Goal: Task Accomplishment & Management: Manage account settings

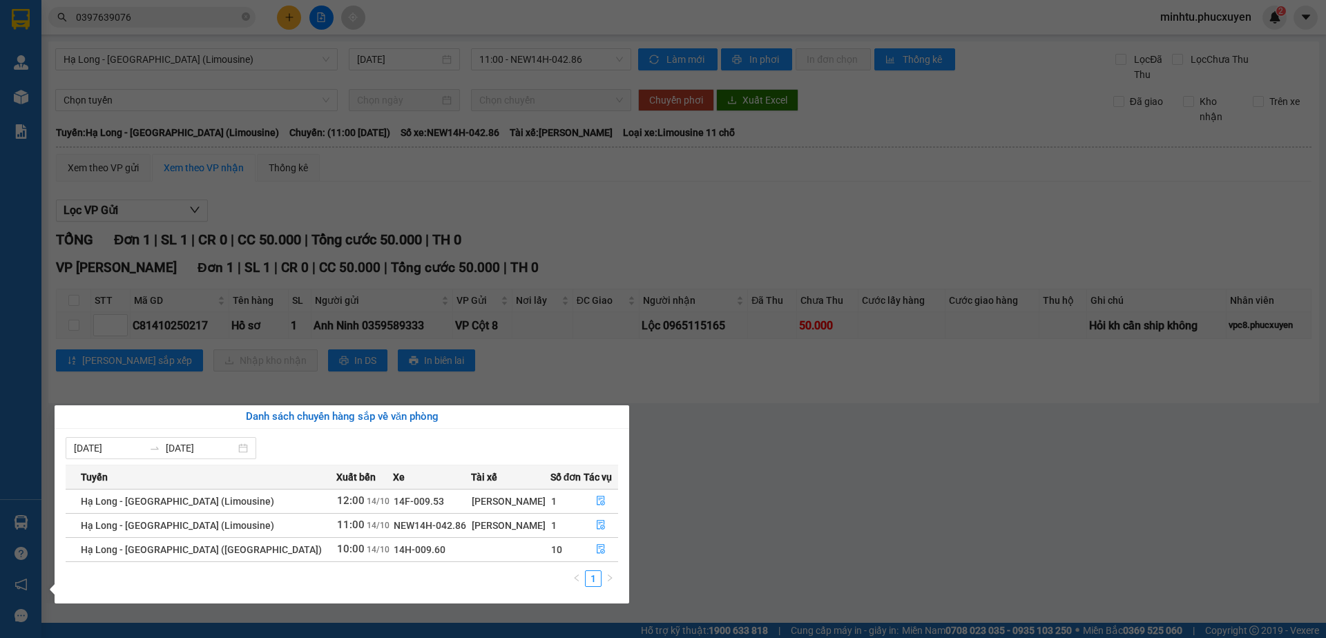
click at [26, 520] on div "Quản [PERSON_NAME] lý giao nhận mới Quản lý kiểm kho Kho hàng mới Báo cáo 11. B…" at bounding box center [20, 319] width 41 height 638
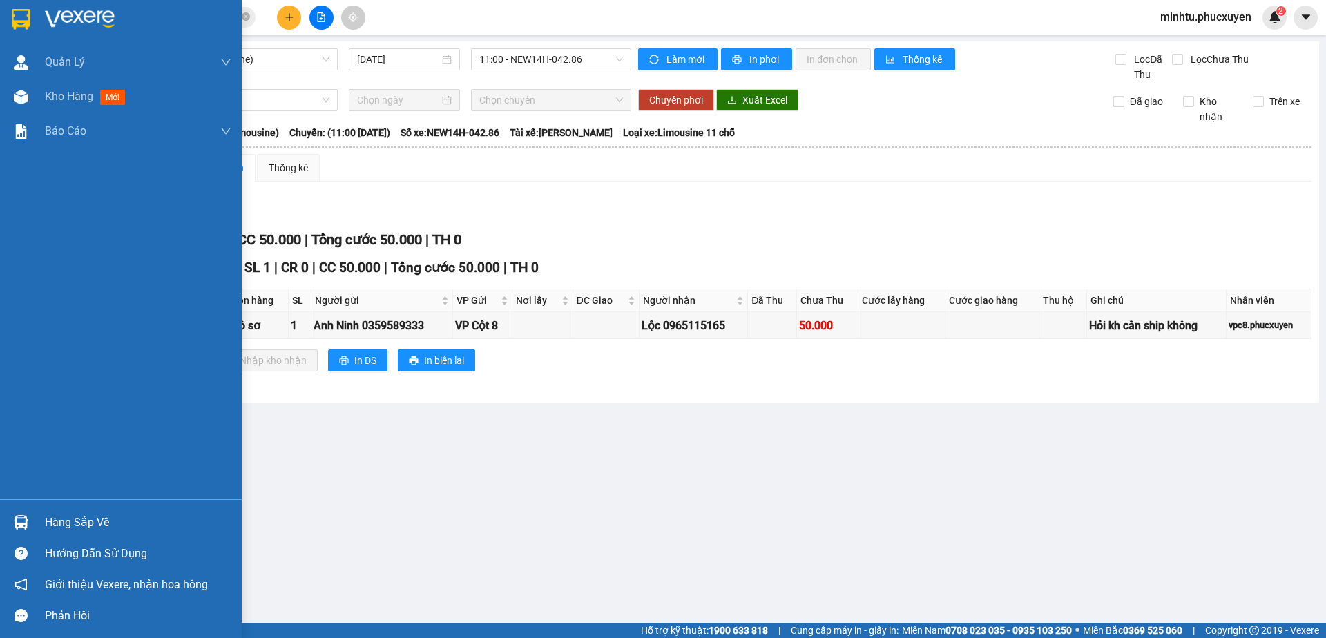
click at [38, 522] on div "Hàng sắp về" at bounding box center [121, 522] width 242 height 31
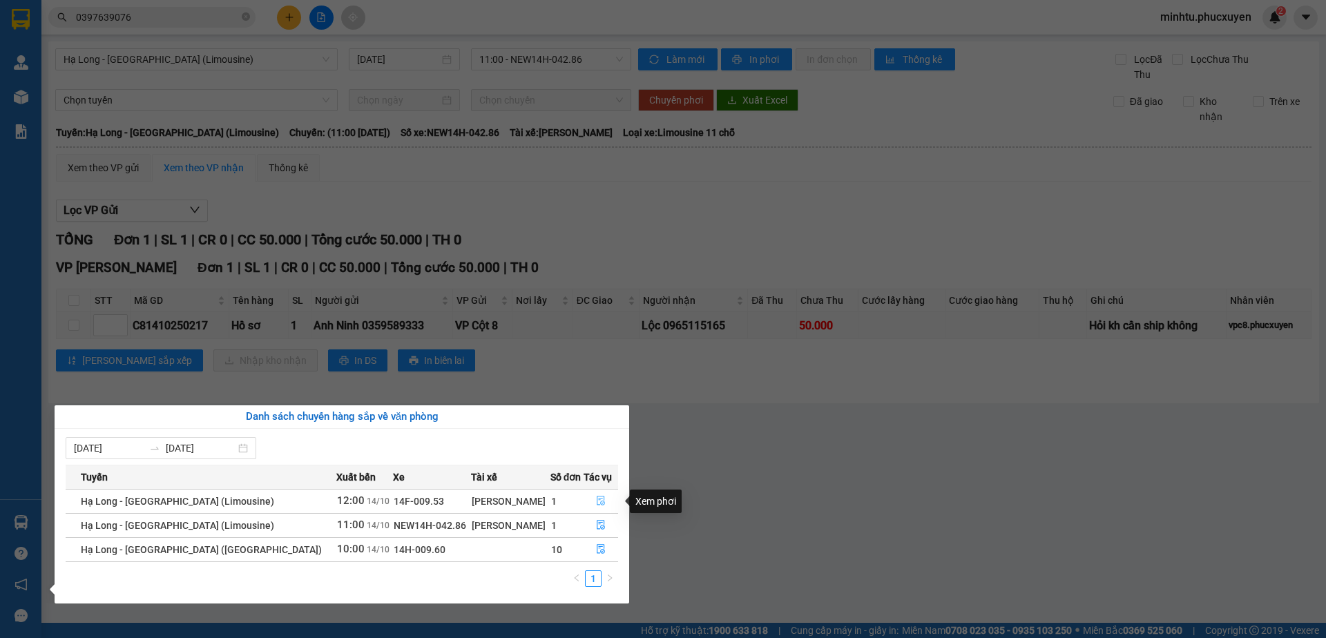
click at [599, 503] on icon "file-done" at bounding box center [601, 501] width 10 height 10
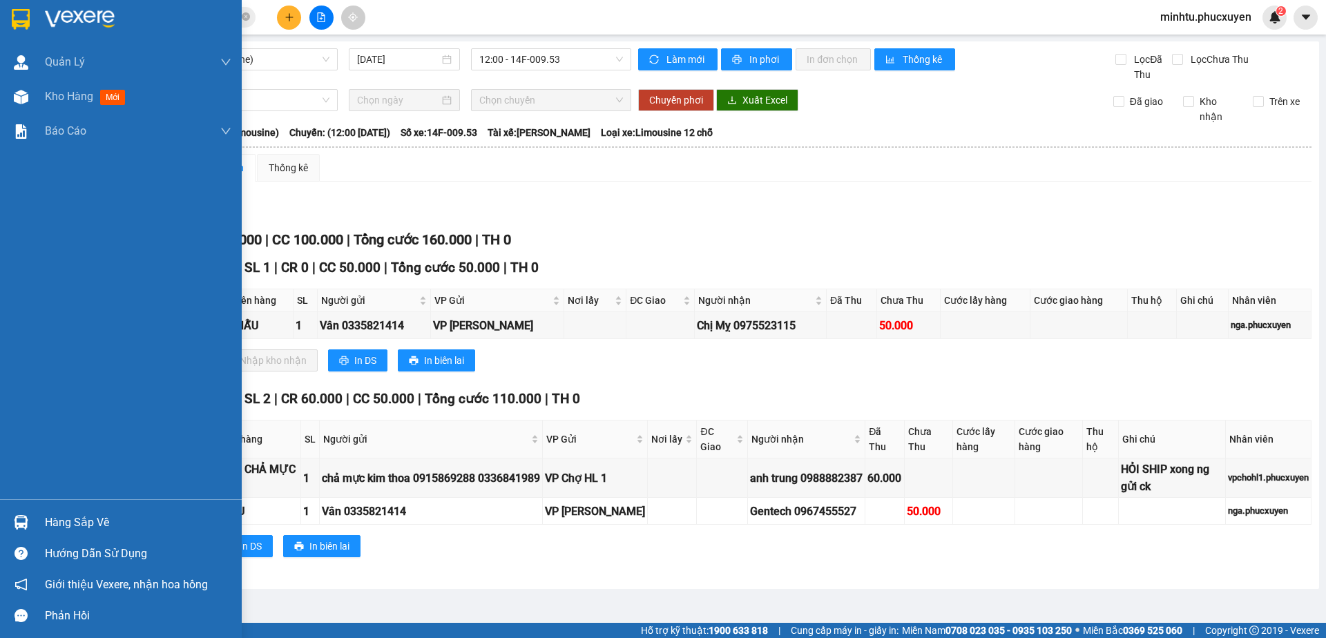
click at [25, 522] on img at bounding box center [21, 522] width 14 height 14
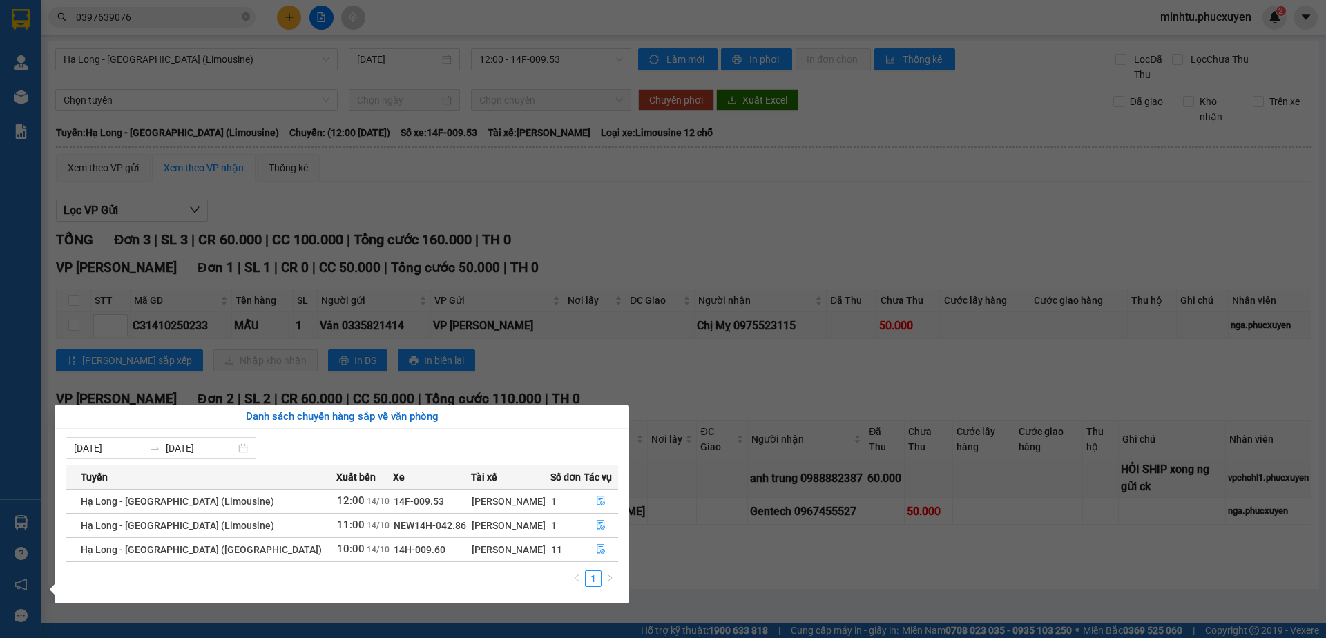
click at [763, 211] on section "Kết quả tìm kiếm ( 0 ) Bộ lọc No Data 0397639076 minhtu.phucxuyen 2 [PERSON_NAM…" at bounding box center [663, 319] width 1326 height 638
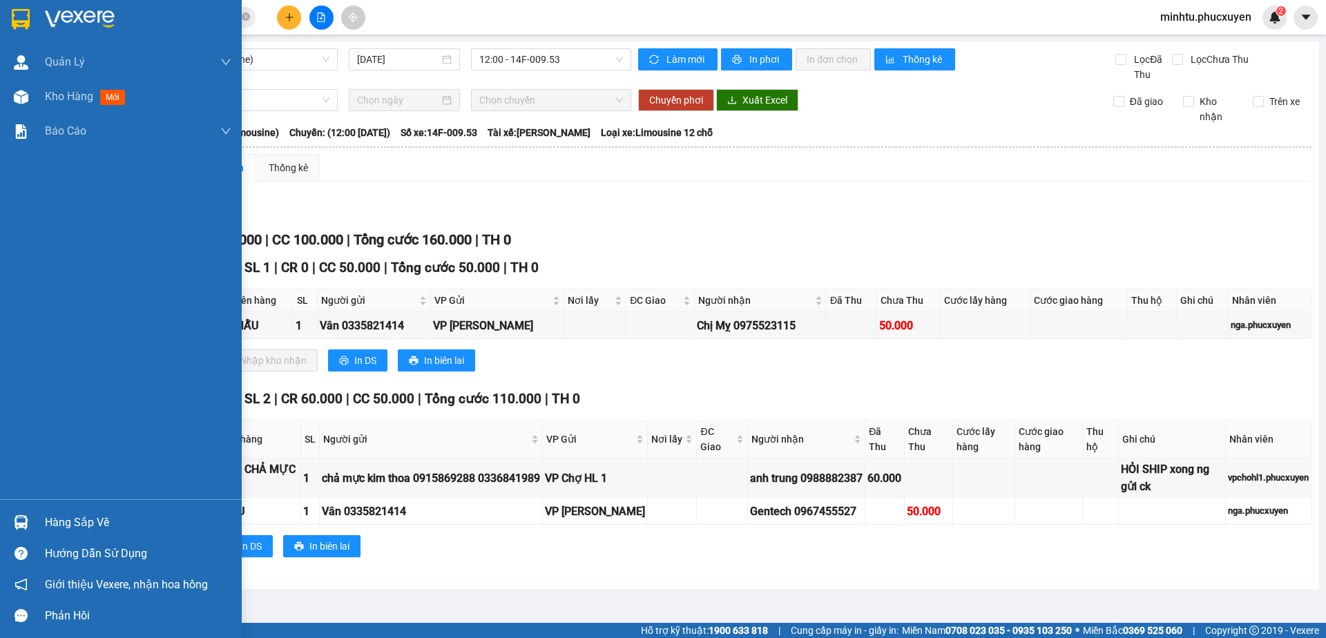
click at [30, 518] on div at bounding box center [21, 522] width 24 height 24
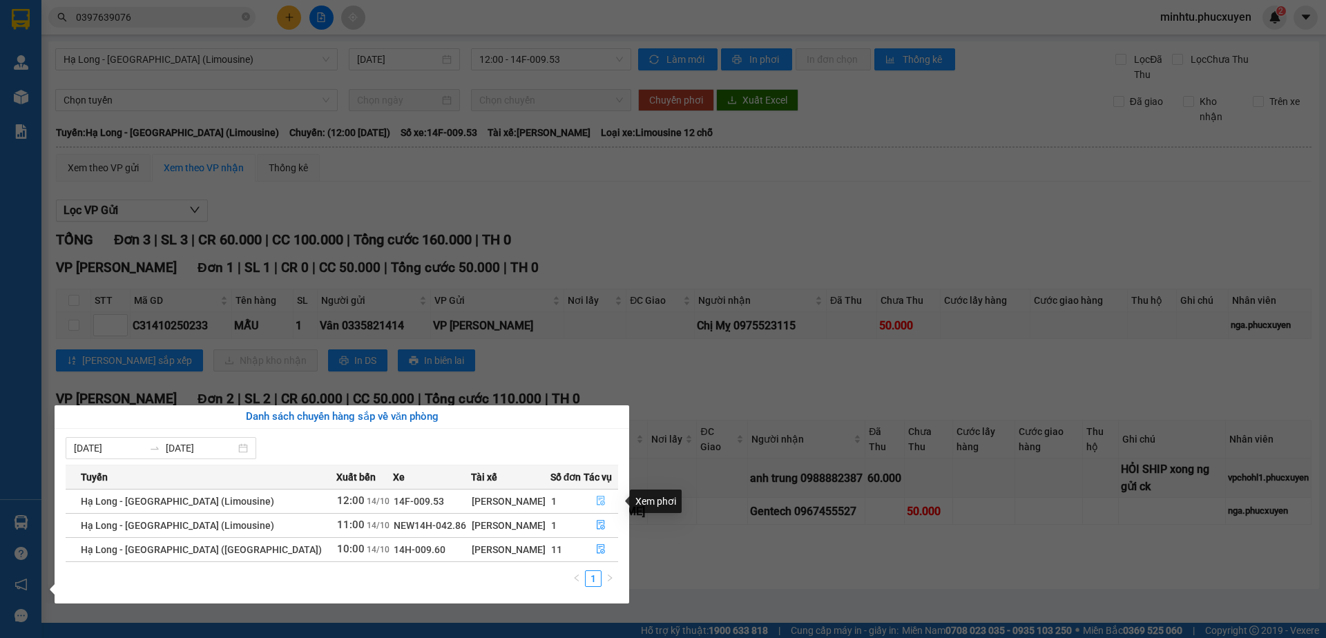
click at [596, 498] on icon "file-done" at bounding box center [601, 501] width 10 height 10
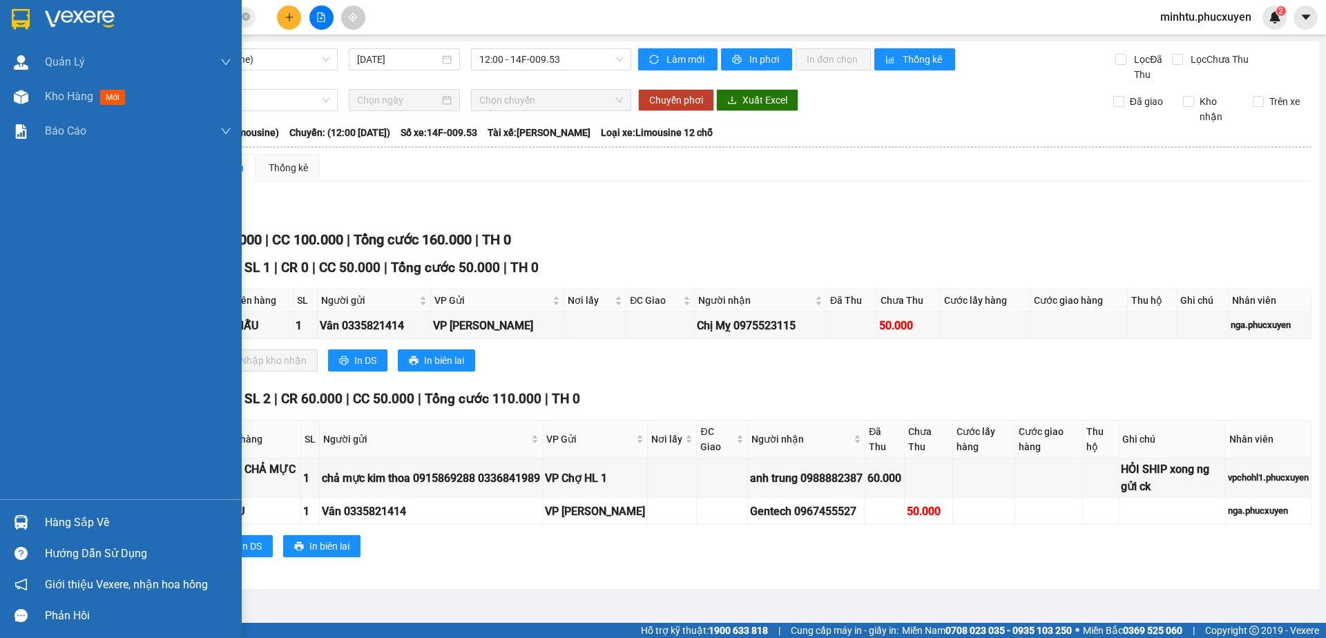
click at [30, 523] on div at bounding box center [21, 522] width 24 height 24
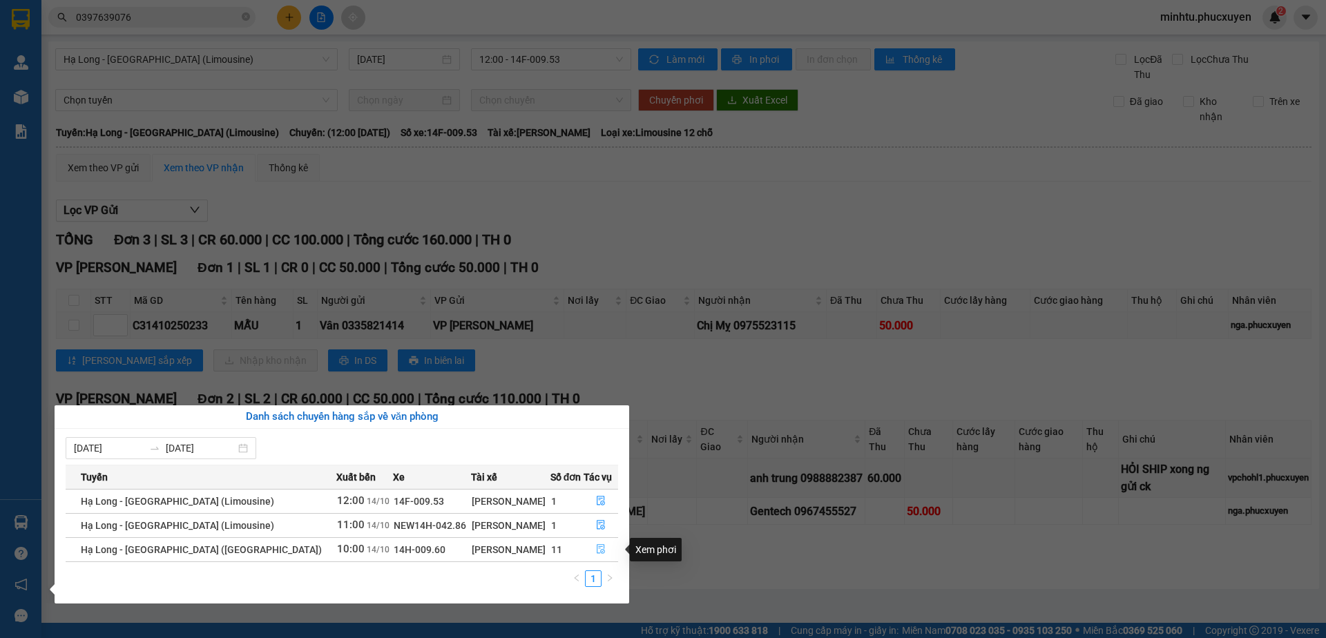
click at [593, 543] on button "button" at bounding box center [601, 550] width 34 height 22
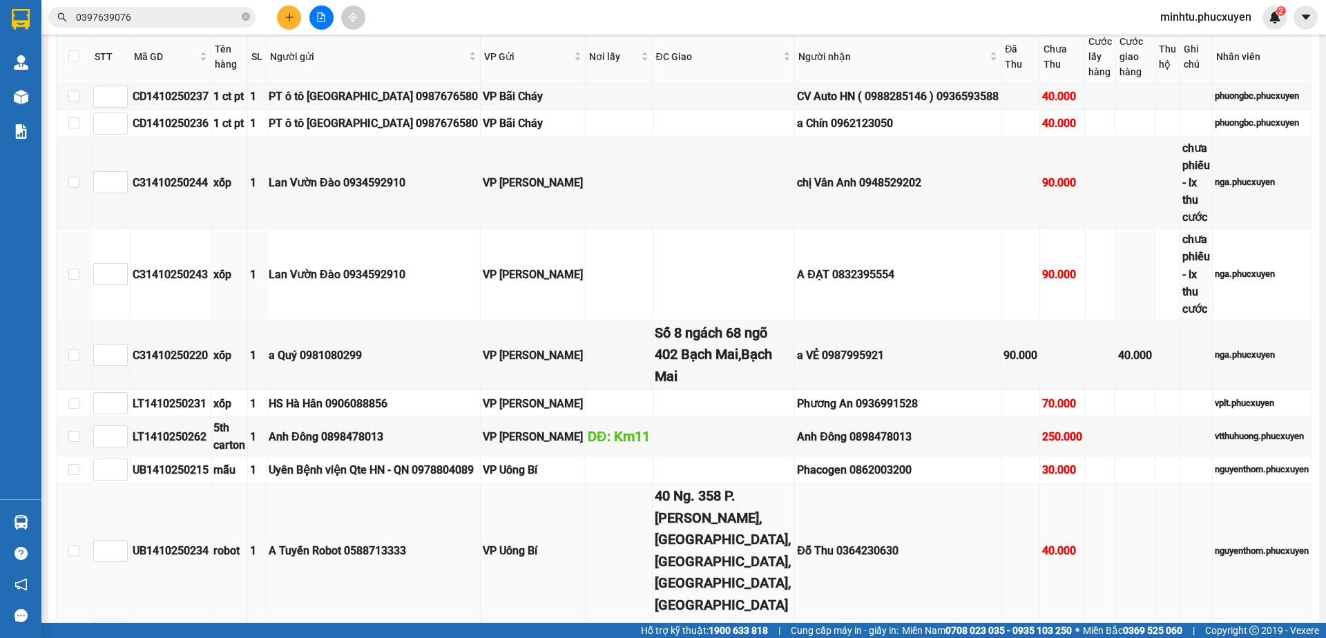
scroll to position [1161, 0]
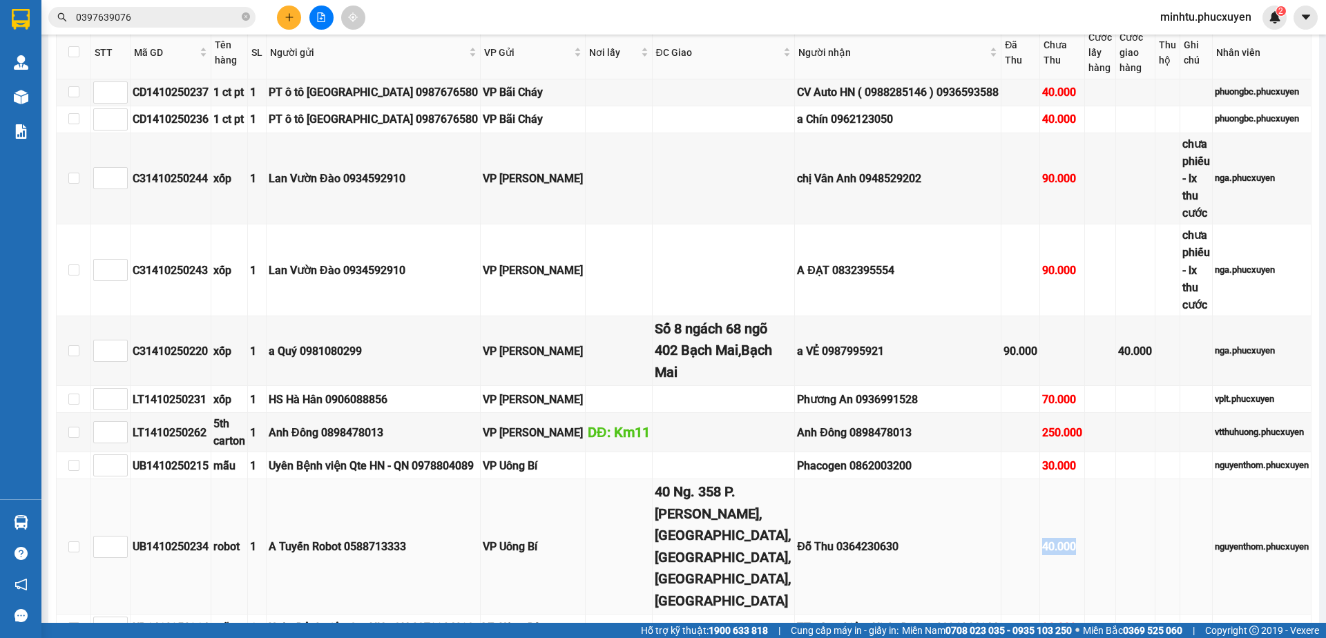
drag, startPoint x: 1003, startPoint y: 490, endPoint x: 1038, endPoint y: 492, distance: 35.3
click at [1038, 492] on tr "UB1410250234 robot 1 A Tuyến Robot 0588713333 VP Uông Bí 40 Ng. 358 P. [PERSON_…" at bounding box center [684, 546] width 1254 height 135
click at [833, 538] on div "Đỗ Thu 0364230630" at bounding box center [898, 546] width 202 height 17
copy div "0364230630"
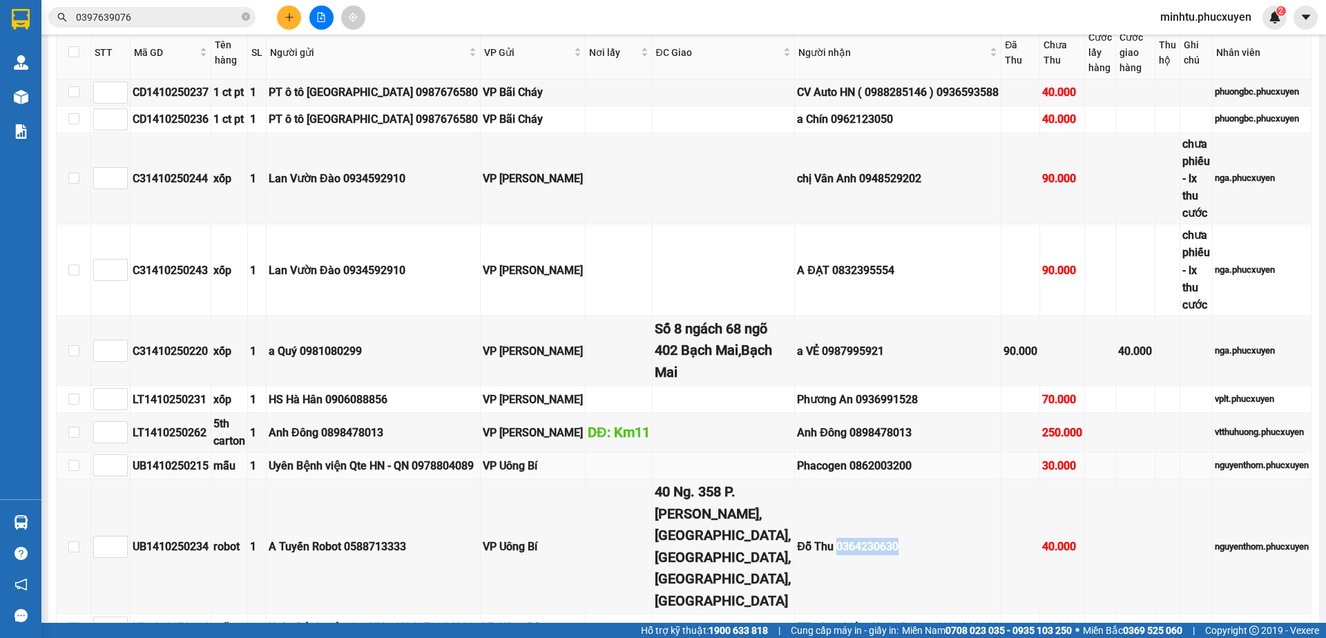
scroll to position [1230, 0]
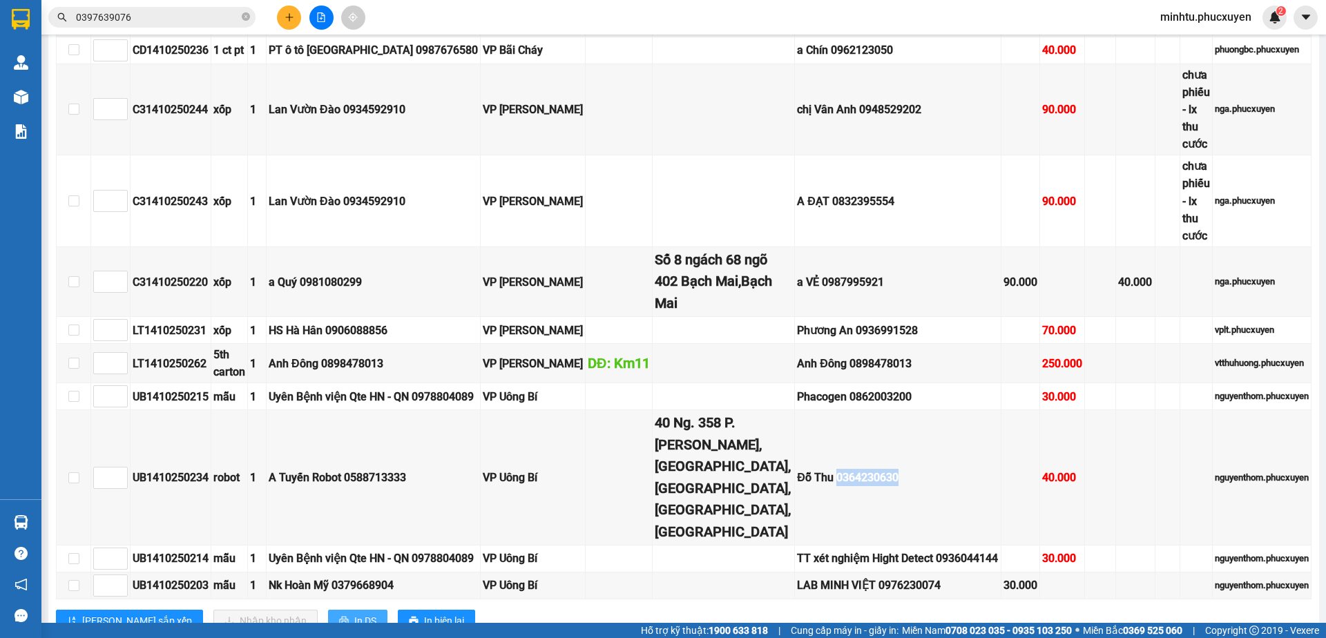
click at [354, 613] on span "In DS" at bounding box center [365, 620] width 22 height 15
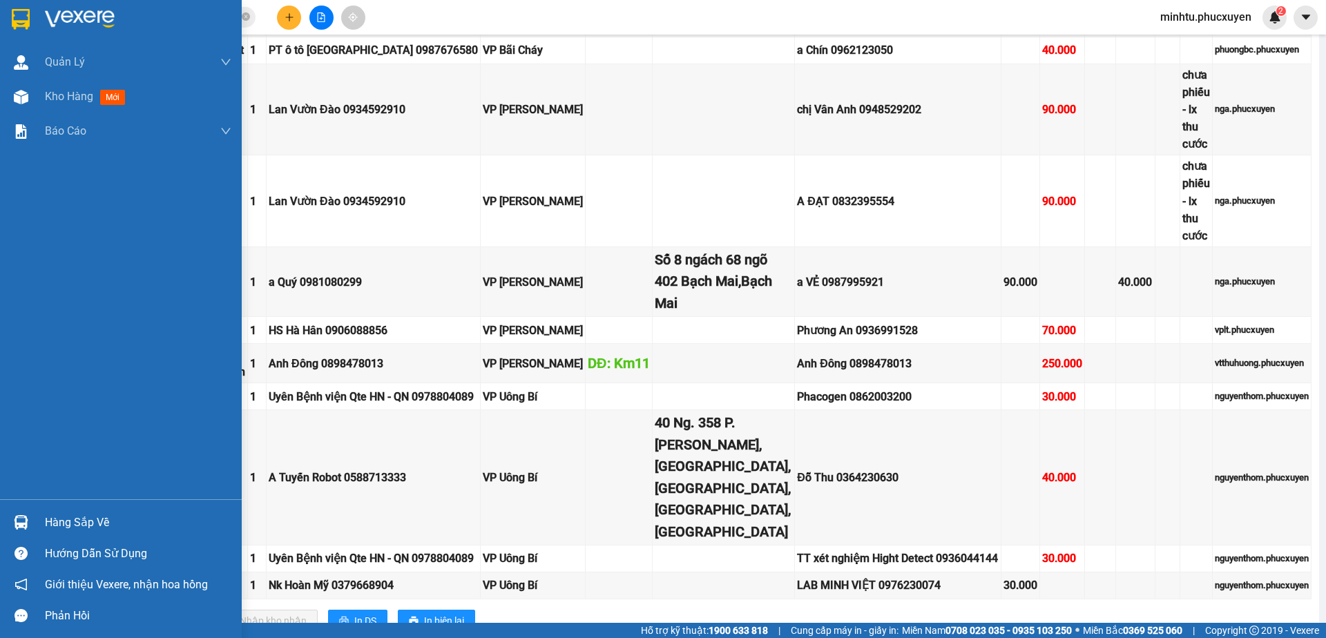
click at [32, 523] on div at bounding box center [21, 522] width 24 height 24
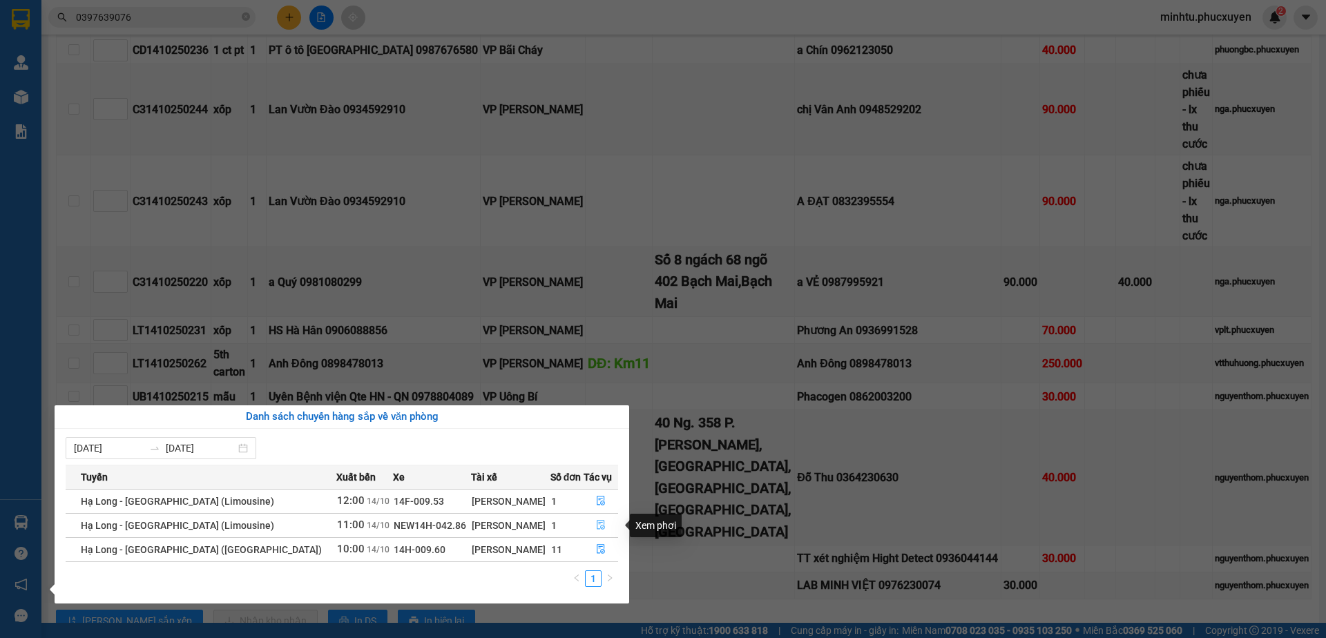
click at [591, 527] on button "button" at bounding box center [601, 525] width 34 height 22
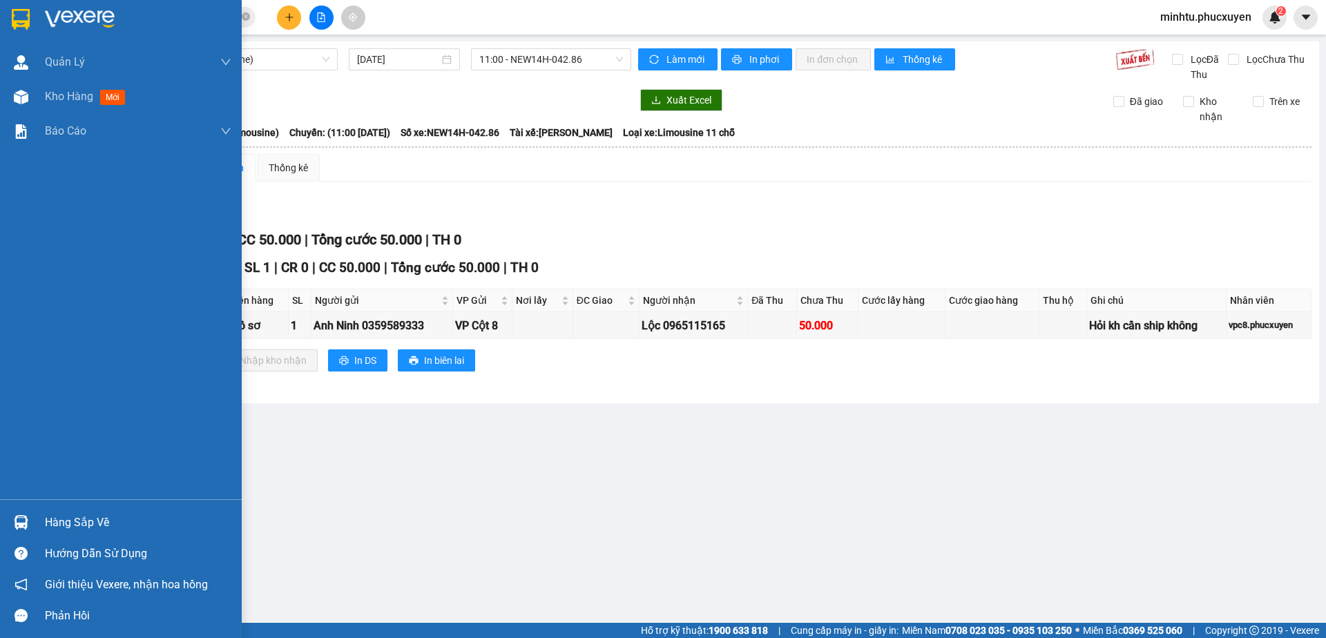
click at [3, 522] on div "Hàng sắp về" at bounding box center [121, 522] width 242 height 31
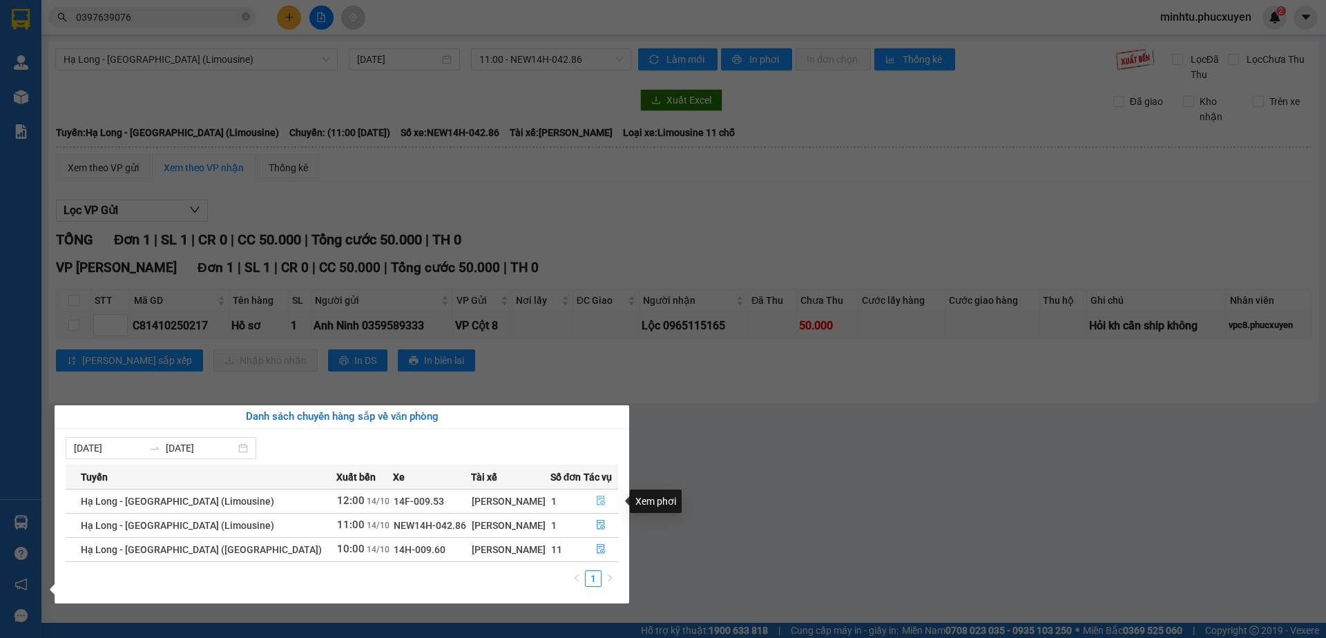
click at [601, 496] on icon "file-done" at bounding box center [601, 501] width 10 height 10
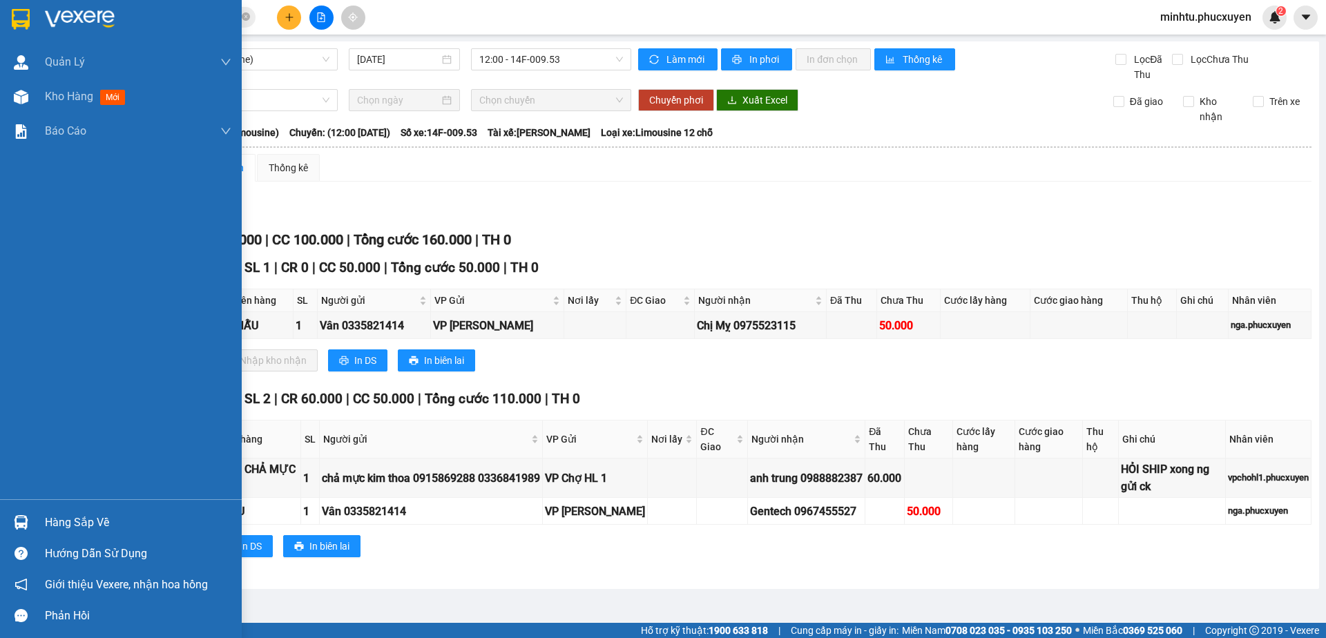
drag, startPoint x: 37, startPoint y: 515, endPoint x: 186, endPoint y: 526, distance: 148.8
click at [37, 516] on div "Hàng sắp về" at bounding box center [121, 522] width 242 height 31
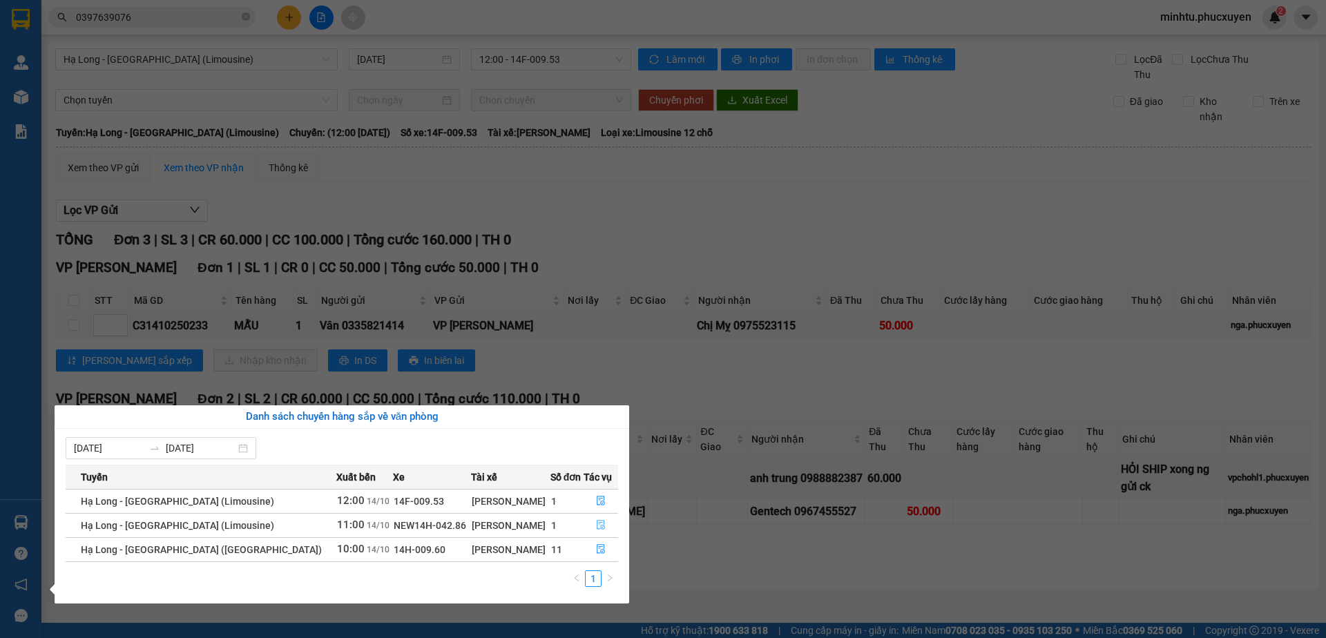
click at [597, 524] on icon "file-done" at bounding box center [601, 525] width 10 height 10
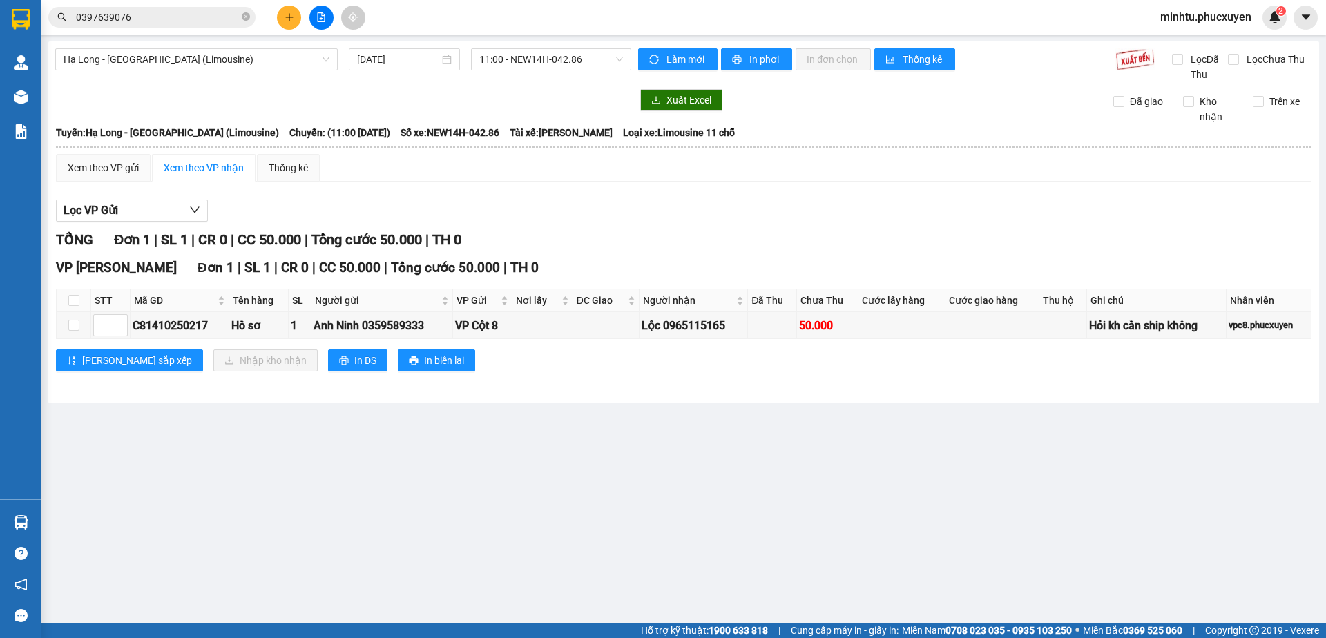
click at [637, 379] on div "VP Minh Khai Đơn 1 | SL 1 | CR 0 | CC 50.000 | Tổng cước 50.000 | TH 0 STT Mã G…" at bounding box center [683, 320] width 1255 height 124
click at [197, 21] on input "0397639076" at bounding box center [157, 17] width 163 height 15
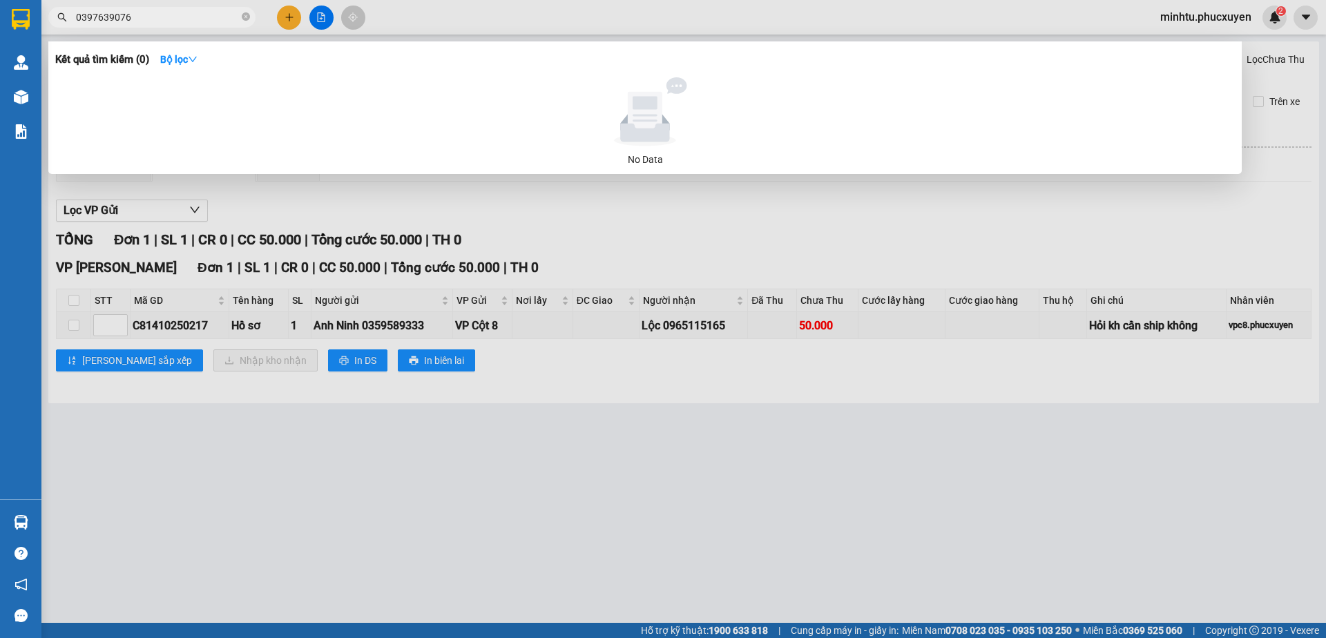
click at [197, 21] on input "0397639076" at bounding box center [157, 17] width 163 height 15
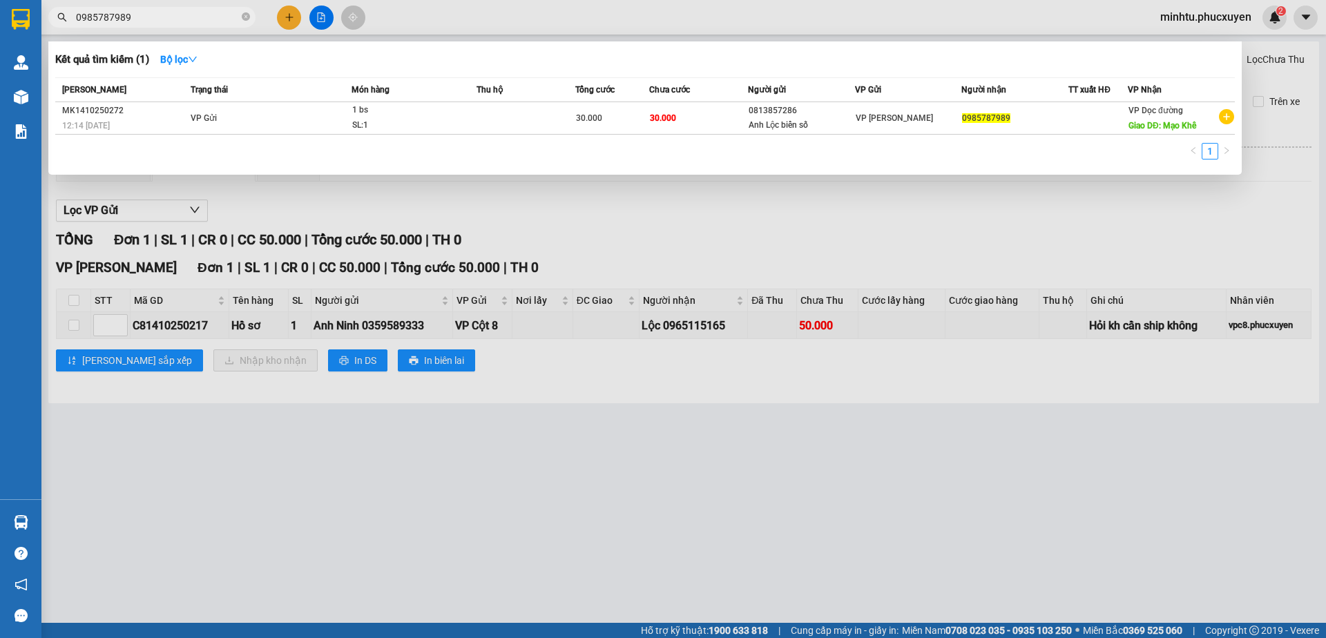
type input "0985787989"
click at [162, 460] on div at bounding box center [663, 319] width 1326 height 638
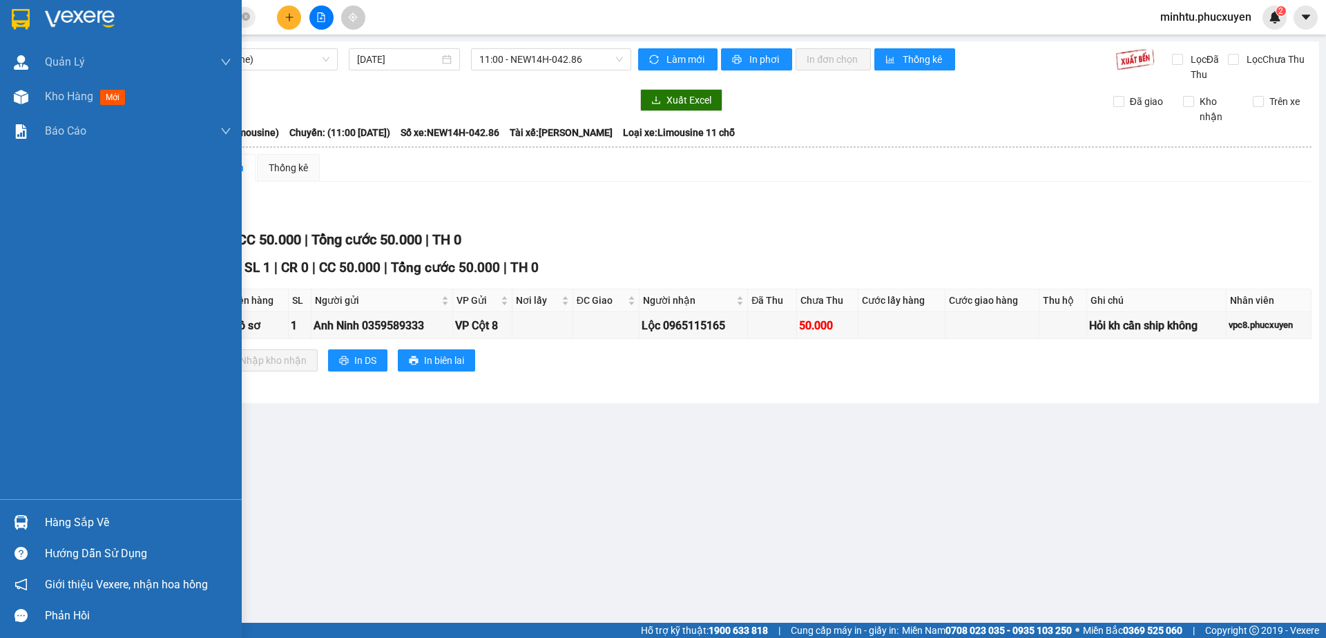
click at [85, 520] on div "Hàng sắp về" at bounding box center [138, 522] width 186 height 21
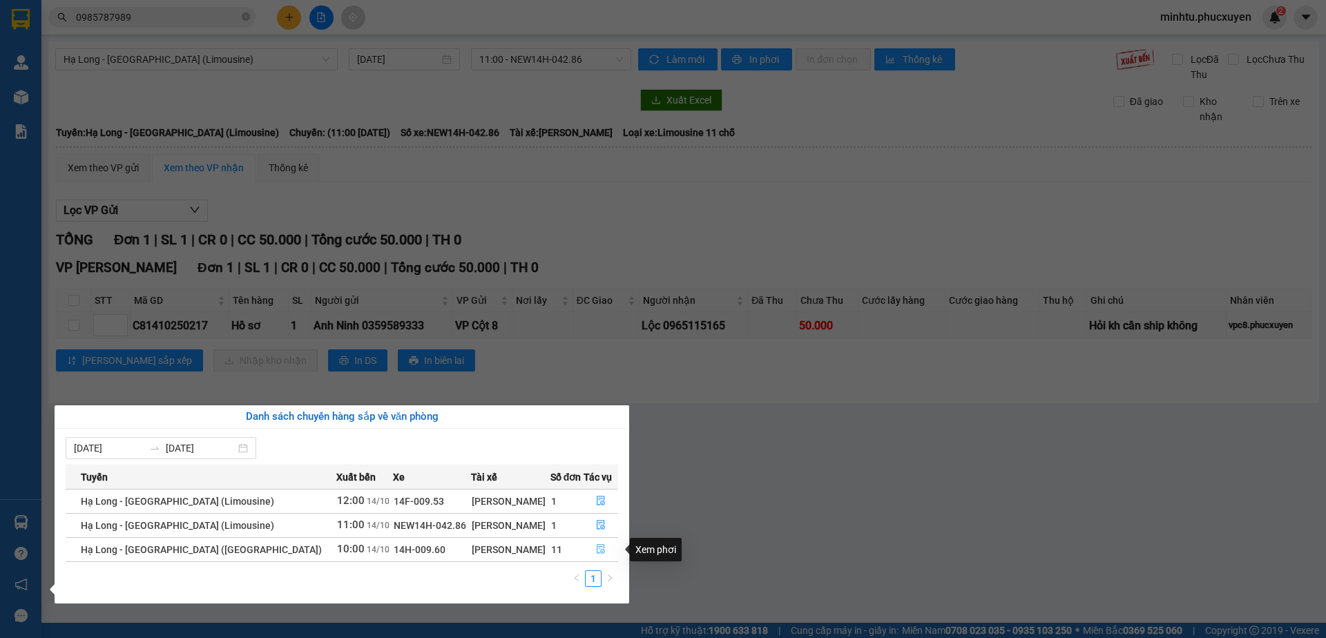
click at [596, 552] on icon "file-done" at bounding box center [601, 549] width 10 height 10
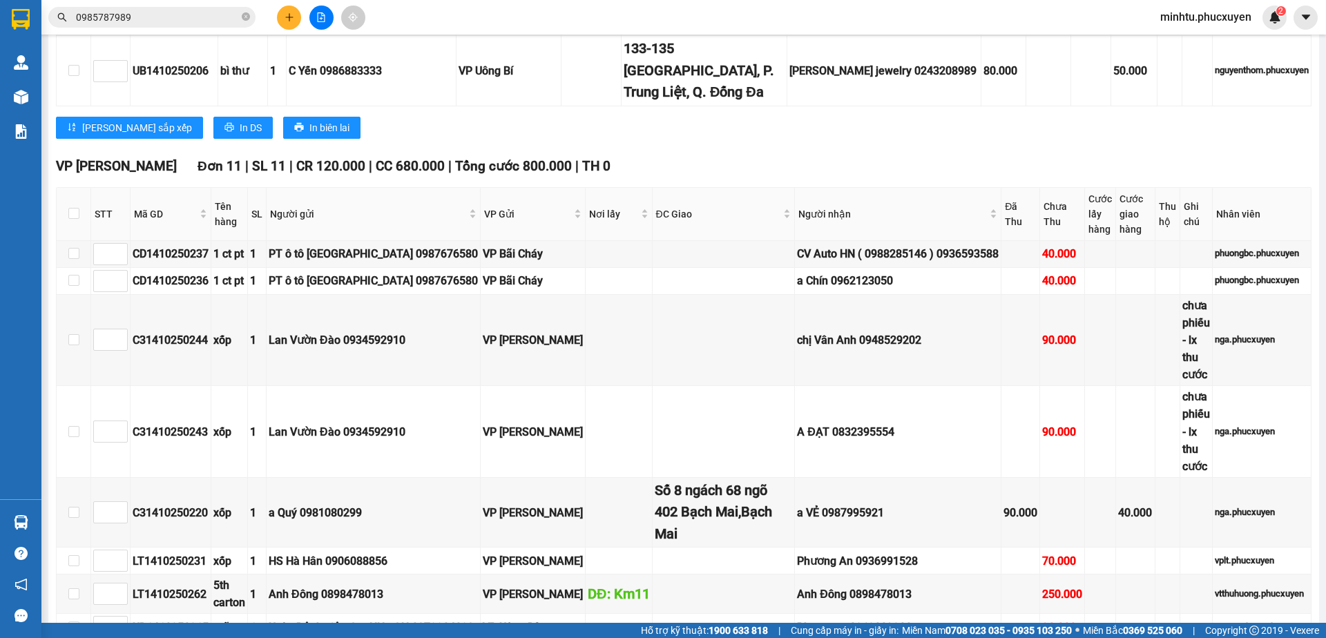
scroll to position [1004, 0]
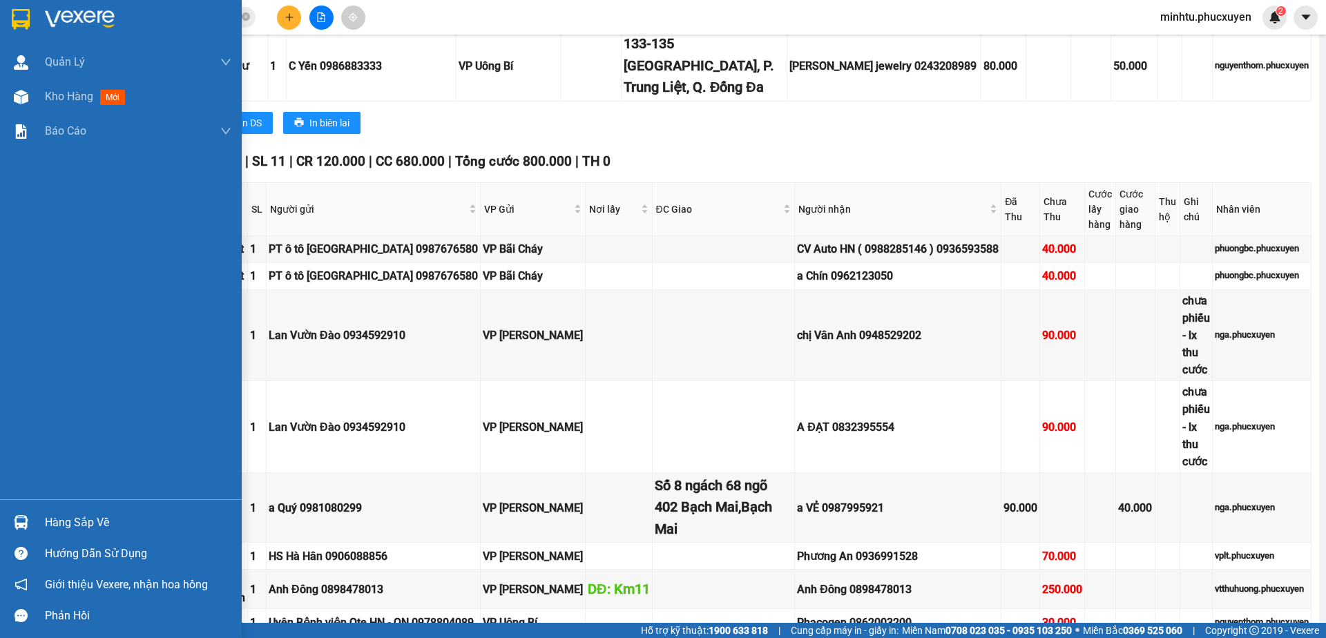
click at [25, 520] on img at bounding box center [21, 522] width 14 height 14
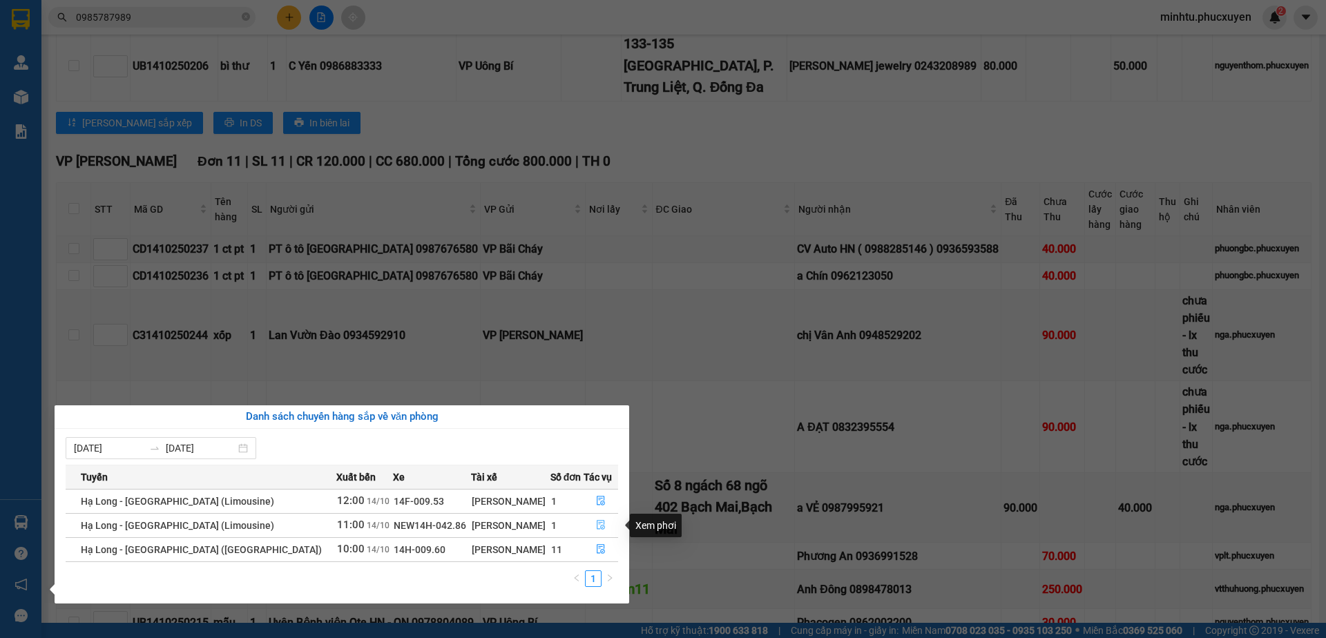
click at [599, 524] on icon "file-done" at bounding box center [601, 526] width 8 height 10
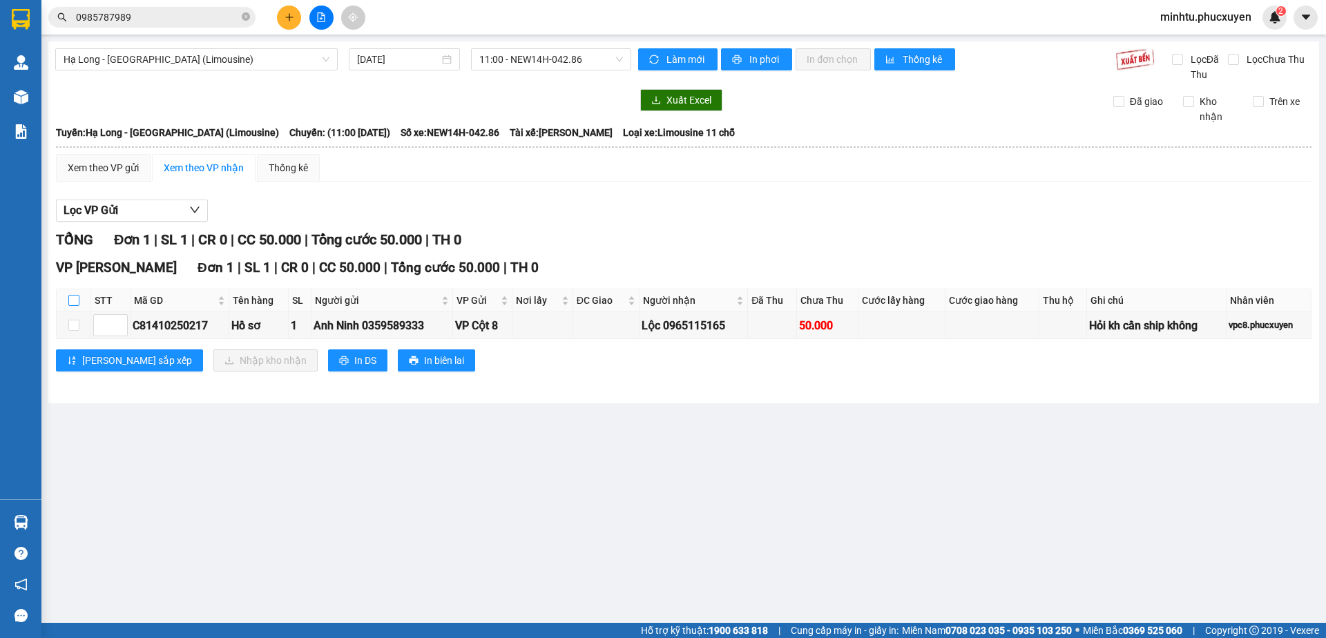
click at [77, 301] on input "checkbox" at bounding box center [73, 300] width 11 height 11
checkbox input "true"
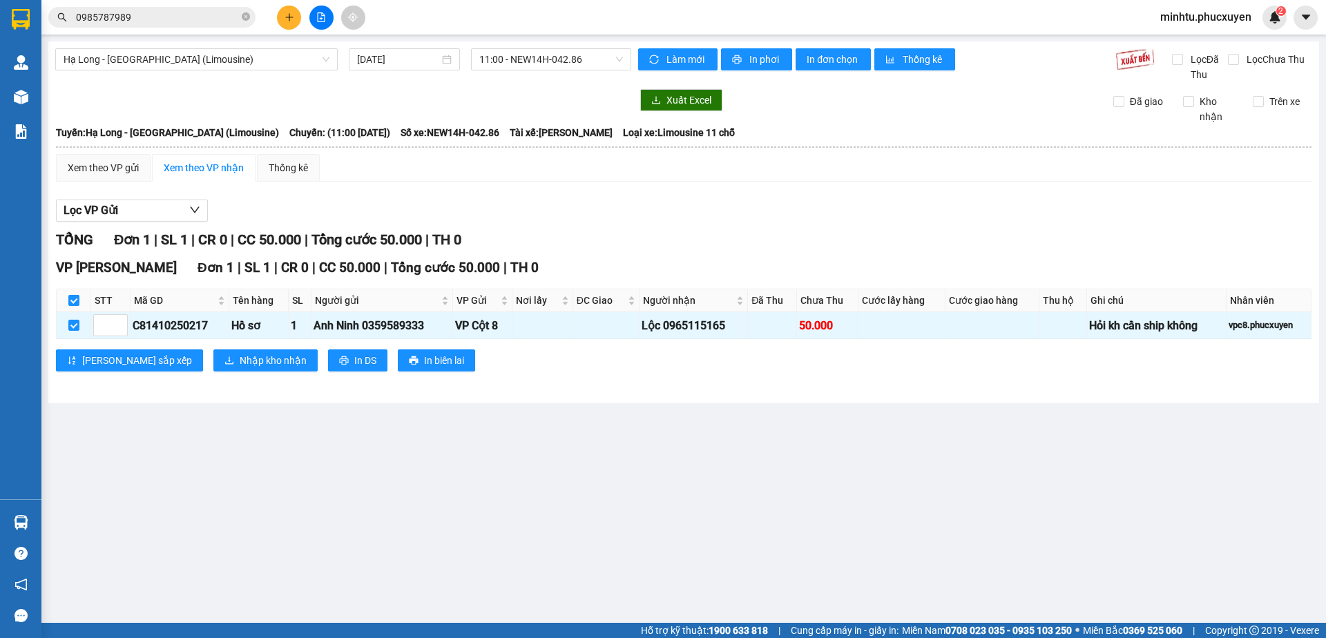
checkbox input "true"
click at [240, 361] on span "Nhập kho nhận" at bounding box center [273, 360] width 67 height 15
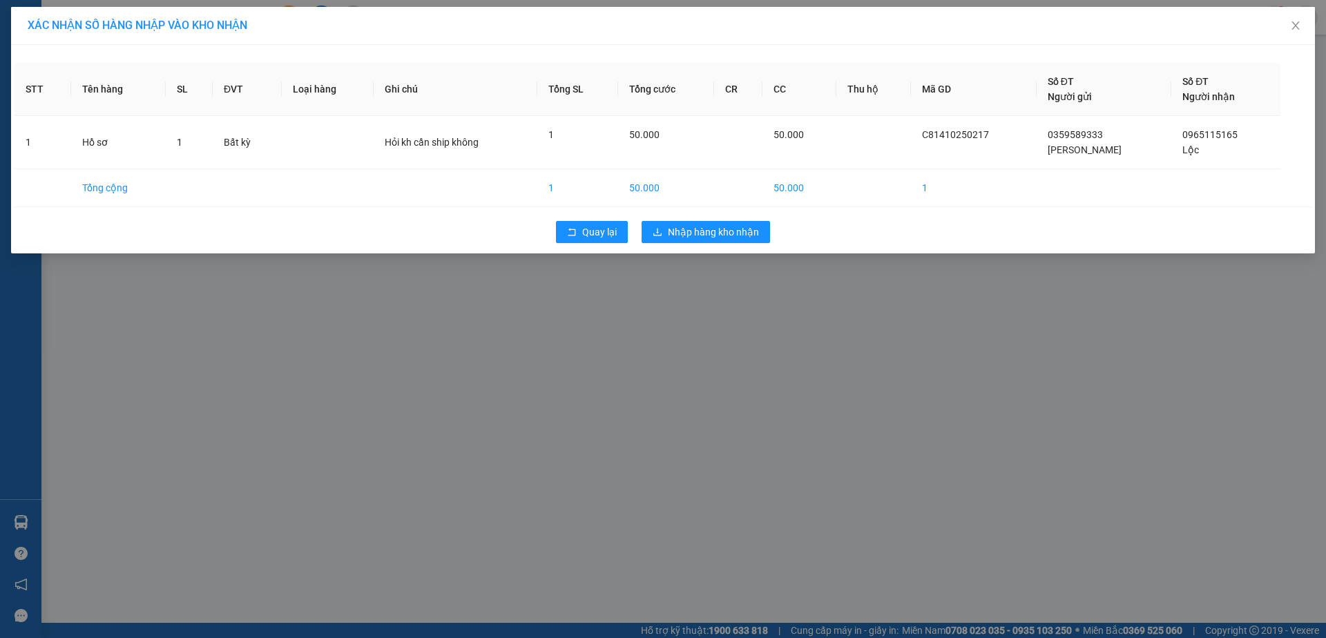
click at [704, 220] on div "Quay lại Nhập hàng kho nhận" at bounding box center [662, 232] width 1297 height 36
click at [704, 226] on span "Nhập hàng kho nhận" at bounding box center [713, 231] width 91 height 15
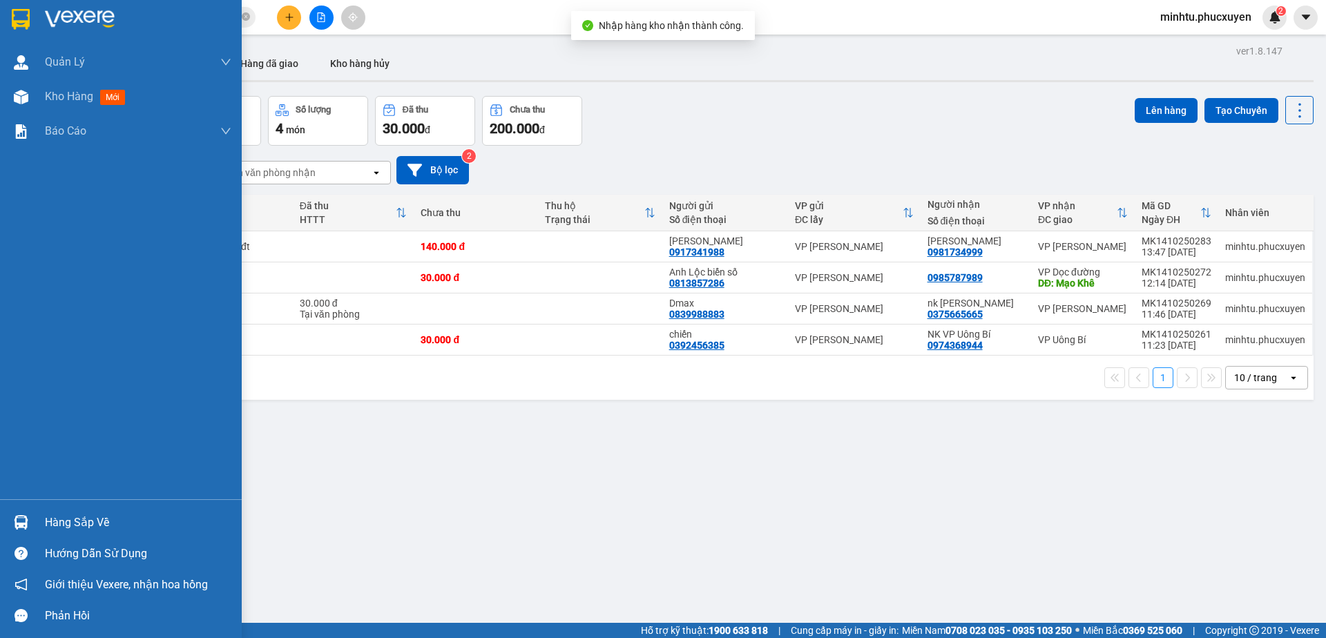
click at [39, 519] on div "Hàng sắp về" at bounding box center [121, 522] width 242 height 31
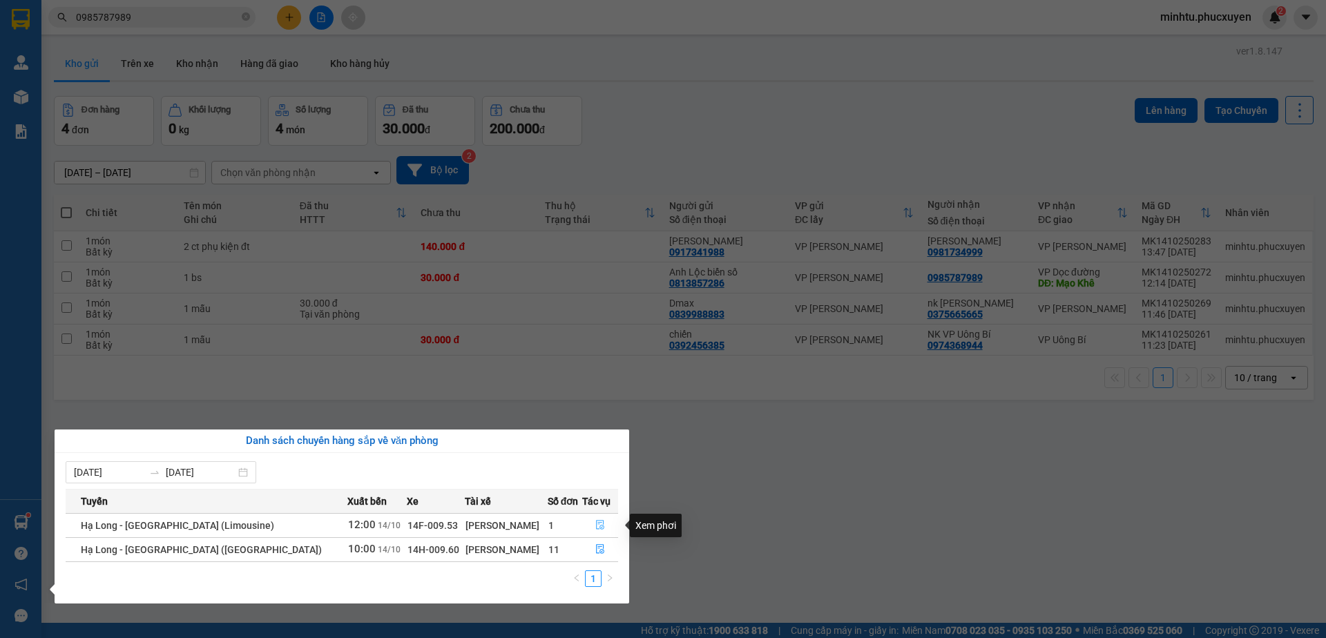
click at [596, 526] on icon "file-done" at bounding box center [600, 526] width 8 height 10
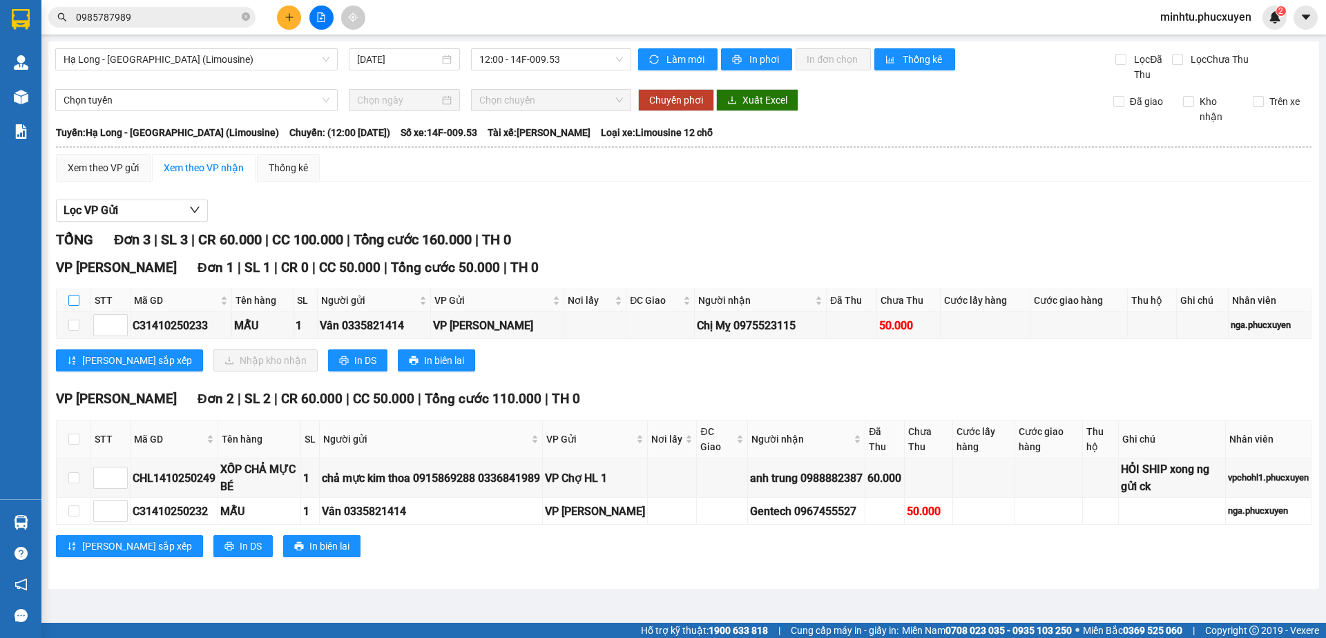
click at [77, 295] on input "checkbox" at bounding box center [73, 300] width 11 height 11
checkbox input "true"
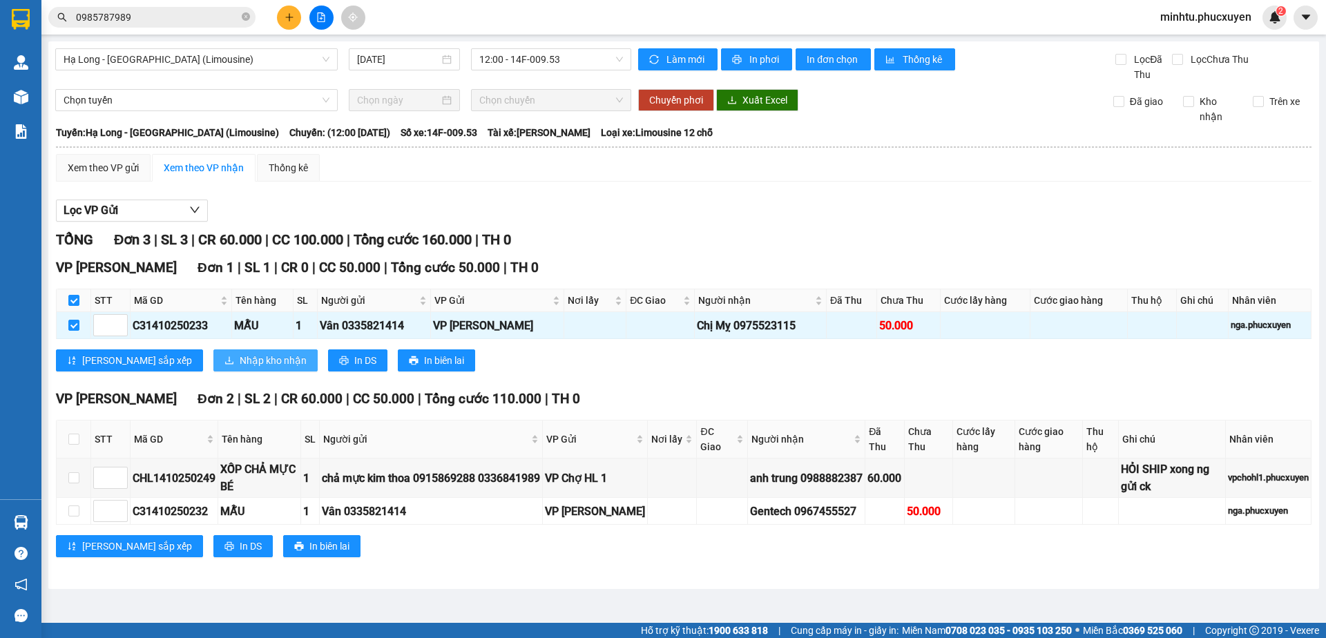
click at [240, 367] on span "Nhập kho nhận" at bounding box center [273, 360] width 67 height 15
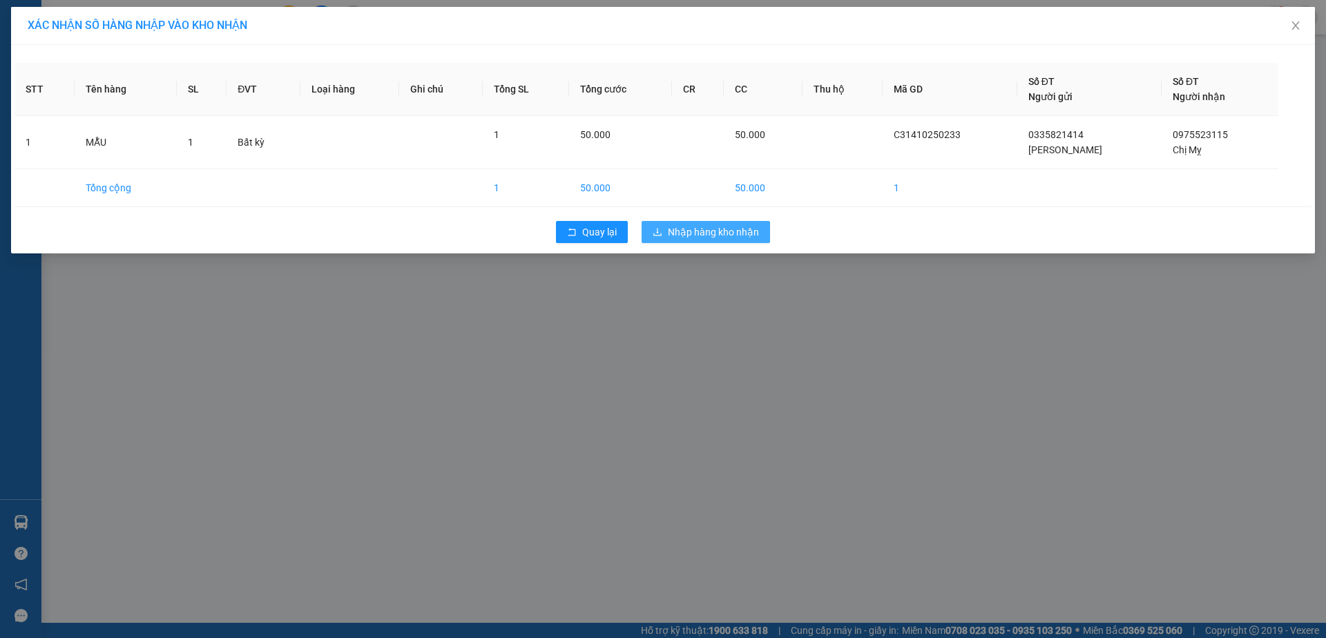
click at [729, 235] on span "Nhập hàng kho nhận" at bounding box center [713, 231] width 91 height 15
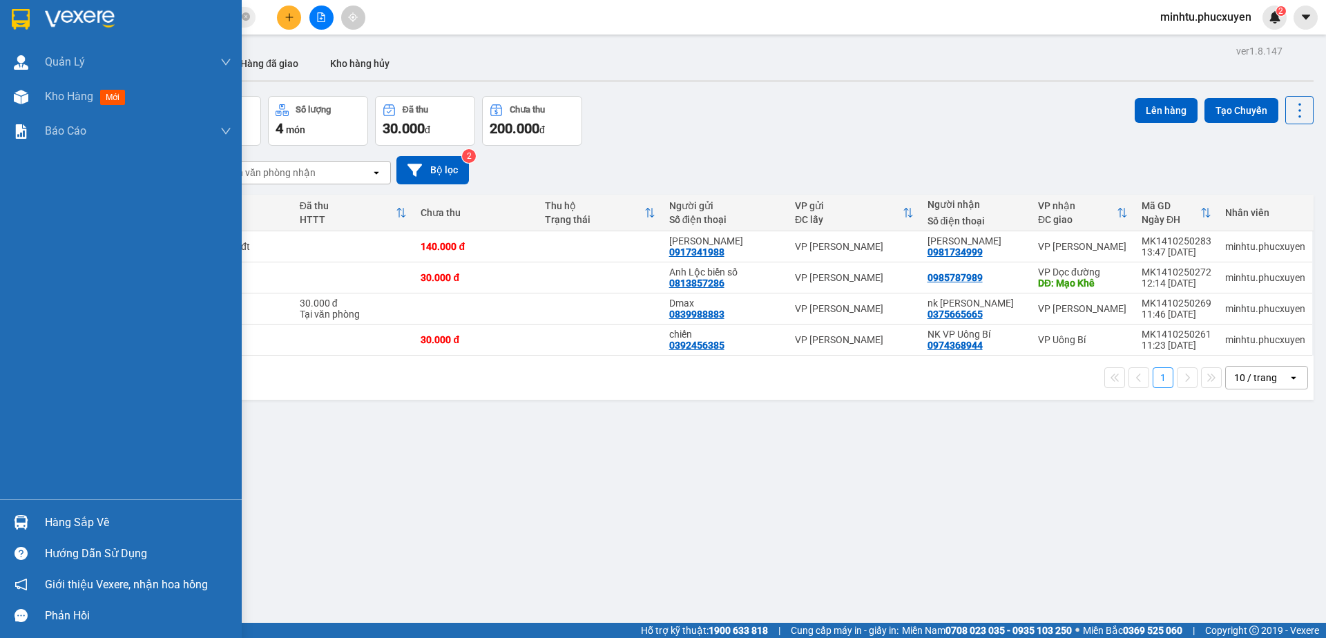
click at [23, 521] on img at bounding box center [21, 522] width 14 height 14
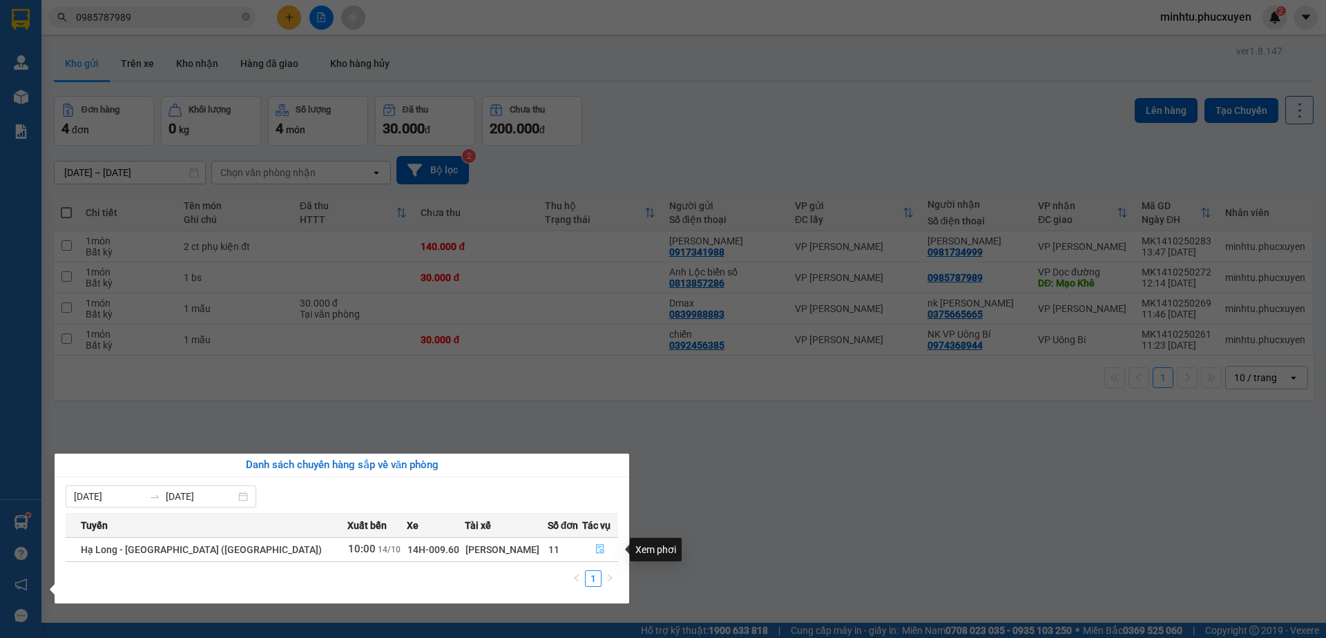
click at [596, 550] on icon "file-done" at bounding box center [600, 550] width 8 height 10
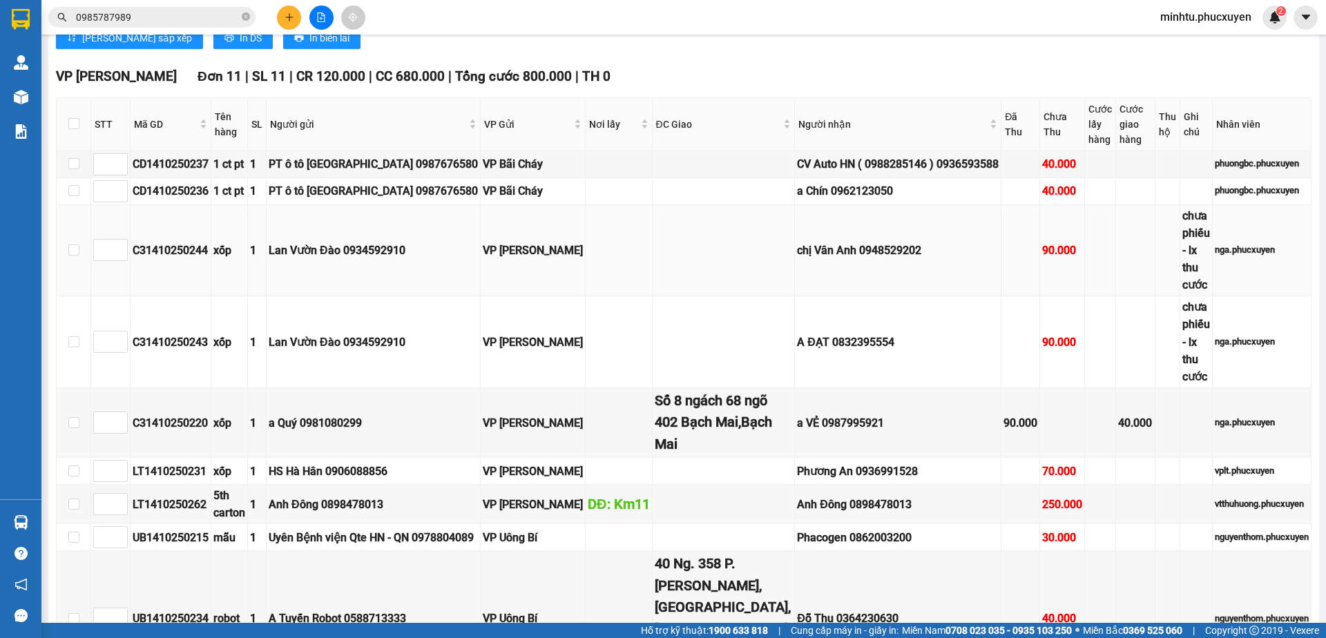
scroll to position [1230, 0]
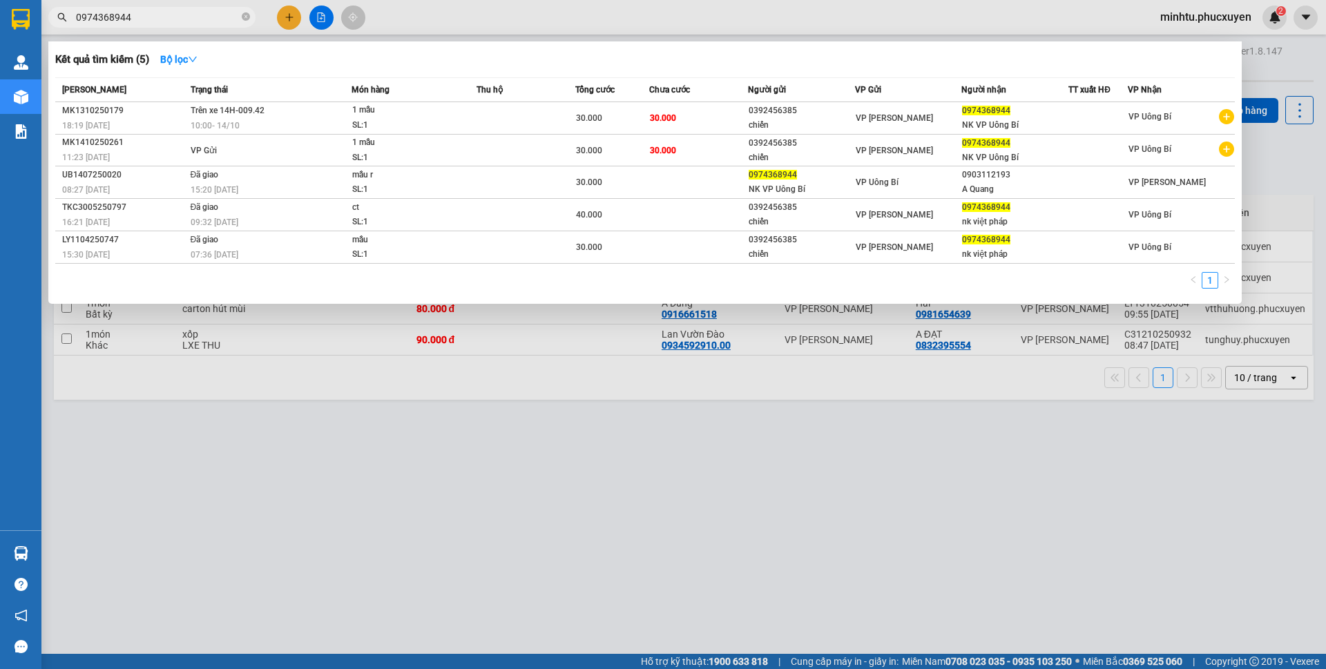
scroll to position [137, 0]
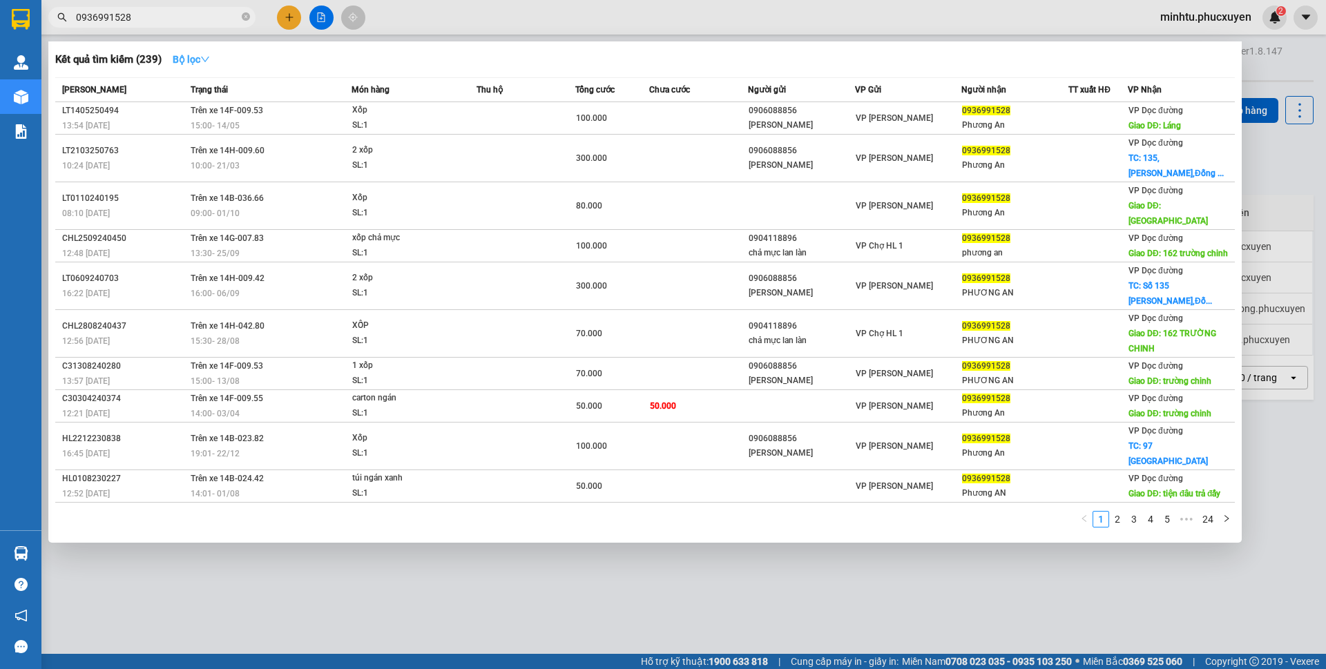
type input "0936991528"
click at [174, 60] on strong "Bộ lọc" at bounding box center [191, 59] width 37 height 11
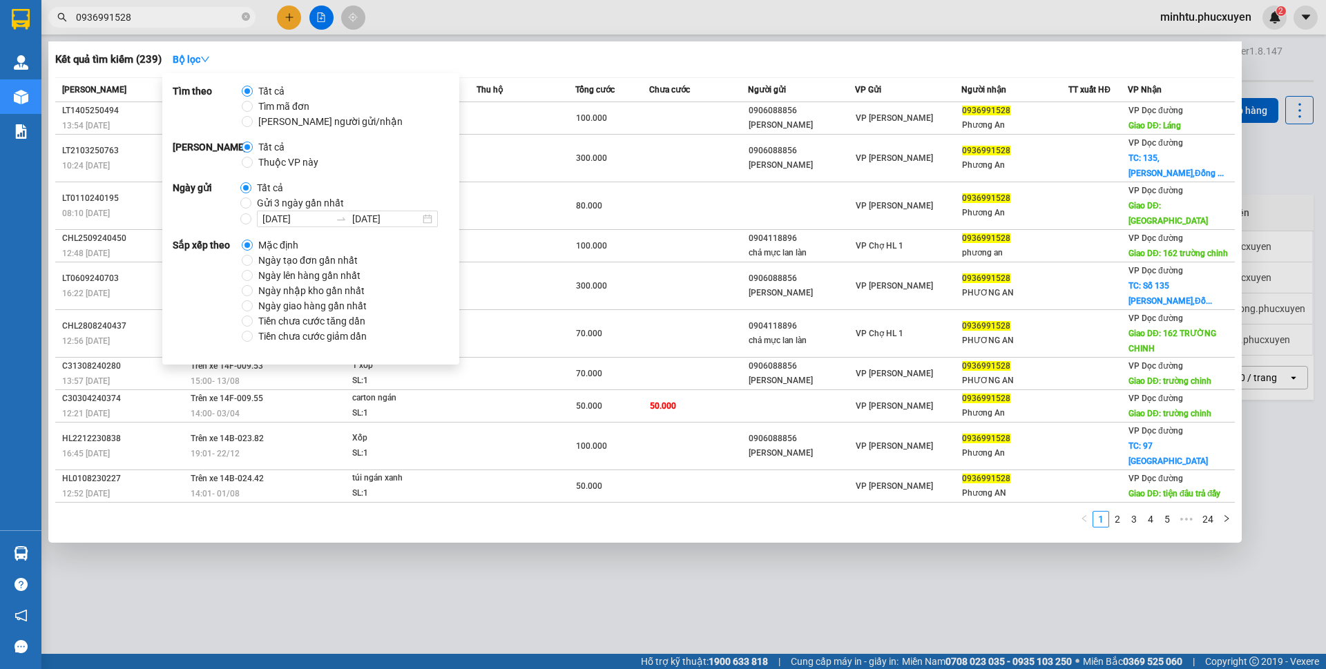
click at [281, 207] on span "Gửi 3 ngày gần nhất" at bounding box center [300, 202] width 98 height 15
click at [251, 207] on input "Gửi 3 ngày gần nhất" at bounding box center [245, 202] width 11 height 11
radio input "true"
radio input "false"
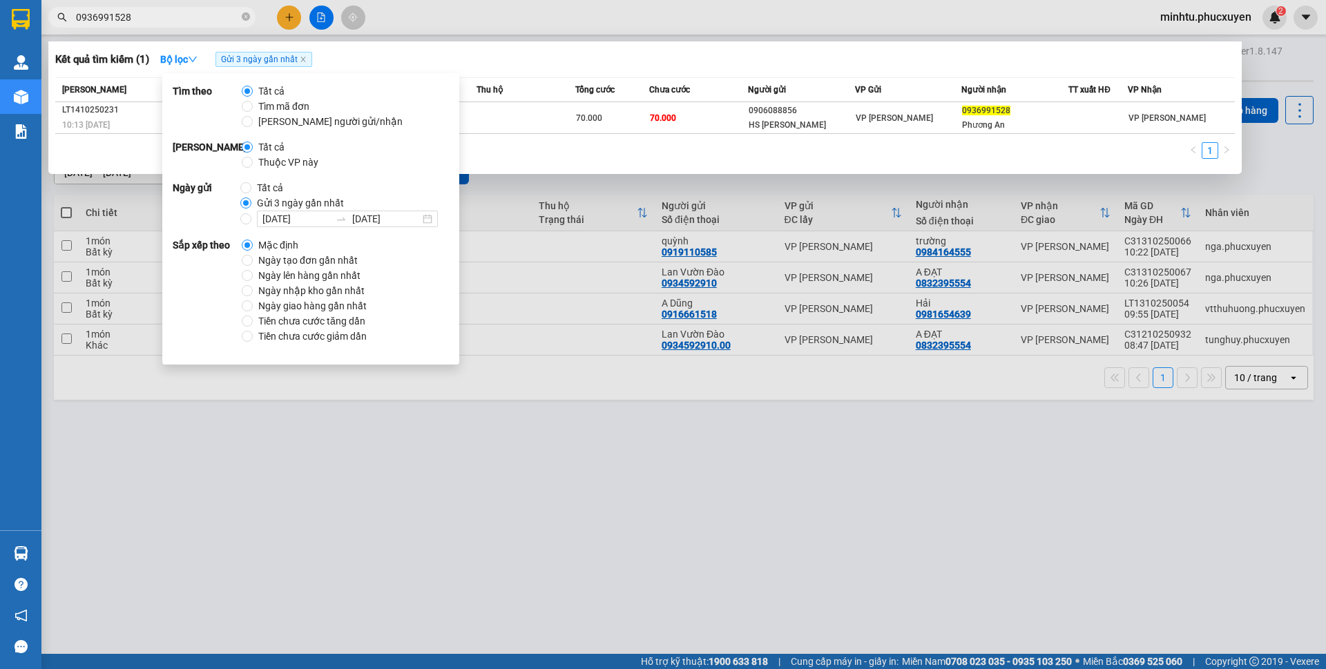
click at [622, 66] on div "Kết quả tìm kiếm ( 1 ) Bộ lọc Gửi 3 ngày gần nhất" at bounding box center [644, 59] width 1179 height 22
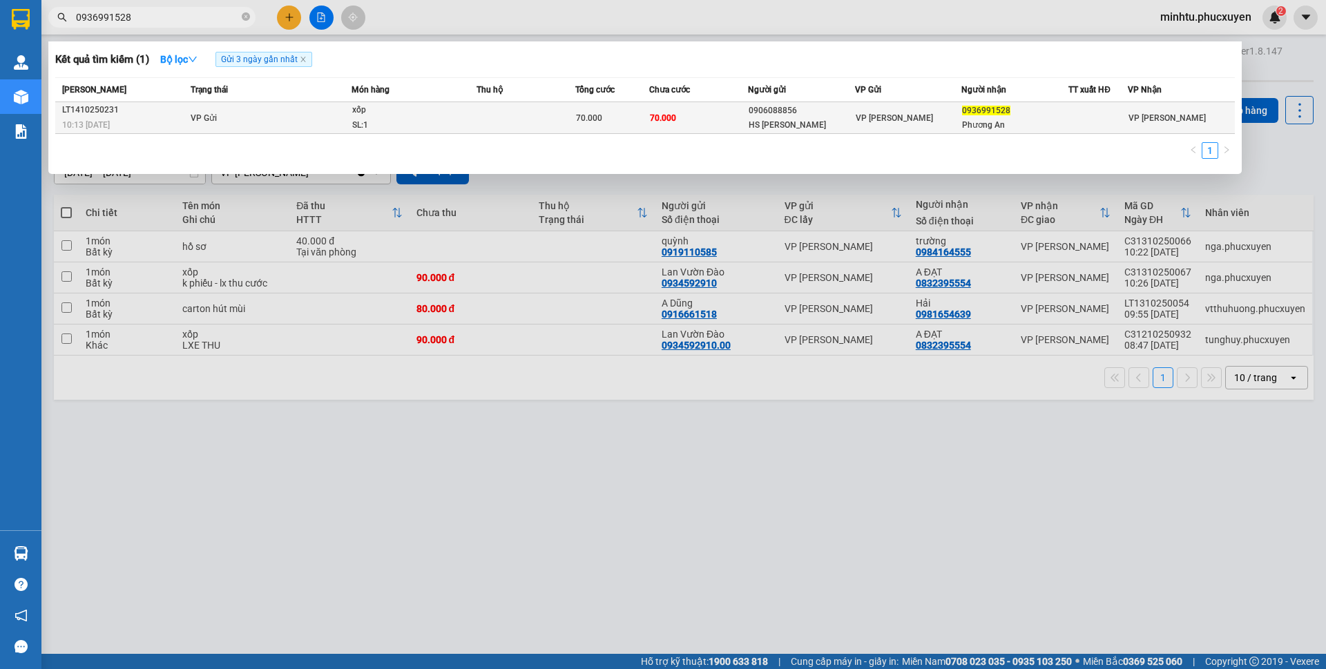
click at [512, 126] on td at bounding box center [525, 118] width 99 height 32
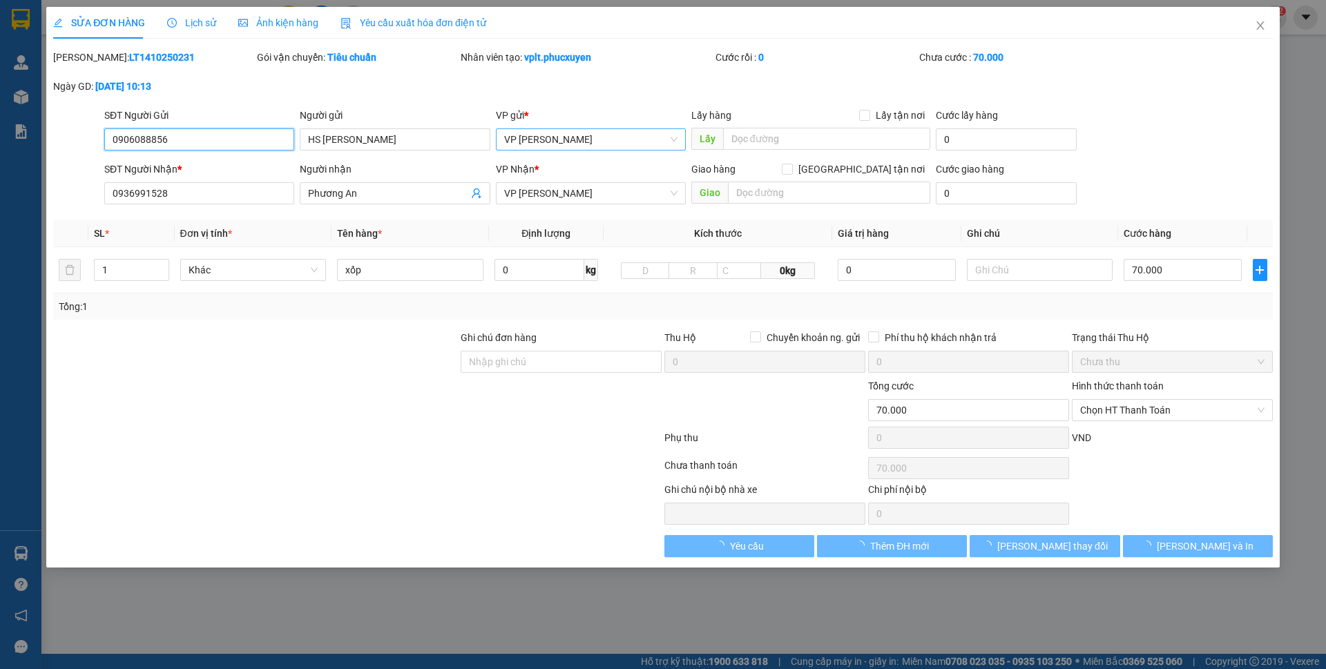
type input "0906088856"
type input "HS Hà Hân"
type input "0936991528"
type input "Phương An"
type input "0"
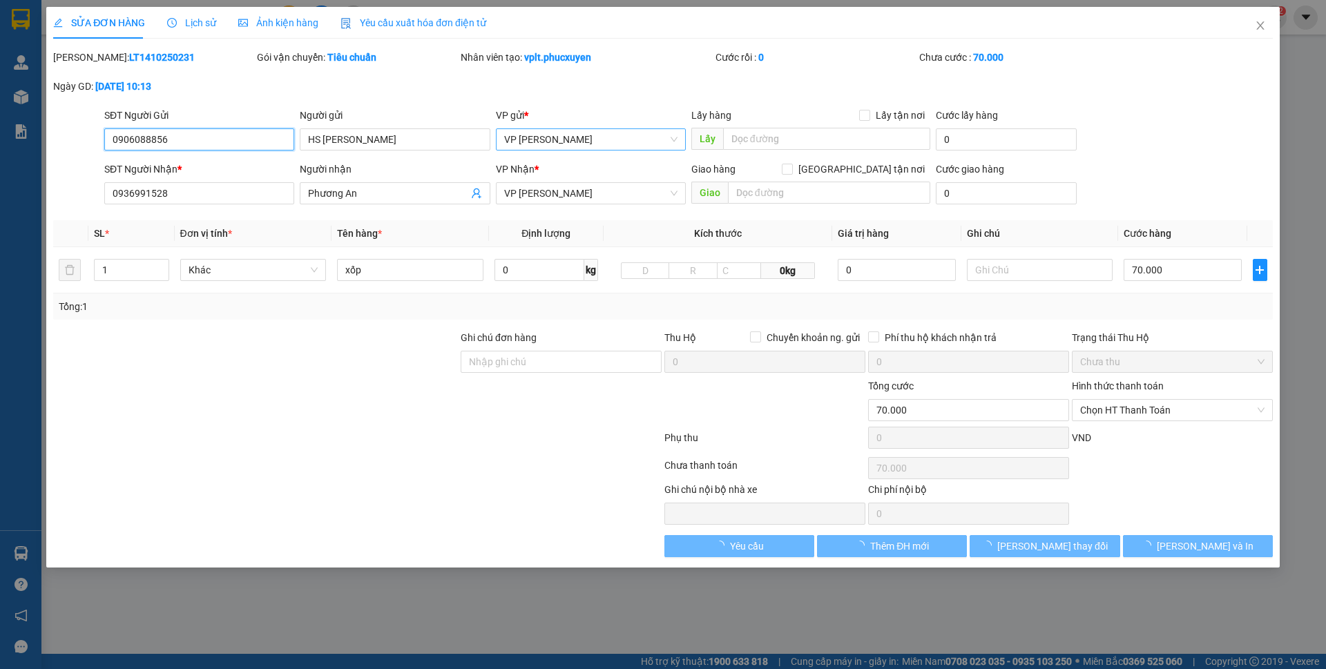
type input "70.000"
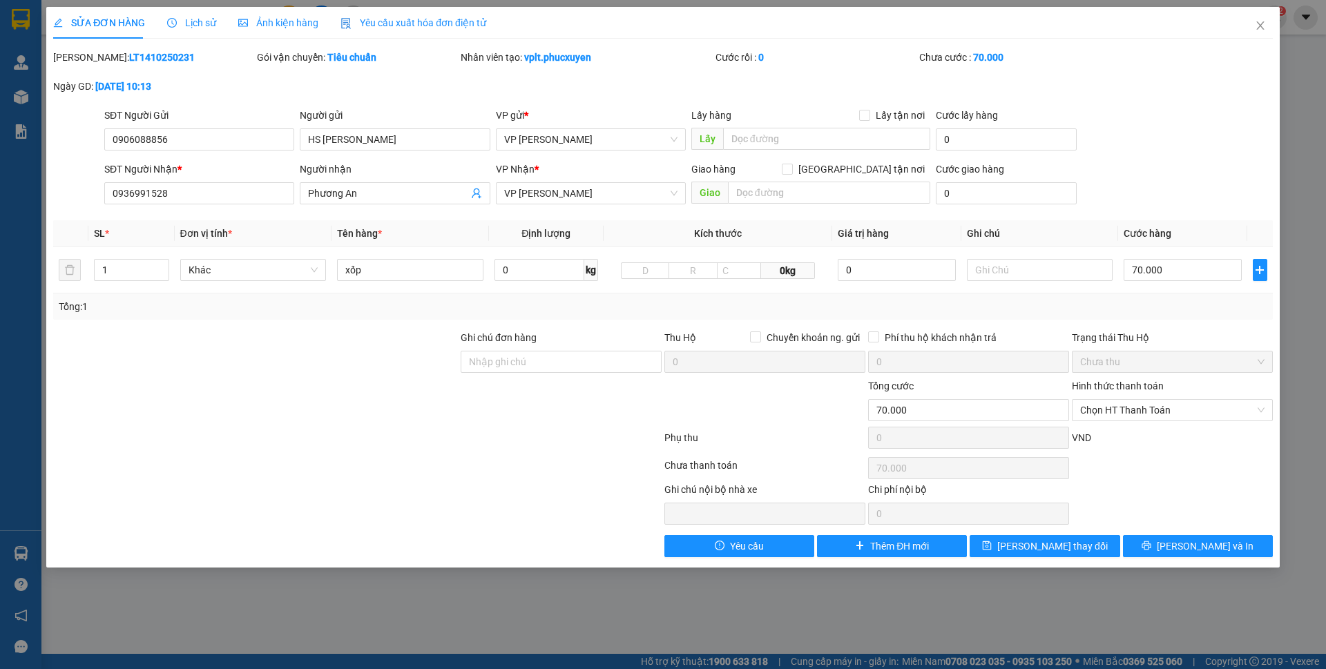
click at [180, 21] on span "Lịch sử" at bounding box center [191, 22] width 49 height 11
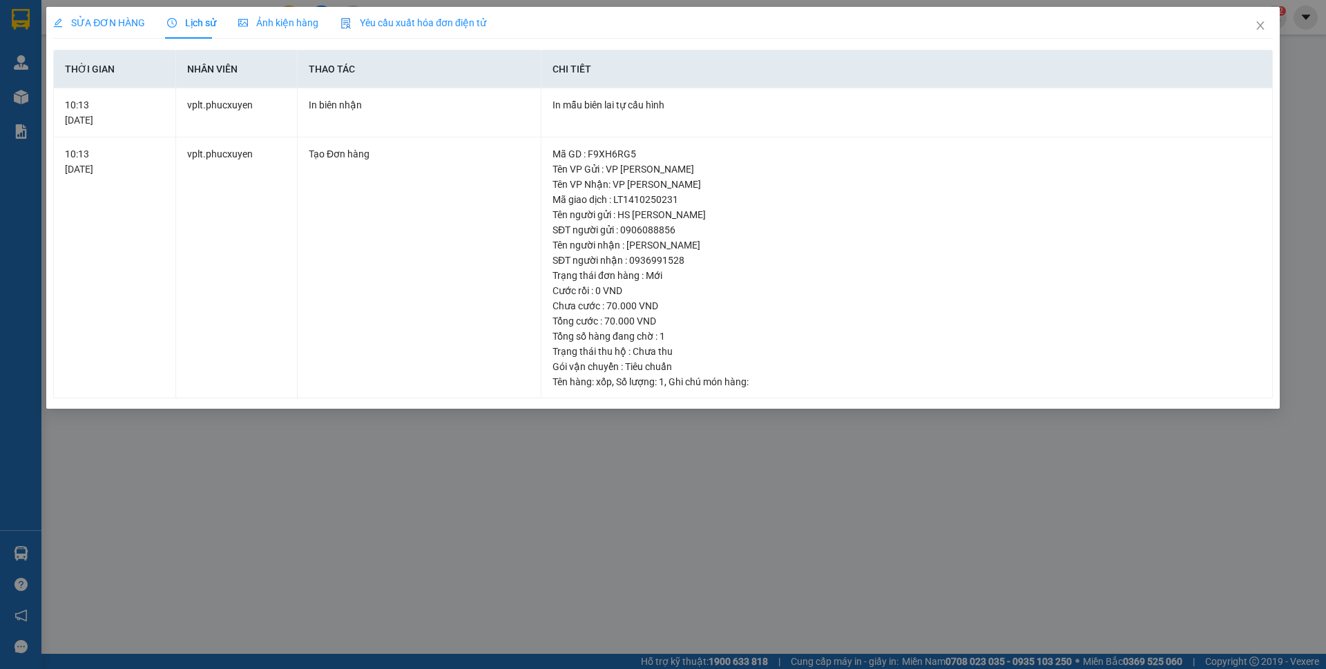
click at [115, 20] on span "SỬA ĐƠN HÀNG" at bounding box center [99, 22] width 92 height 11
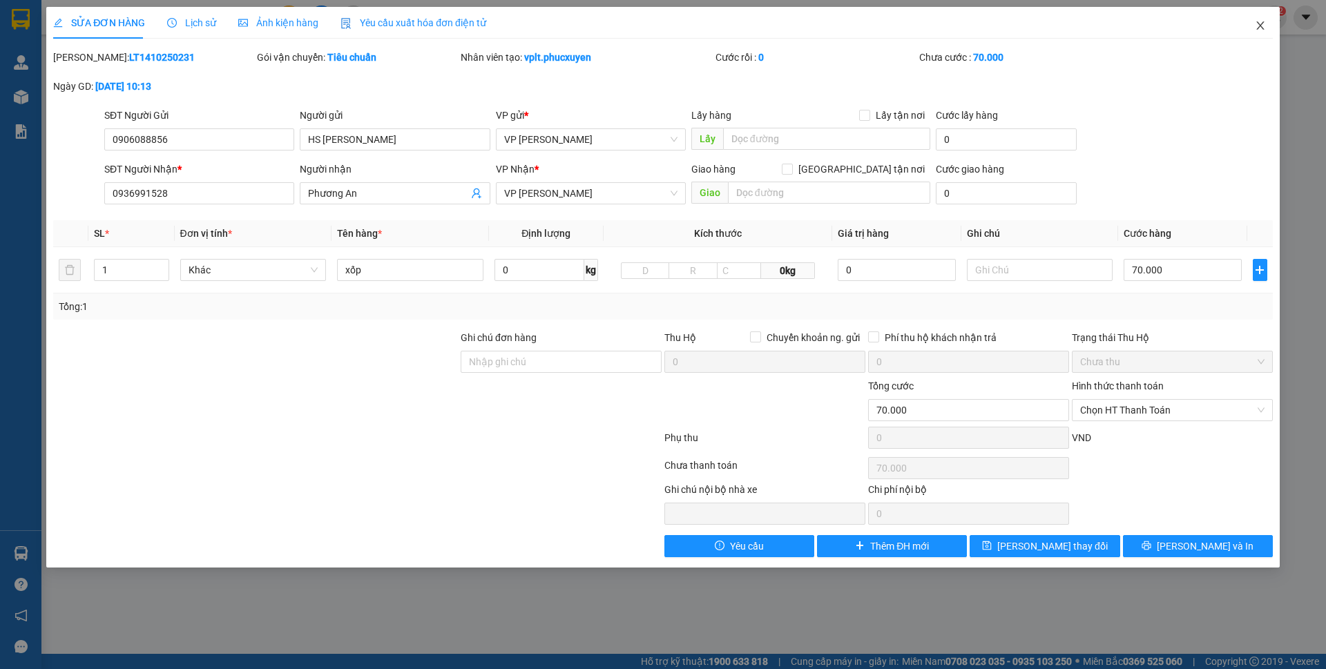
click at [1262, 23] on icon "close" at bounding box center [1260, 25] width 8 height 8
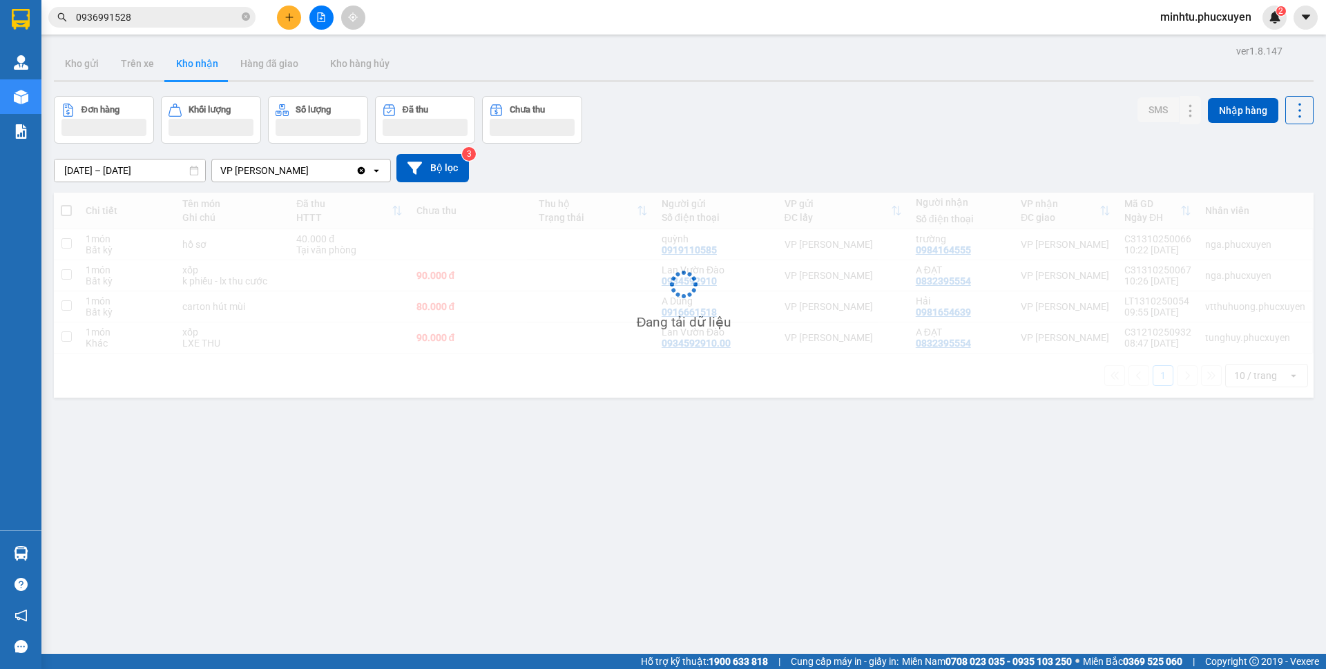
click at [170, 19] on input "0936991528" at bounding box center [157, 17] width 163 height 15
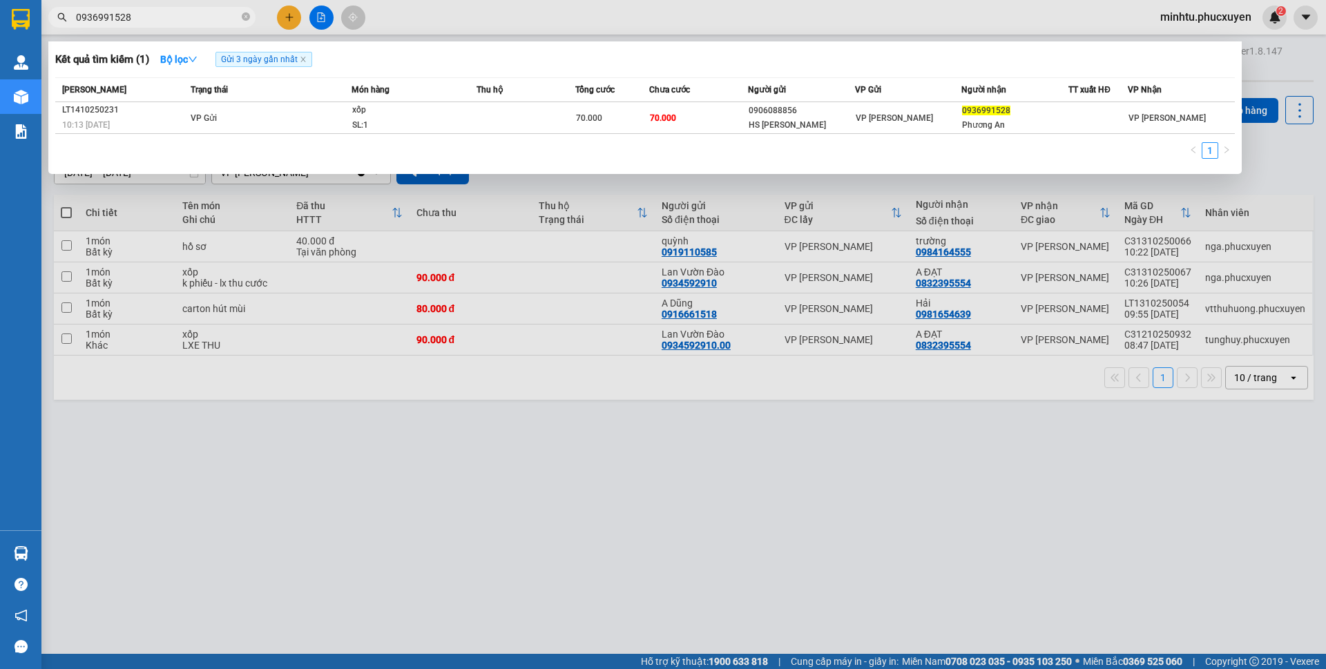
click at [632, 372] on div at bounding box center [663, 334] width 1326 height 669
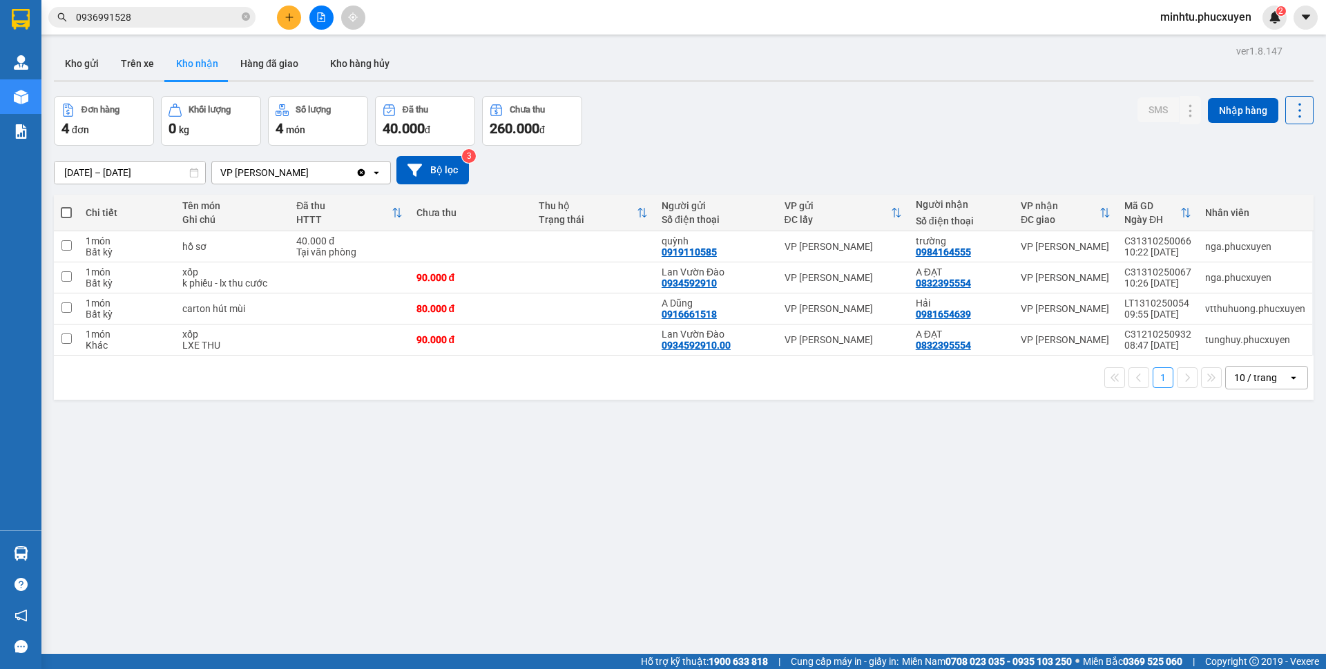
click at [288, 19] on icon "plus" at bounding box center [289, 17] width 10 height 10
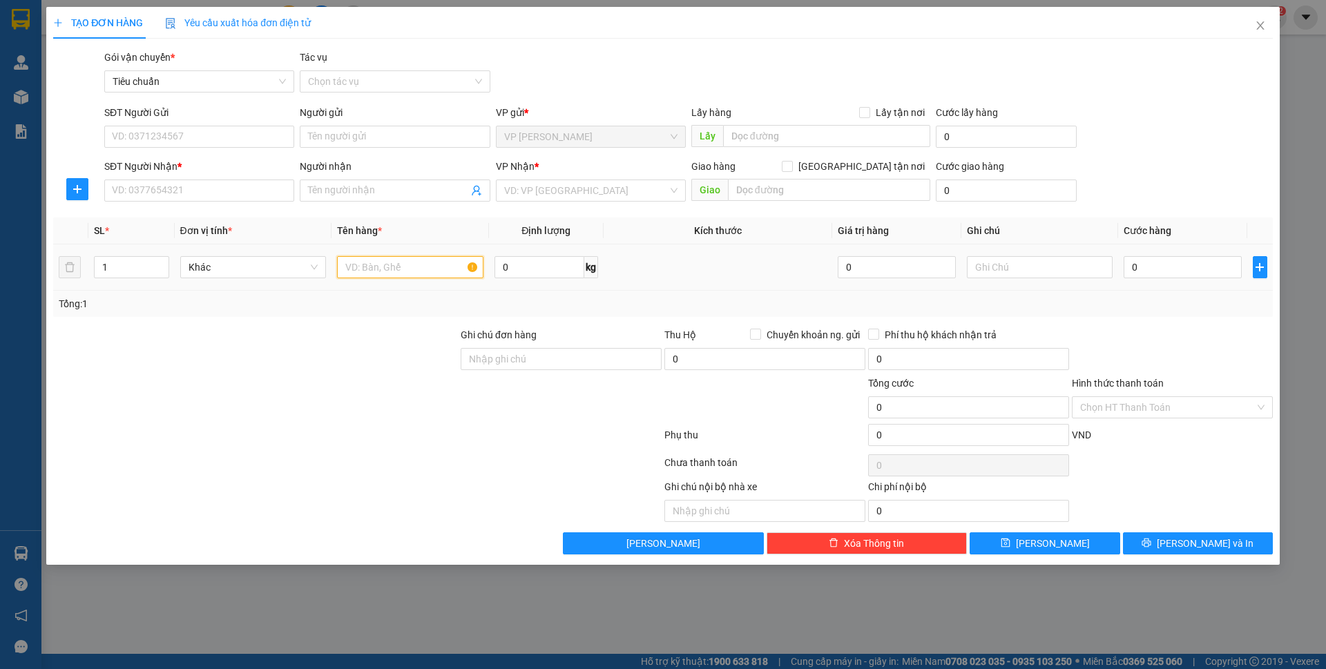
click at [374, 268] on input "text" at bounding box center [410, 267] width 146 height 22
type input "2 ct phụ kiện đt"
click at [251, 147] on input "SĐT Người Gửi" at bounding box center [199, 137] width 190 height 22
type input "0917341988"
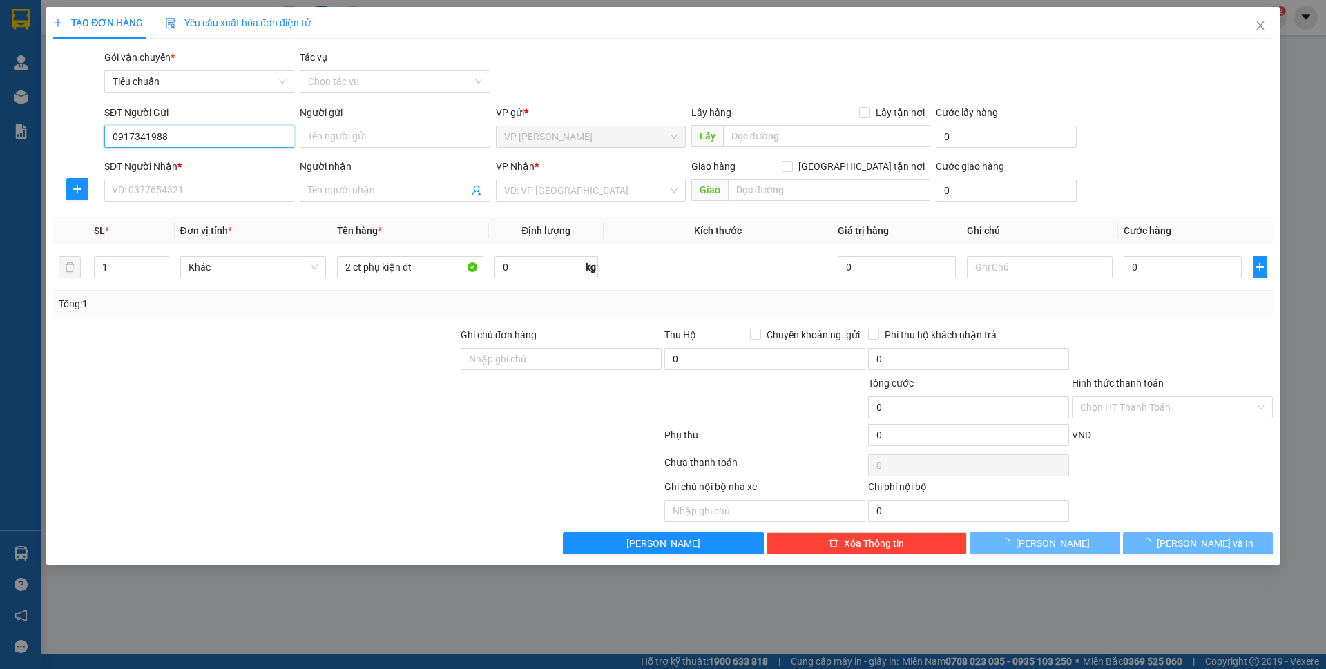
click at [251, 147] on input "0917341988" at bounding box center [199, 137] width 190 height 22
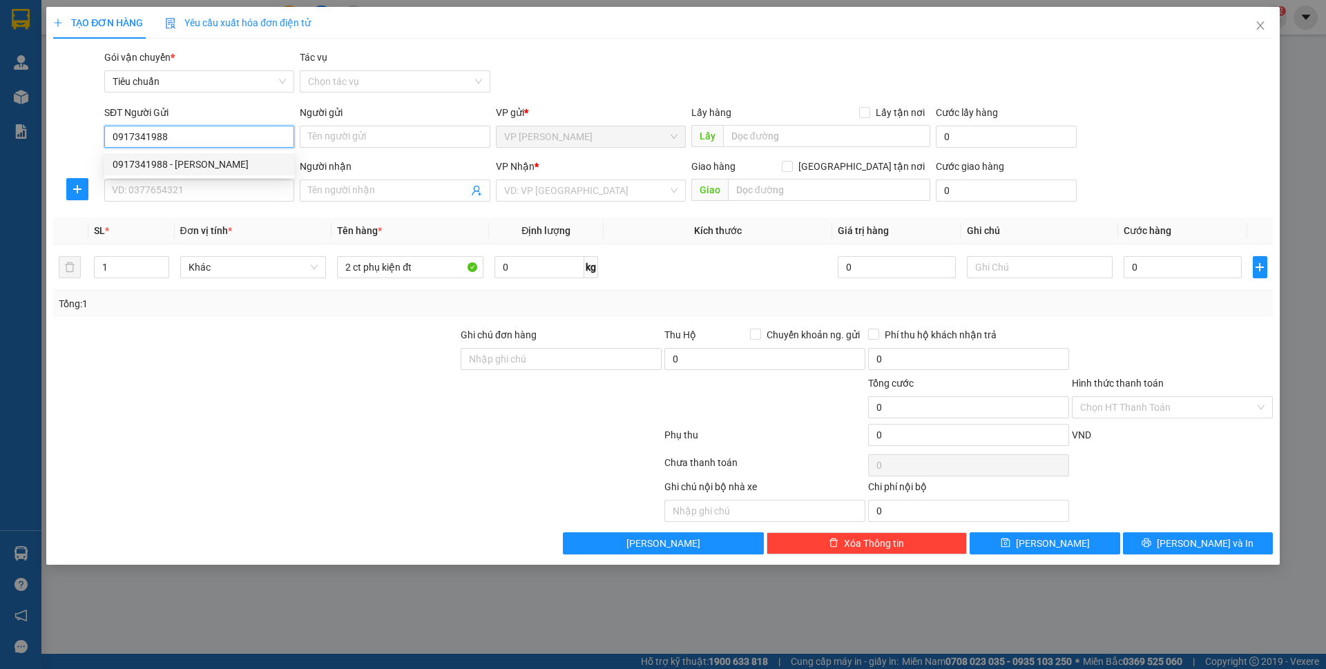
click at [240, 156] on div "0917341988 - Anh Tuấn Anh" at bounding box center [199, 164] width 190 height 22
type input "[PERSON_NAME]"
type input "0917341988"
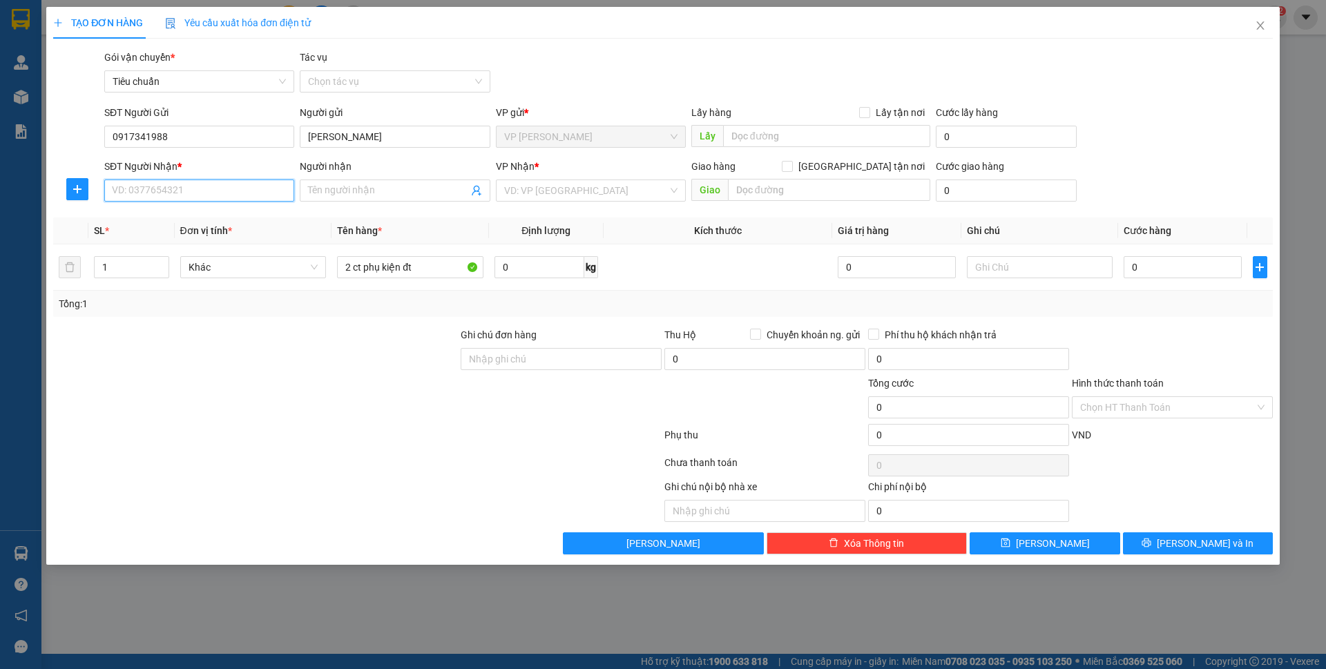
click at [223, 186] on input "SĐT Người Nhận *" at bounding box center [199, 191] width 190 height 22
click at [192, 217] on div "0981734999 - Tuấn Anh" at bounding box center [199, 218] width 173 height 15
type input "0981734999"
type input "[PERSON_NAME]"
type input "cao thắng"
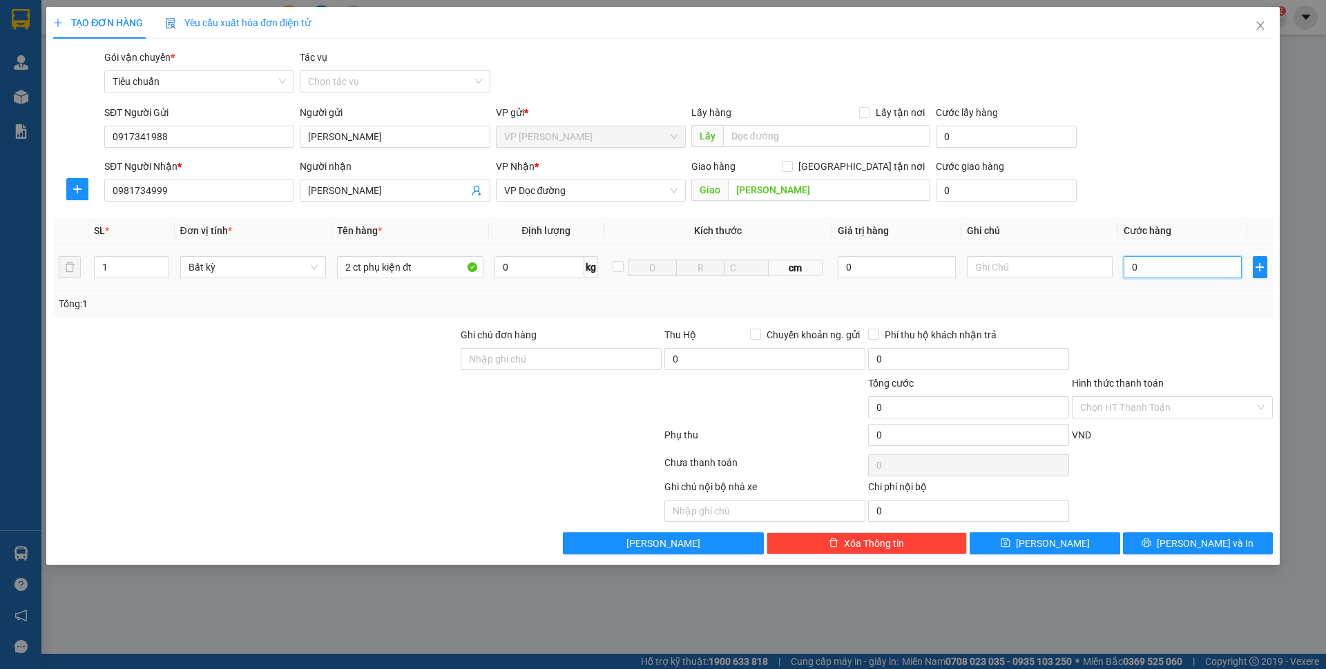
click at [1153, 274] on input "0" at bounding box center [1181, 267] width 117 height 22
type input "1"
type input "14"
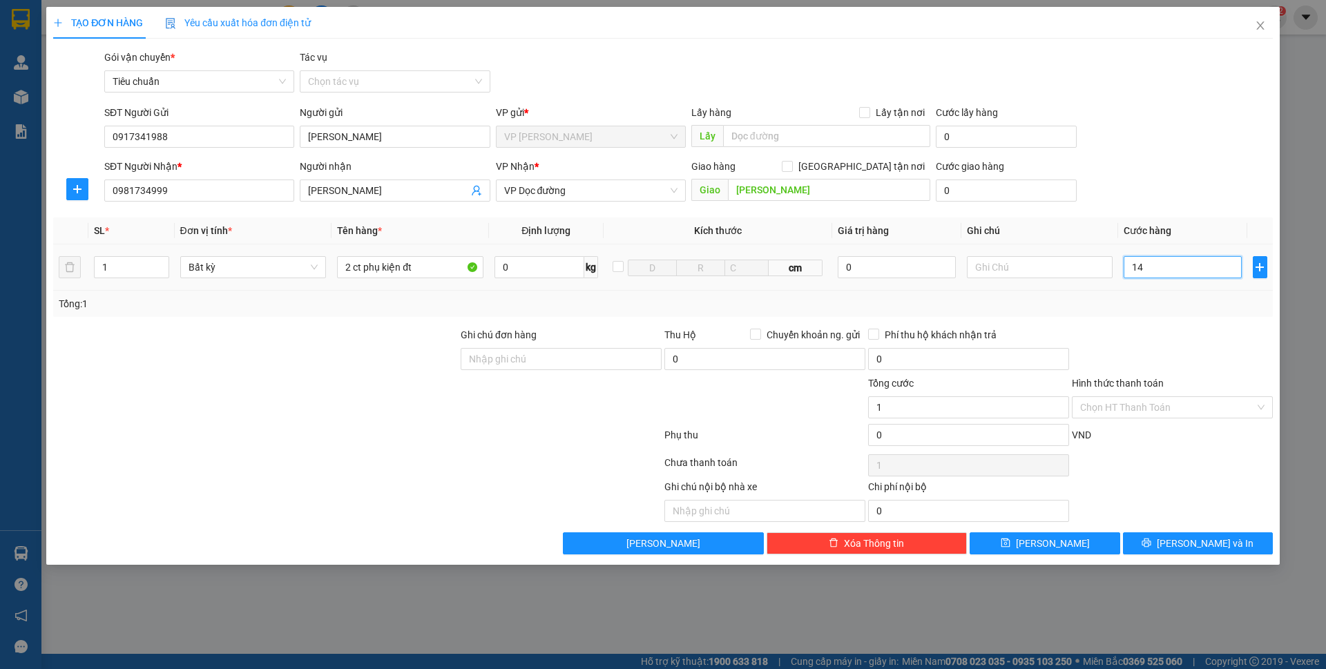
type input "14"
type input "140"
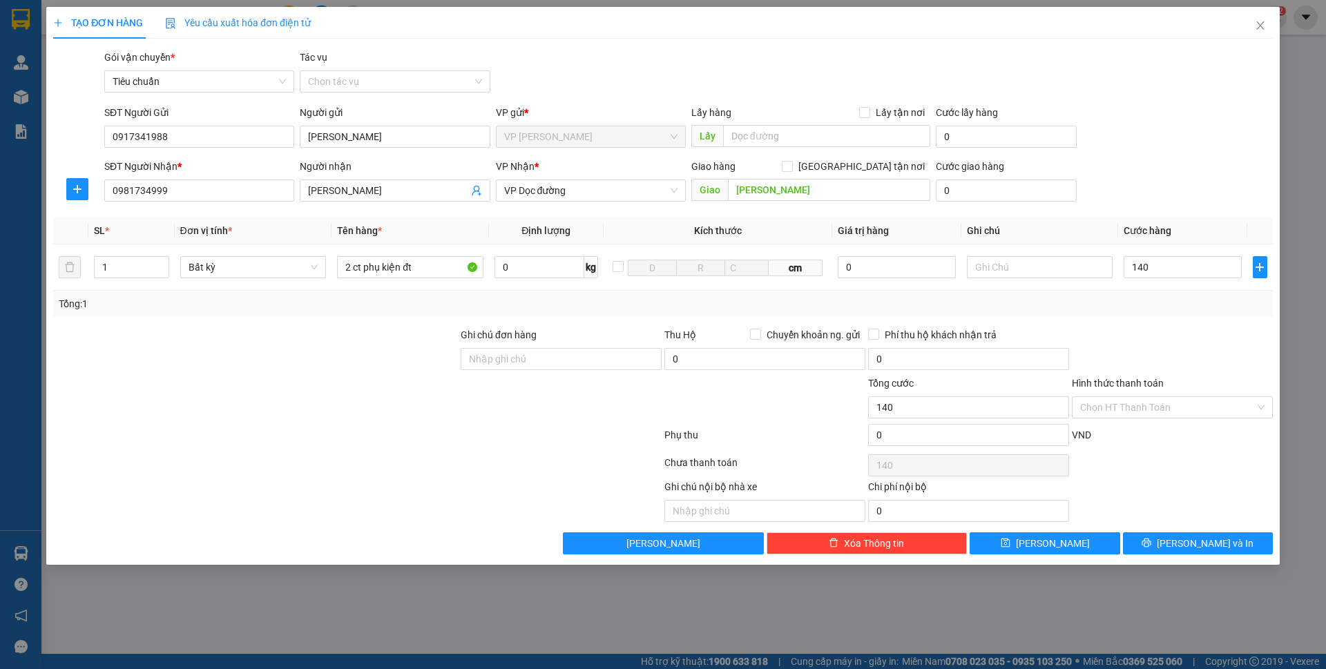
click at [1158, 188] on div "SĐT Người Nhận * 0981734999 Người nhận Tuấn Anh VP Nhận * VP Dọc đường Giao hàn…" at bounding box center [688, 183] width 1174 height 48
type input "140.000"
click at [1195, 541] on span "Lưu và In" at bounding box center [1204, 543] width 97 height 15
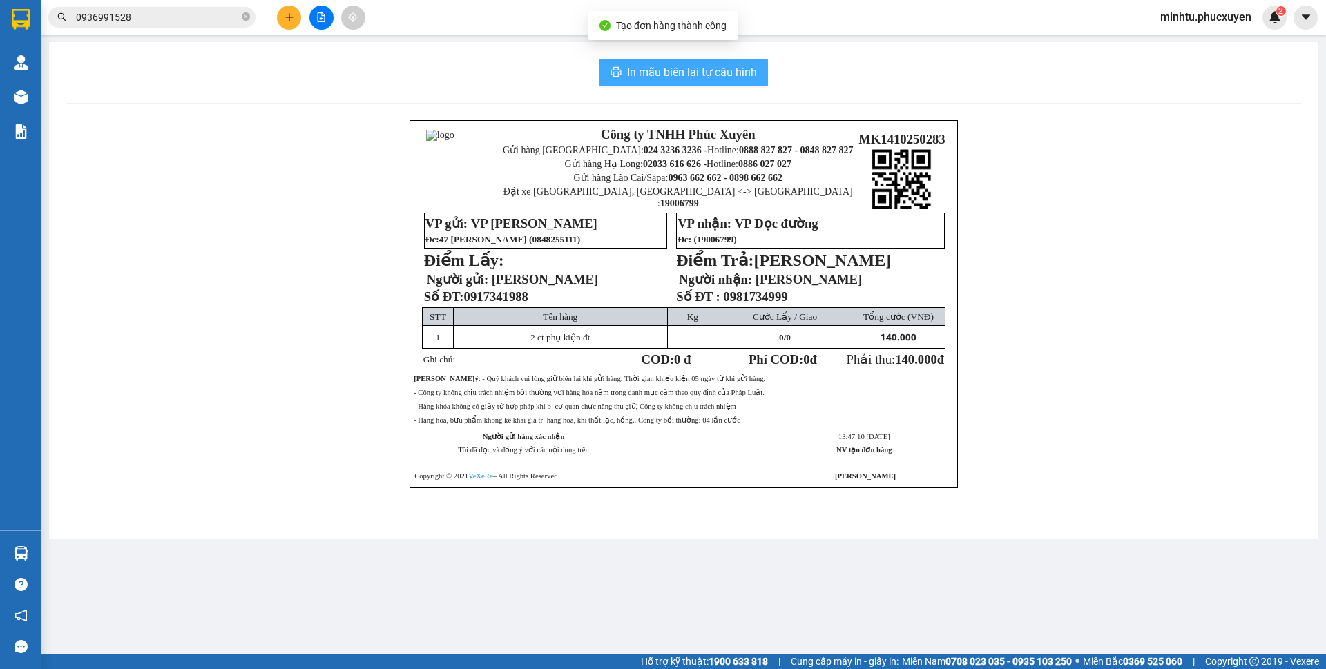
click at [695, 67] on span "In mẫu biên lai tự cấu hình" at bounding box center [692, 72] width 130 height 17
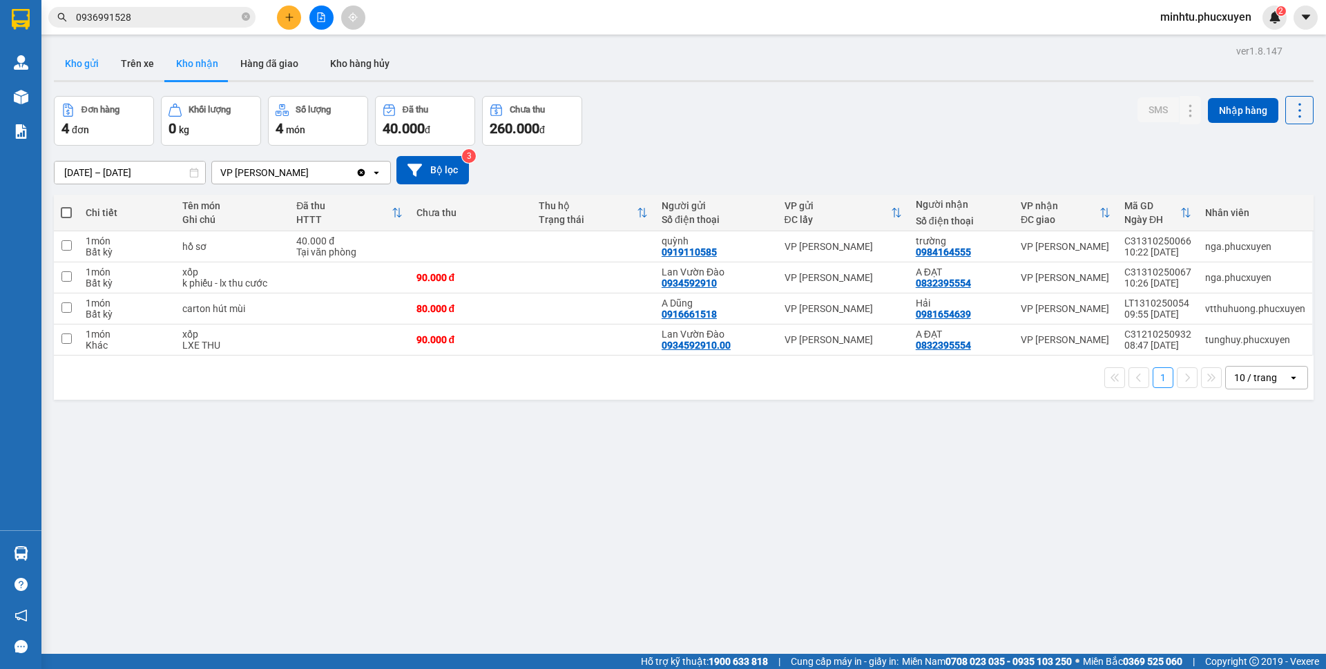
click at [104, 62] on button "Kho gửi" at bounding box center [82, 63] width 56 height 33
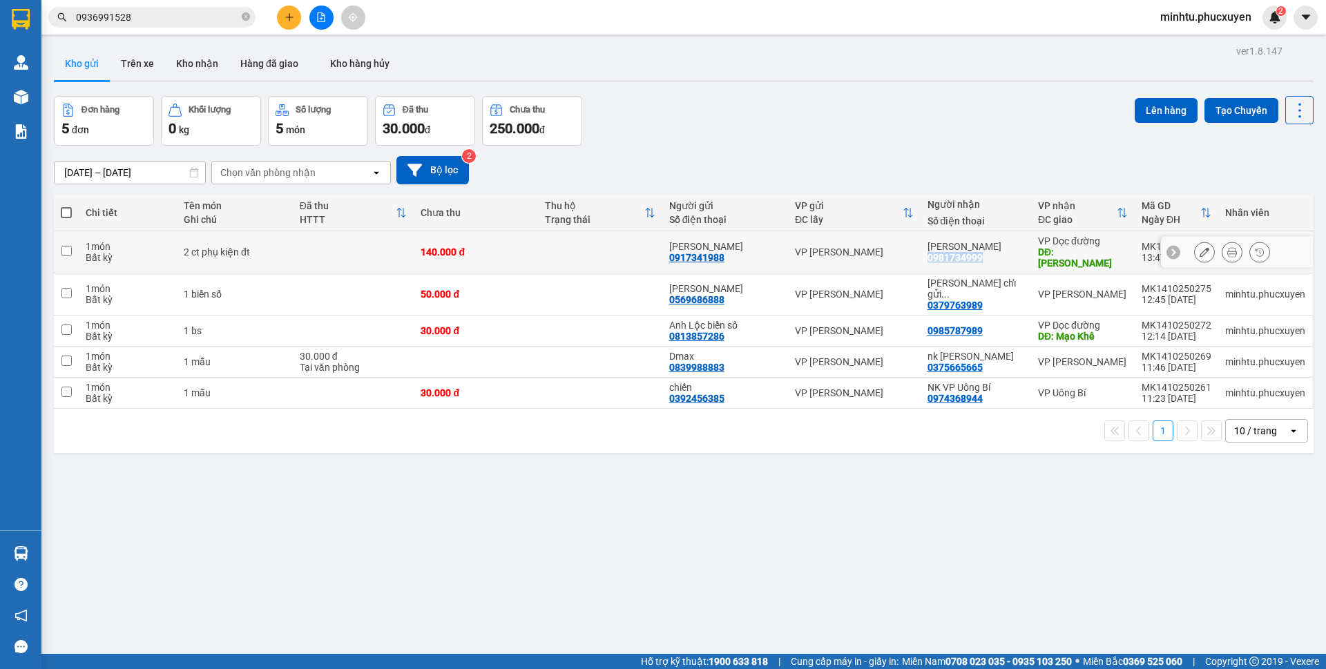
drag, startPoint x: 993, startPoint y: 251, endPoint x: 920, endPoint y: 253, distance: 73.2
click at [920, 253] on td "Tuấn Anh 0981734999" at bounding box center [975, 252] width 110 height 42
checkbox input "true"
copy div "0981734999"
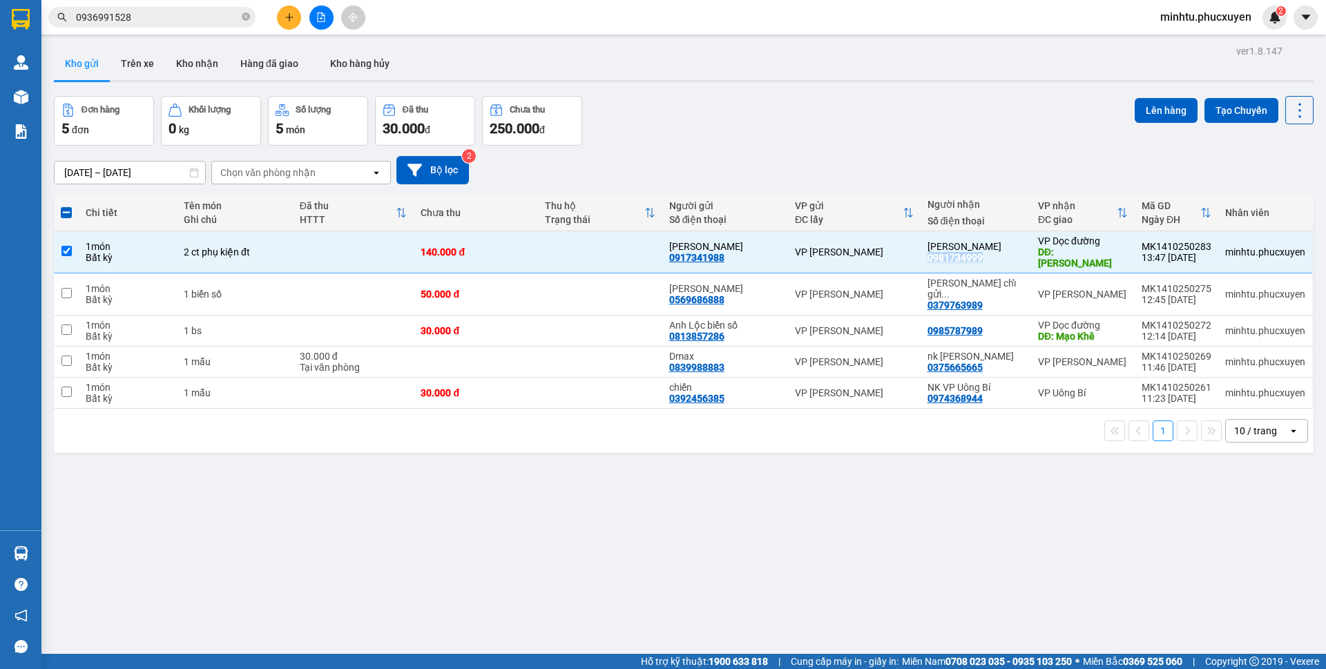
click at [163, 21] on input "0936991528" at bounding box center [157, 17] width 163 height 15
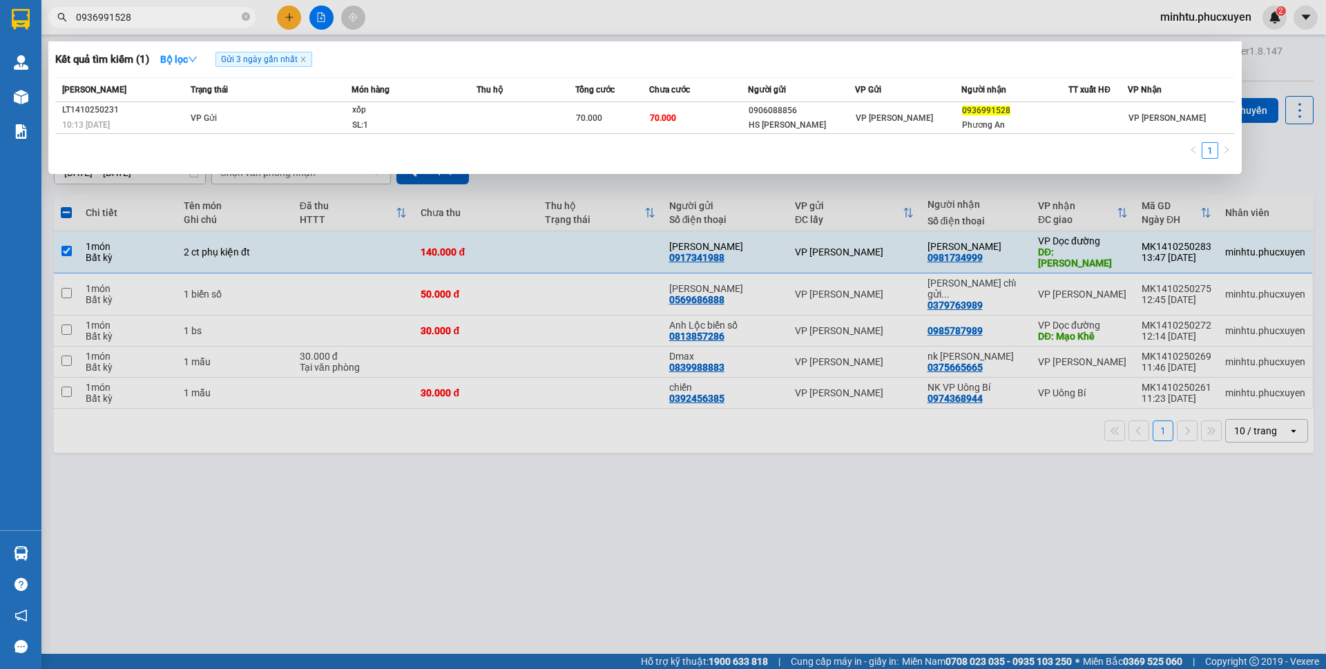
click at [163, 21] on input "0936991528" at bounding box center [157, 17] width 163 height 15
paste input "81734999"
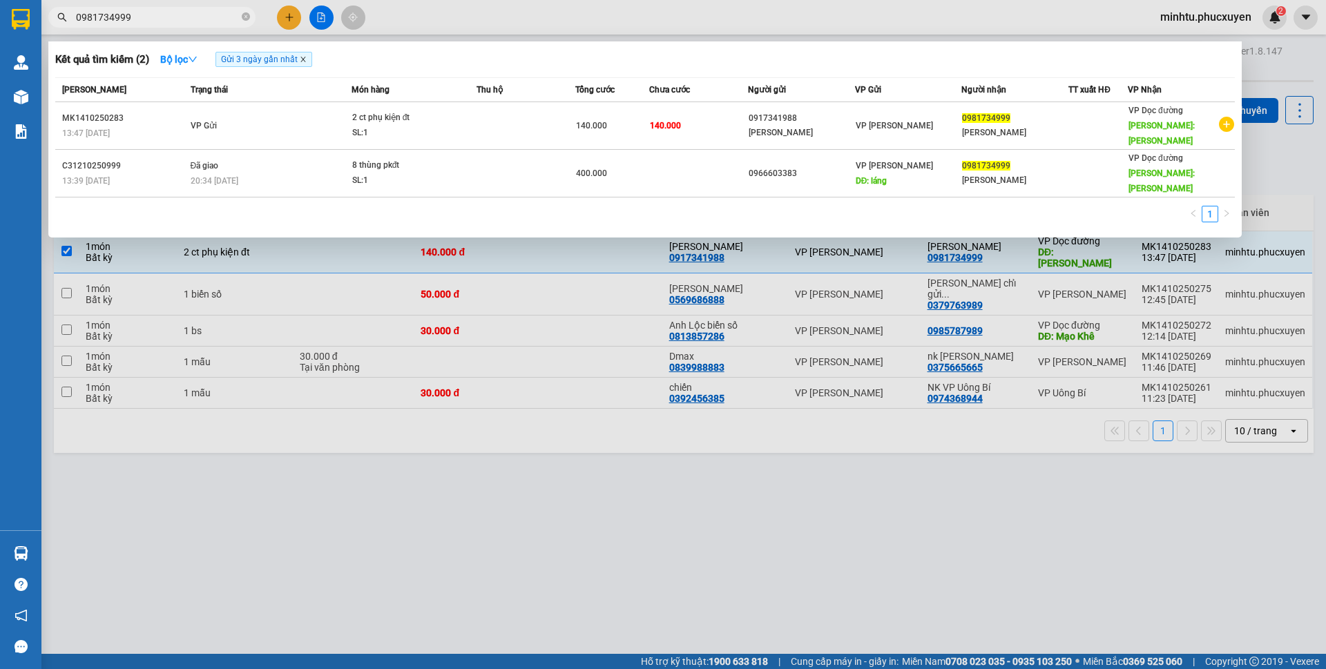
type input "0981734999"
click at [303, 61] on icon "close" at bounding box center [303, 59] width 7 height 7
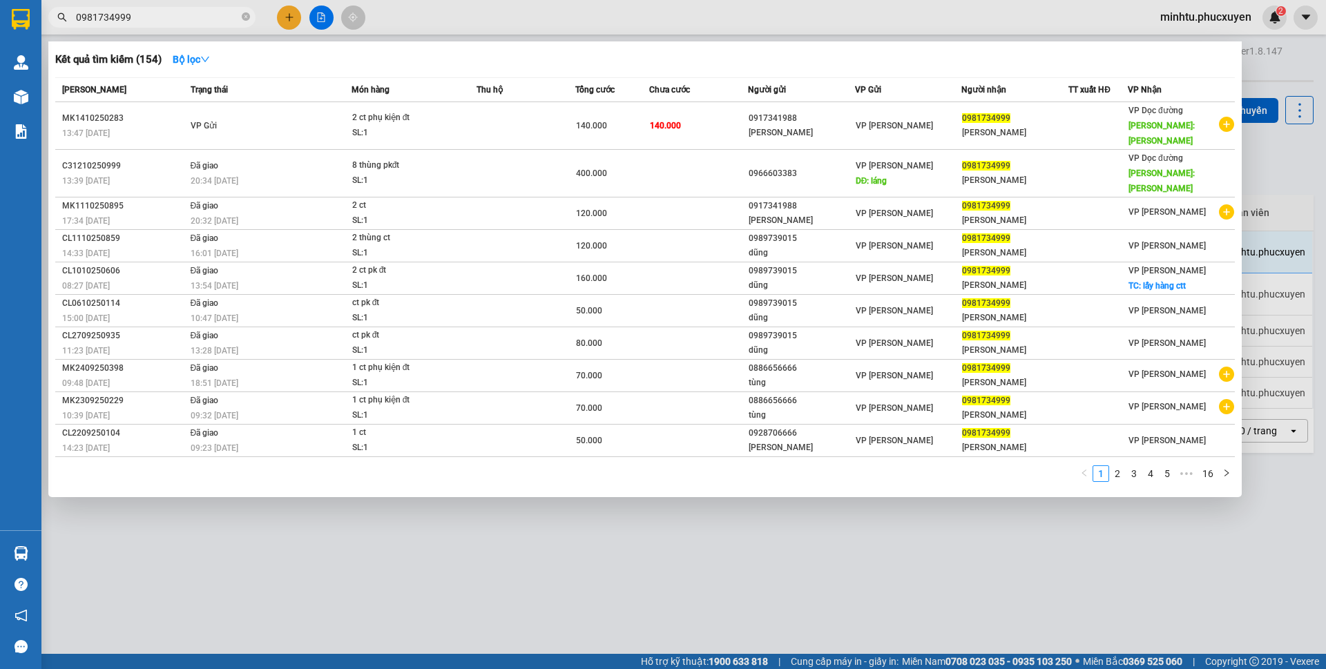
click at [838, 501] on div at bounding box center [663, 334] width 1326 height 669
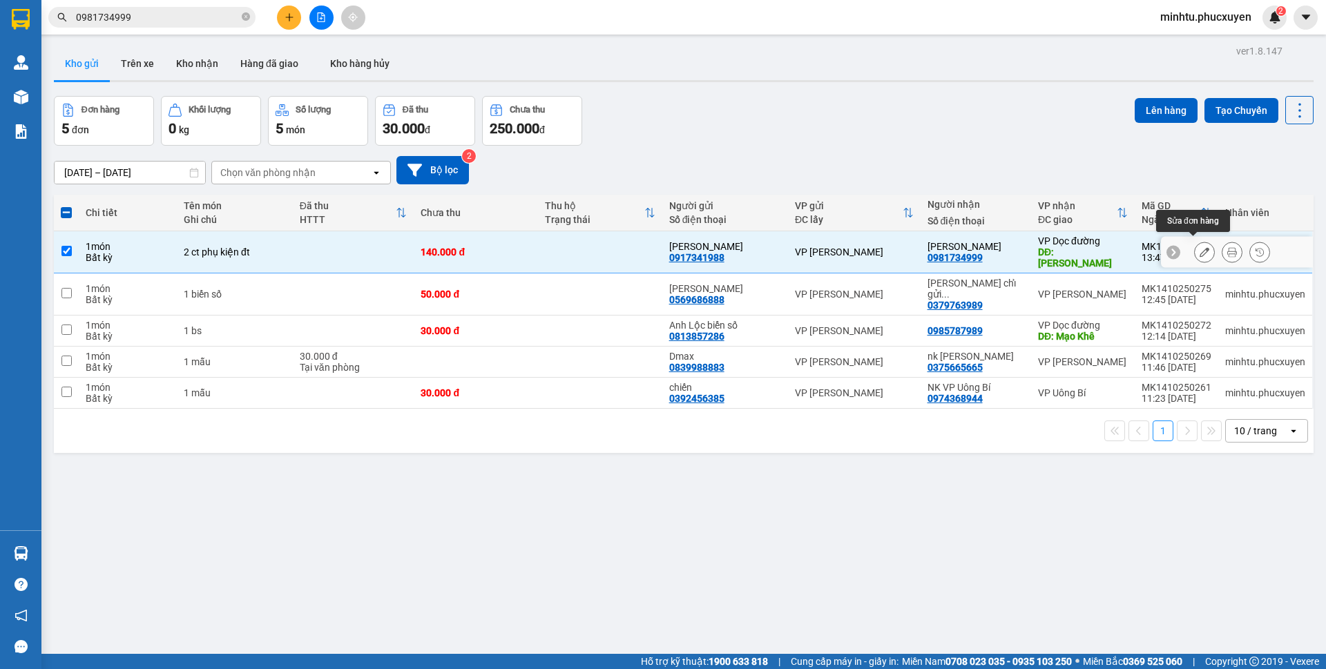
click at [1199, 251] on icon at bounding box center [1204, 252] width 10 height 10
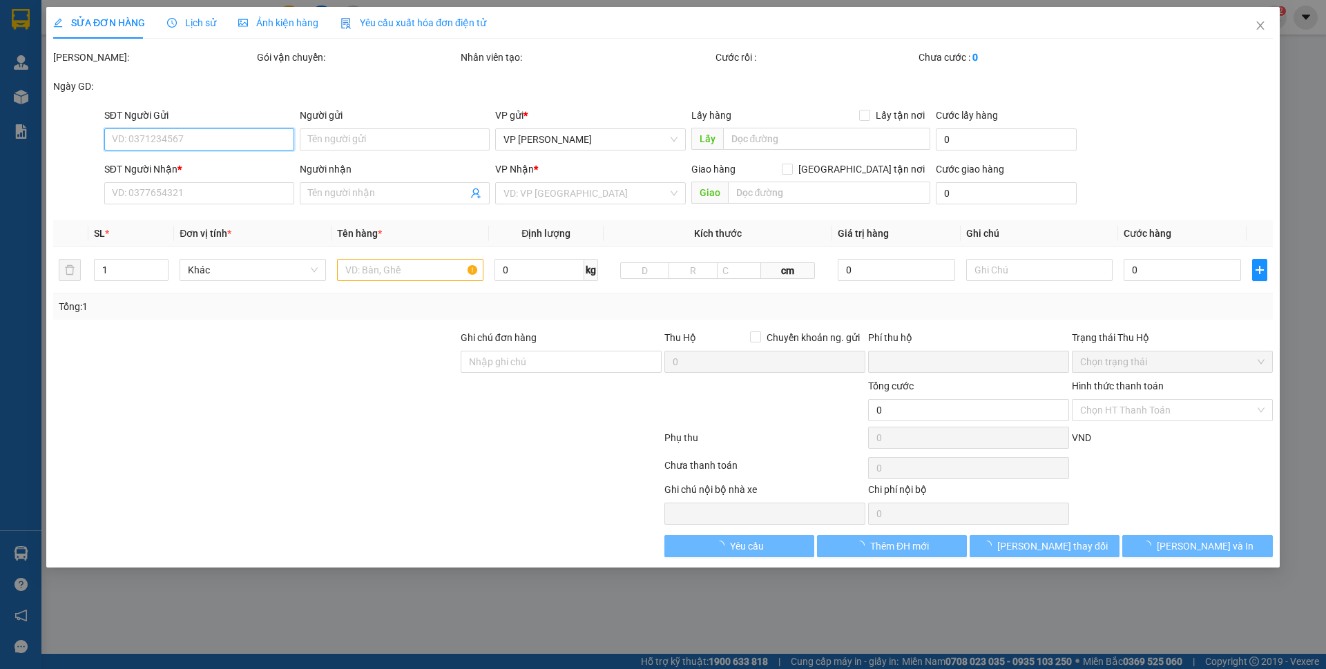
type input "0917341988"
type input "[PERSON_NAME]"
type input "0981734999"
type input "[PERSON_NAME]"
type input "cao thắng"
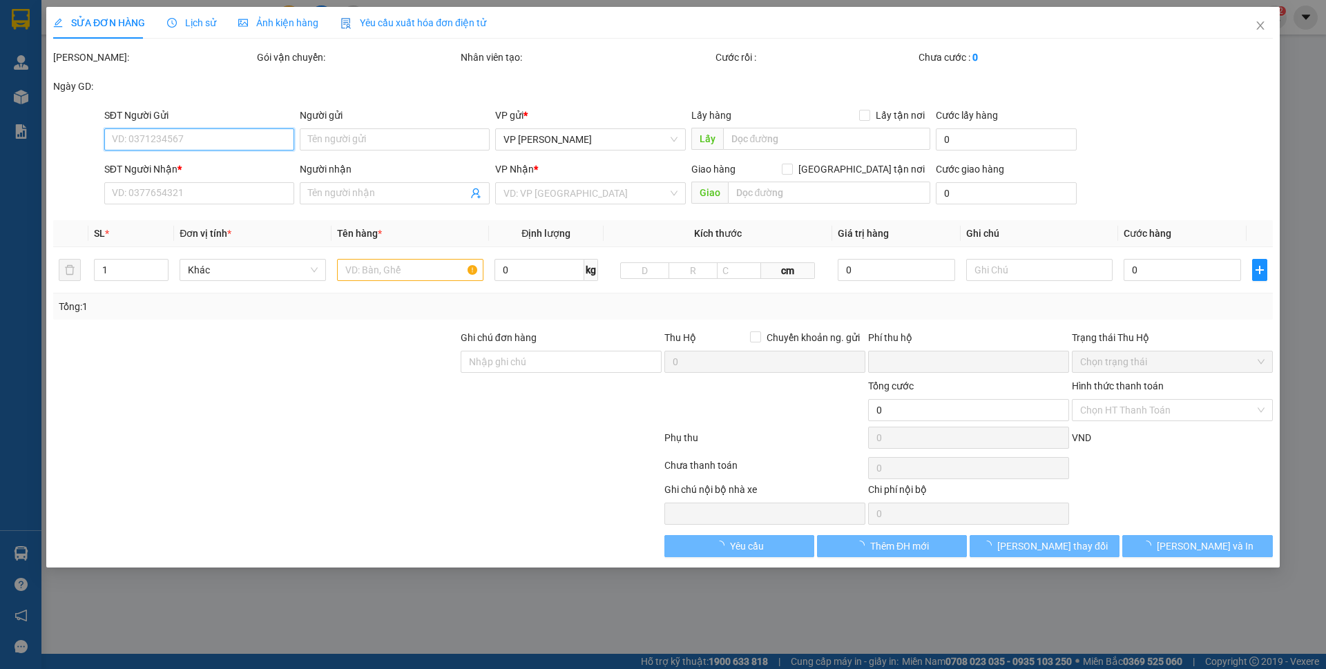
type input "0"
type input "140.000"
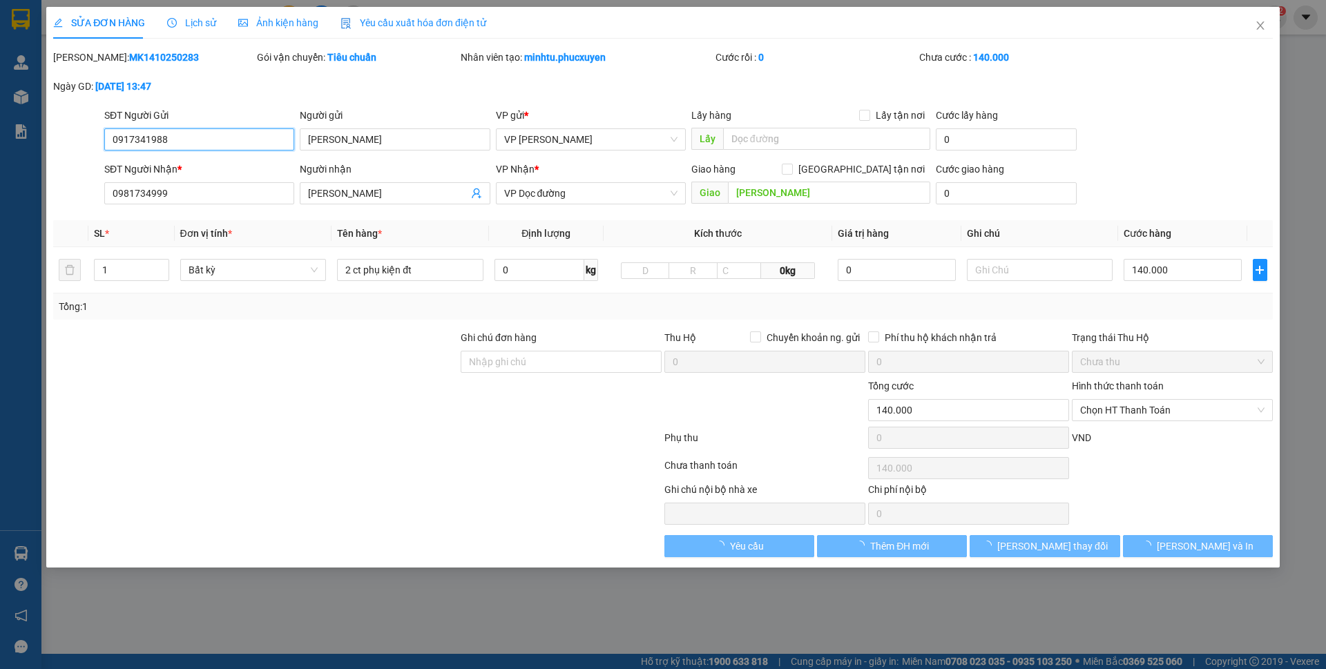
click at [596, 194] on span "VP Dọc đường" at bounding box center [590, 193] width 173 height 21
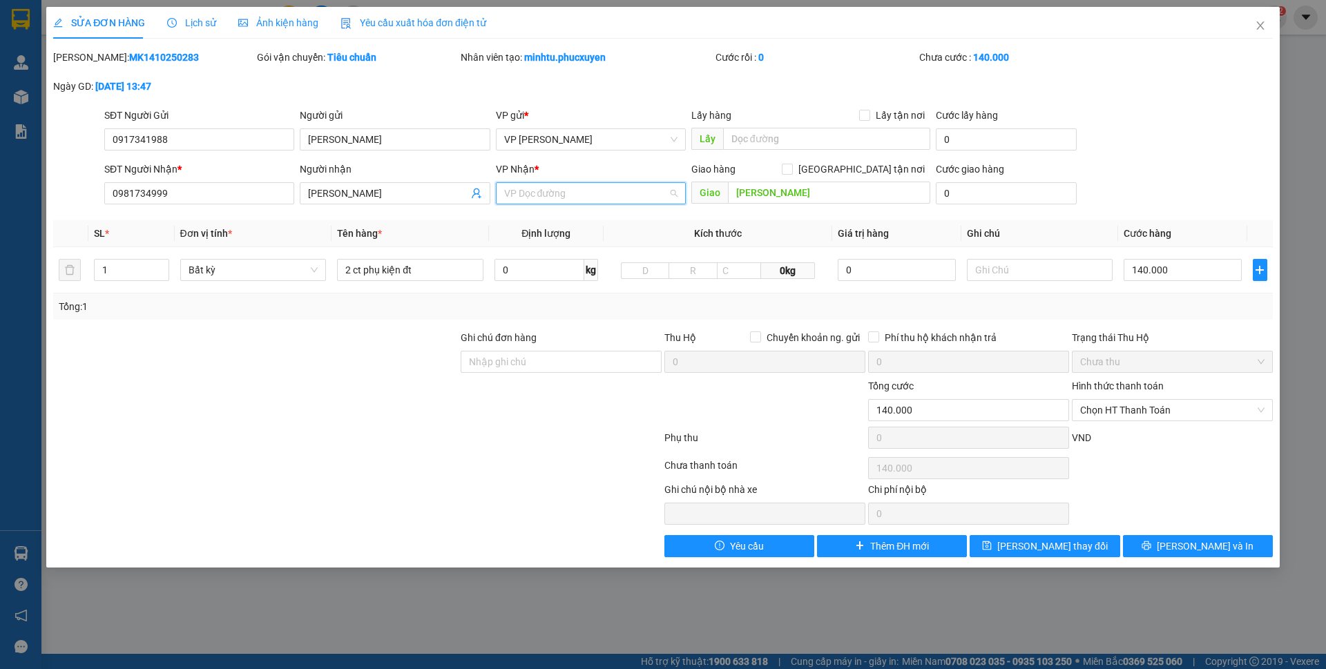
scroll to position [221, 0]
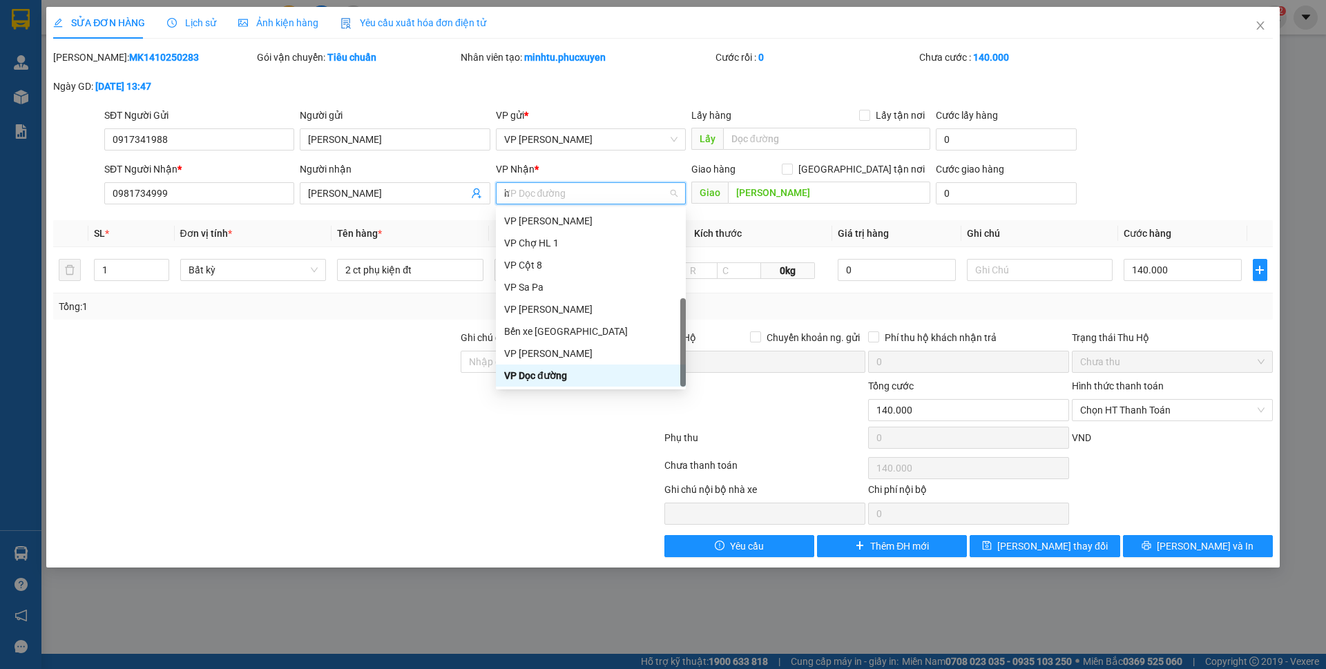
type input "hạ"
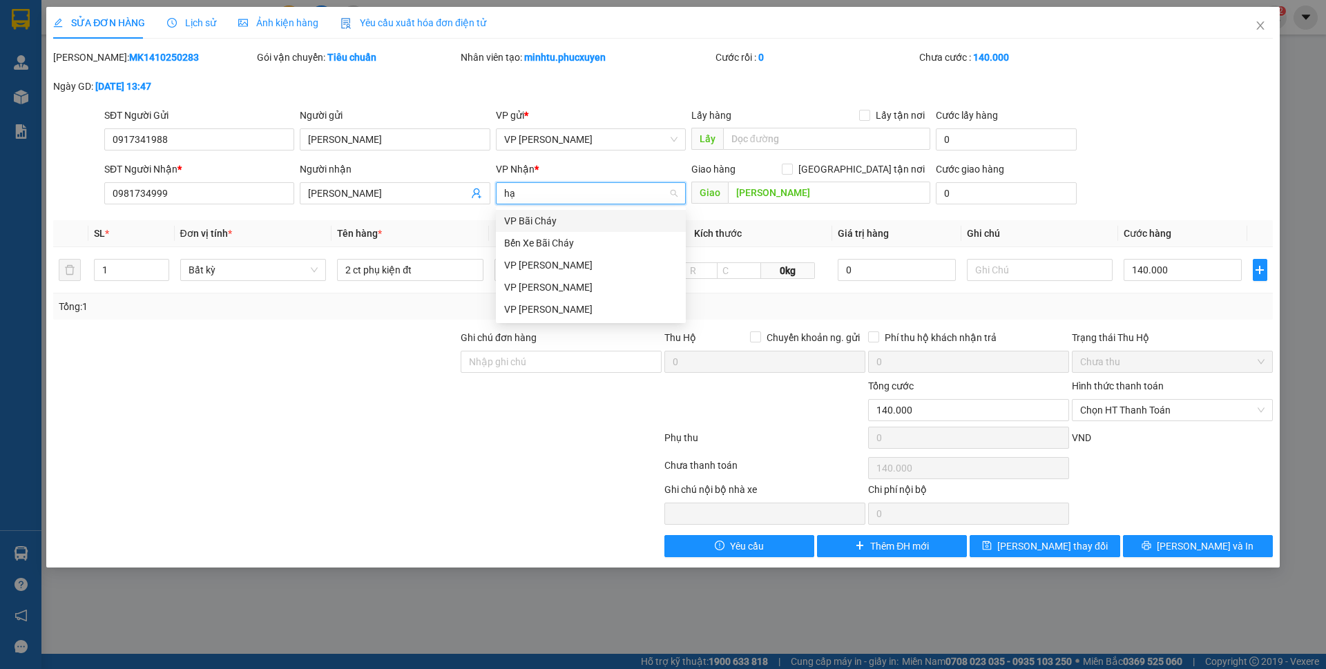
scroll to position [0, 0]
click at [590, 269] on div "VP [PERSON_NAME]" at bounding box center [590, 265] width 173 height 15
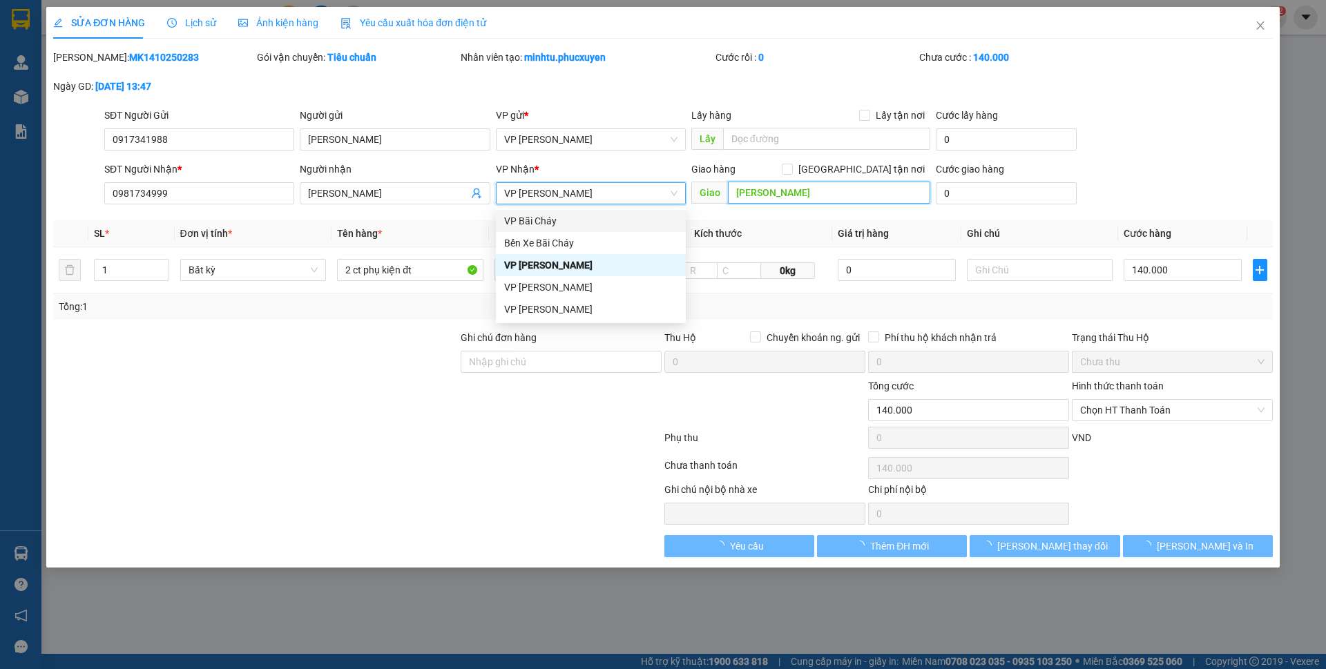
click at [849, 189] on input "cao thắng" at bounding box center [829, 193] width 202 height 22
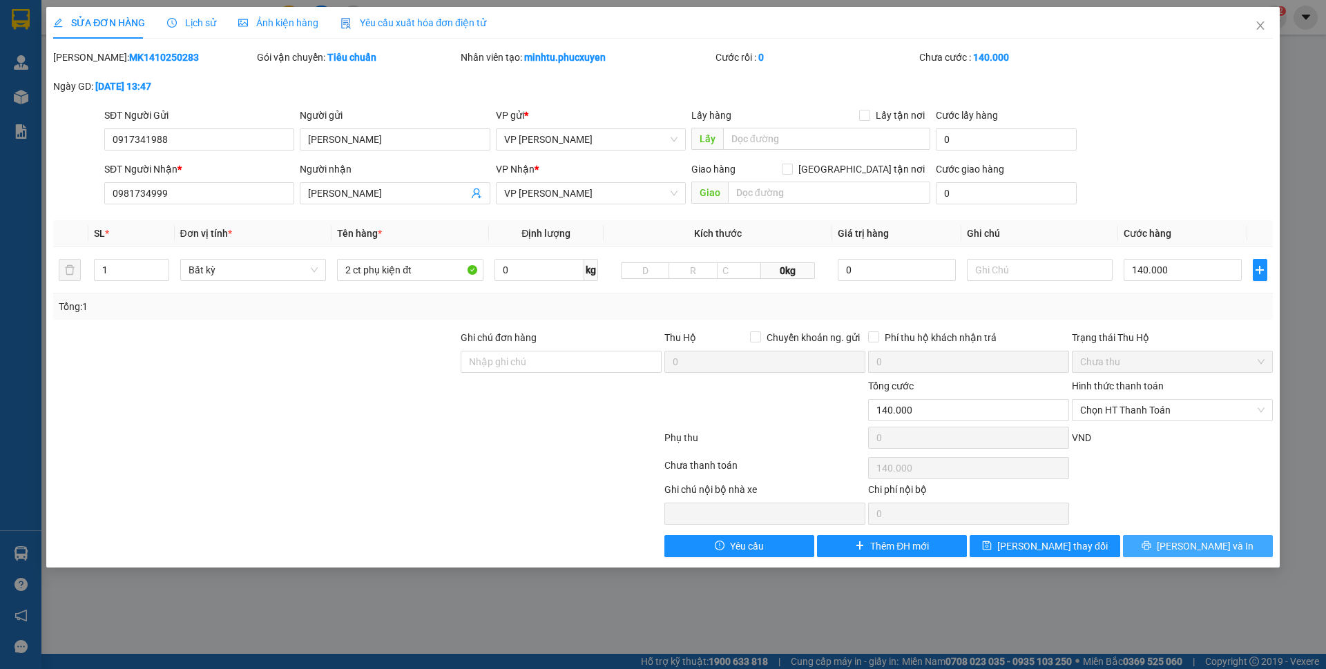
click at [1200, 541] on span "Lưu và In" at bounding box center [1204, 546] width 97 height 15
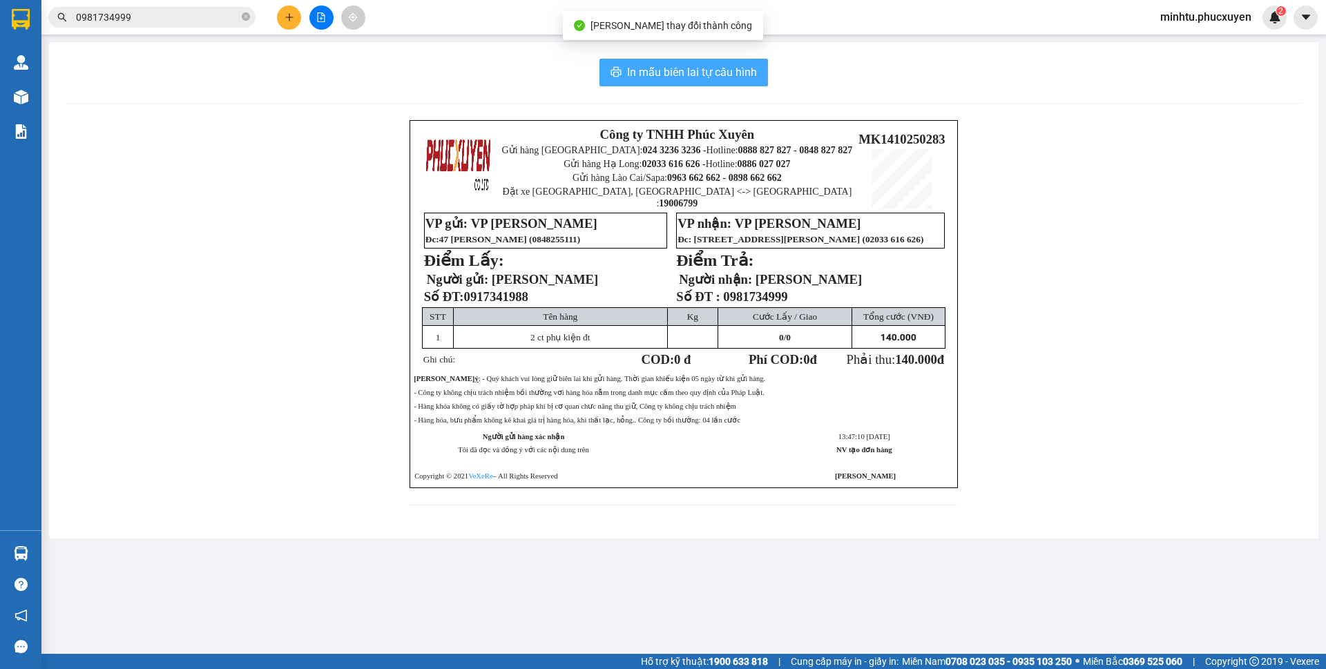
click at [737, 68] on span "In mẫu biên lai tự cấu hình" at bounding box center [692, 72] width 130 height 17
click at [186, 21] on input "0981734999" at bounding box center [157, 17] width 163 height 15
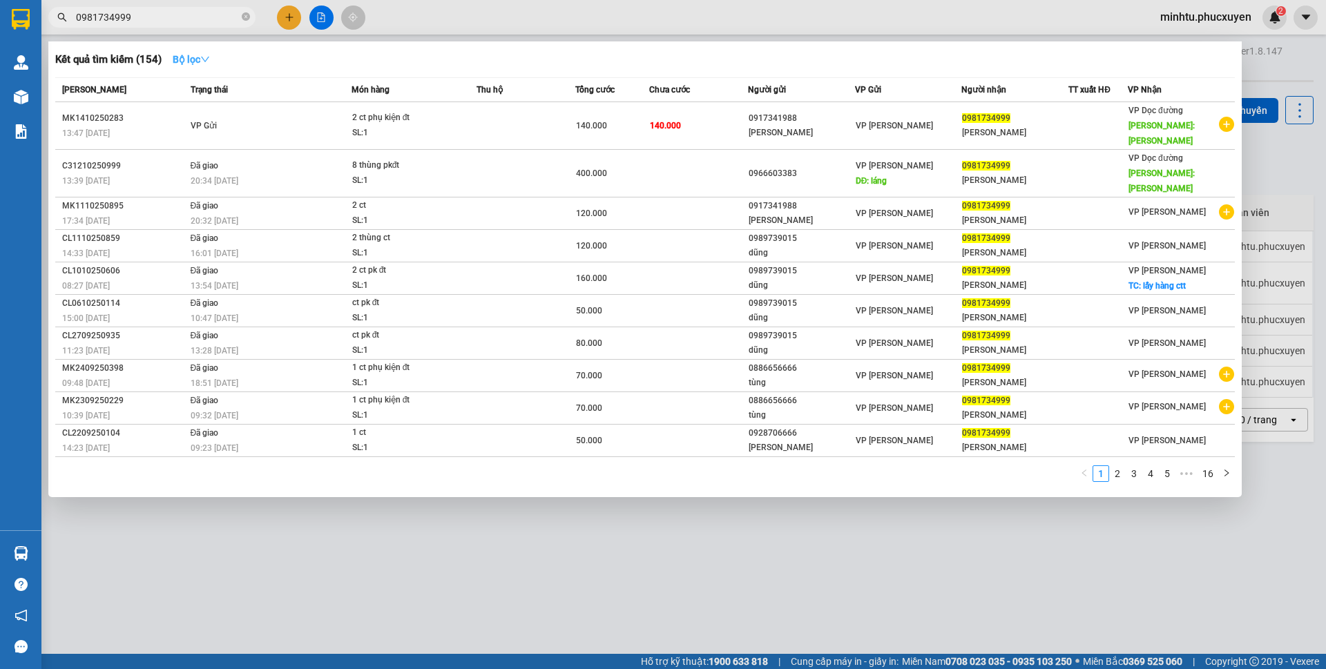
click at [186, 62] on strong "Bộ lọc" at bounding box center [191, 59] width 37 height 11
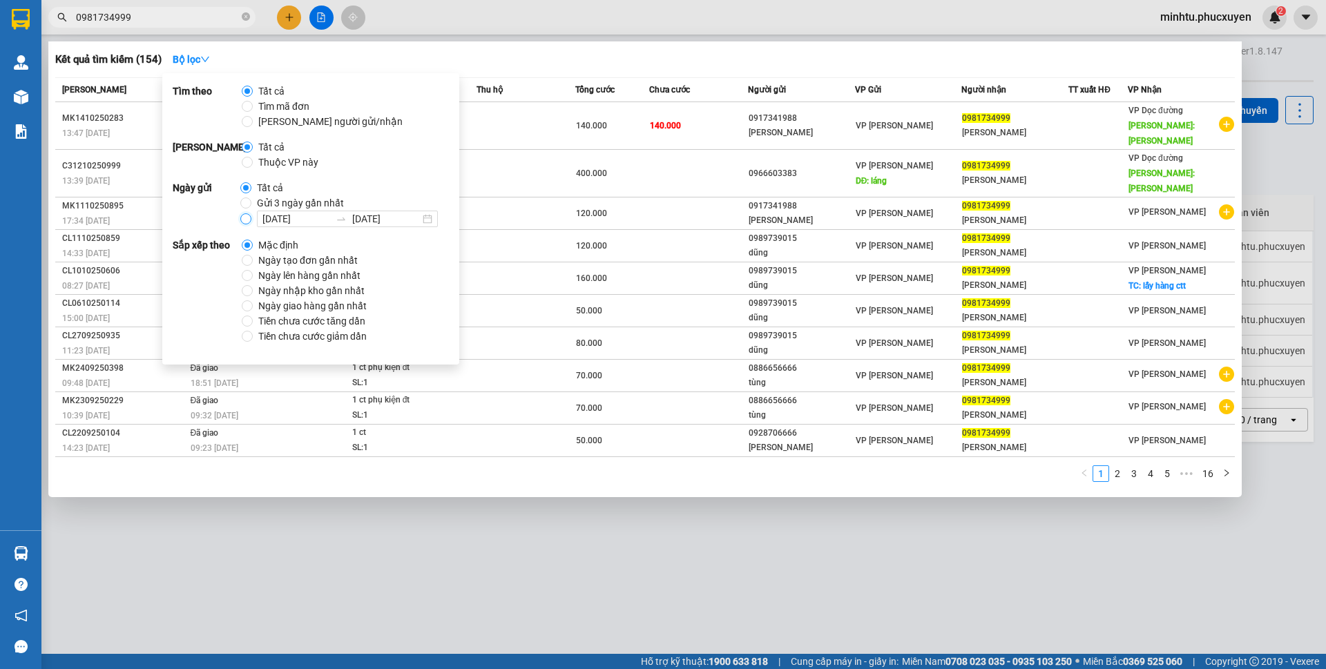
click at [251, 222] on input "13/10/2025 13/10/2025" at bounding box center [245, 218] width 11 height 11
radio input "true"
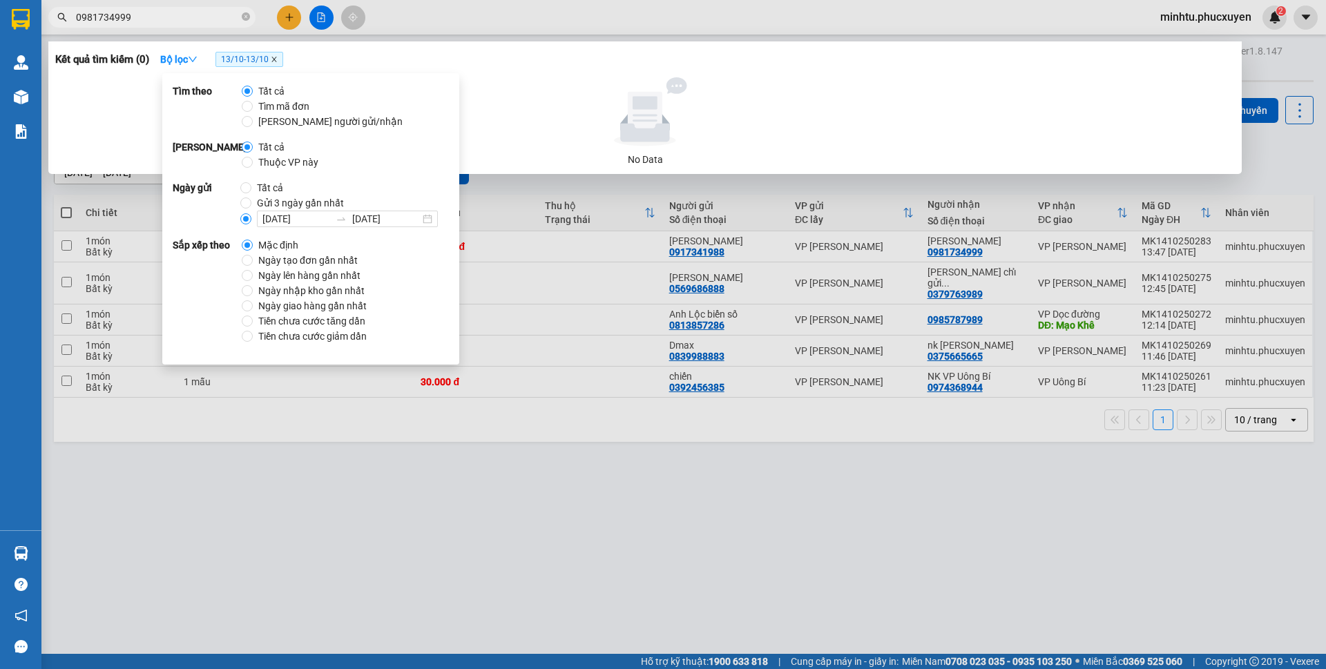
click at [278, 61] on icon "close" at bounding box center [274, 59] width 7 height 7
radio input "true"
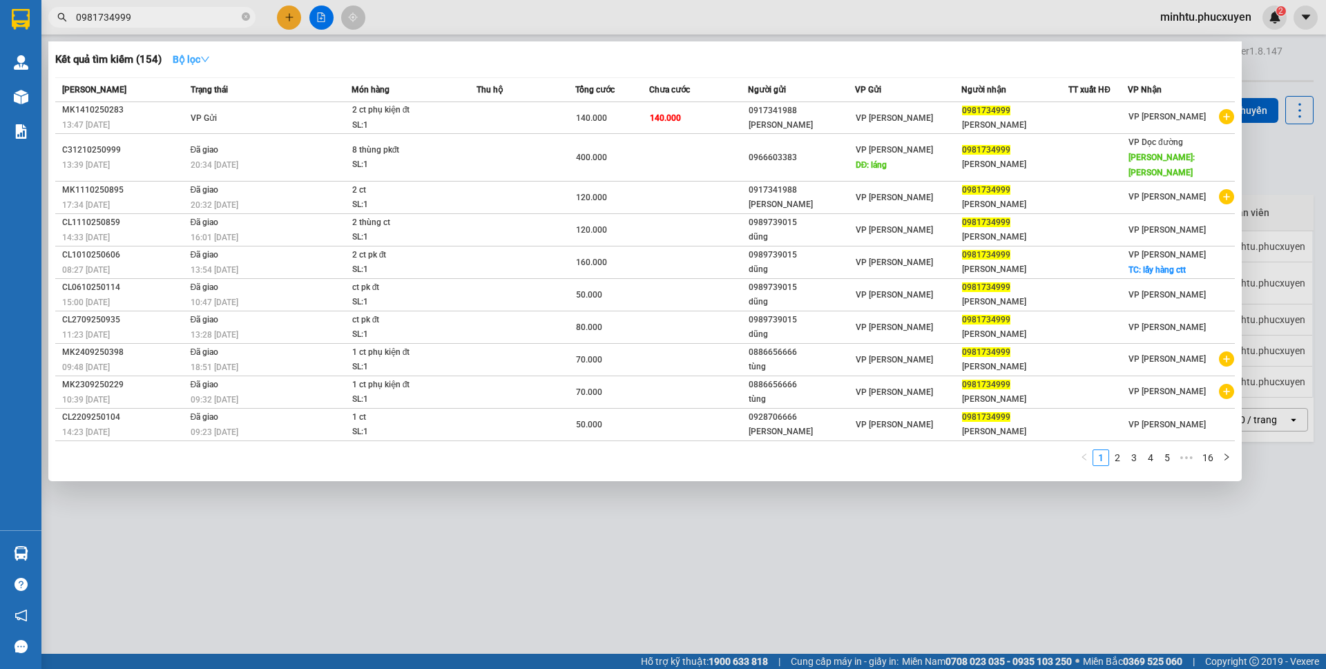
click at [206, 61] on icon "down" at bounding box center [205, 60] width 10 height 10
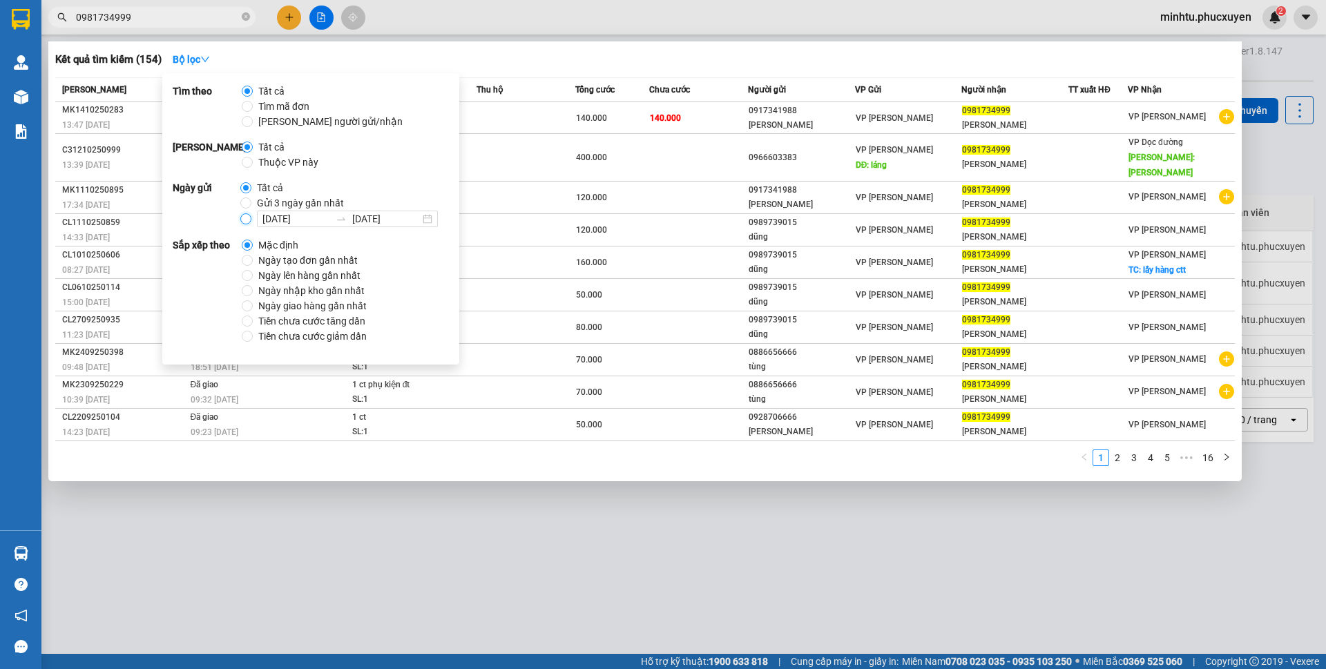
click at [251, 217] on input "13/10/2025 13/10/2025" at bounding box center [245, 218] width 11 height 11
radio input "true"
radio input "false"
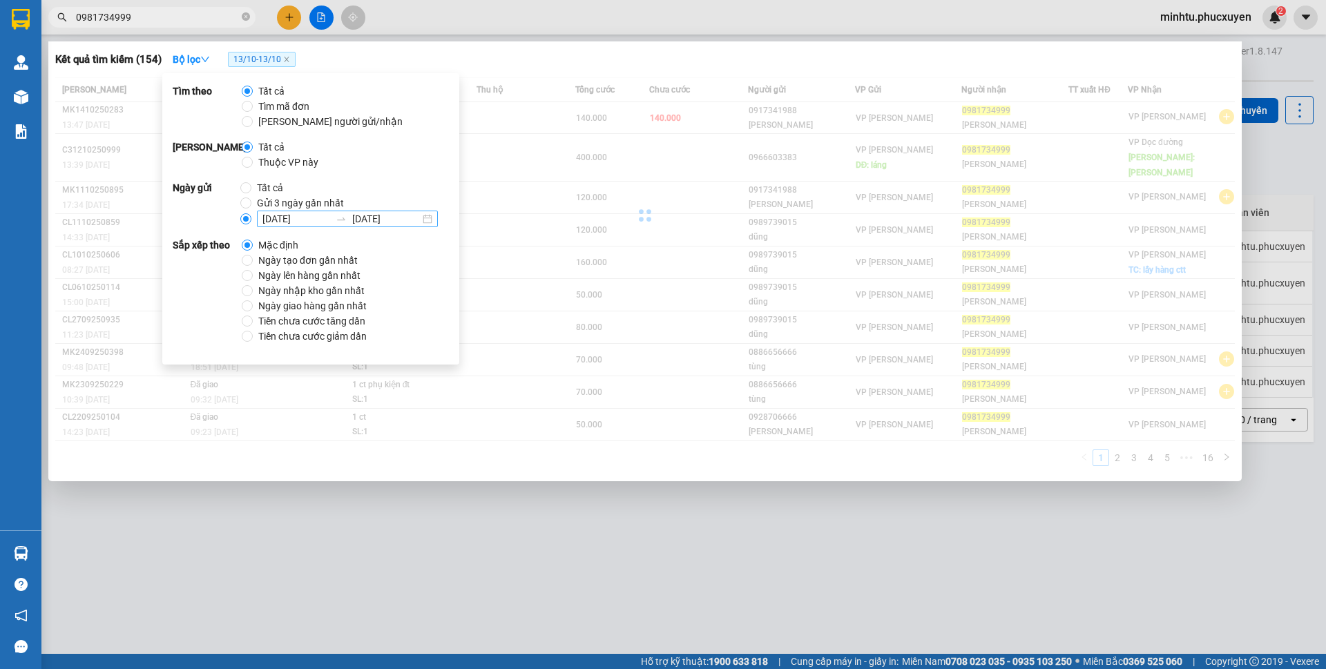
click at [266, 216] on input "[DATE]" at bounding box center [296, 218] width 68 height 15
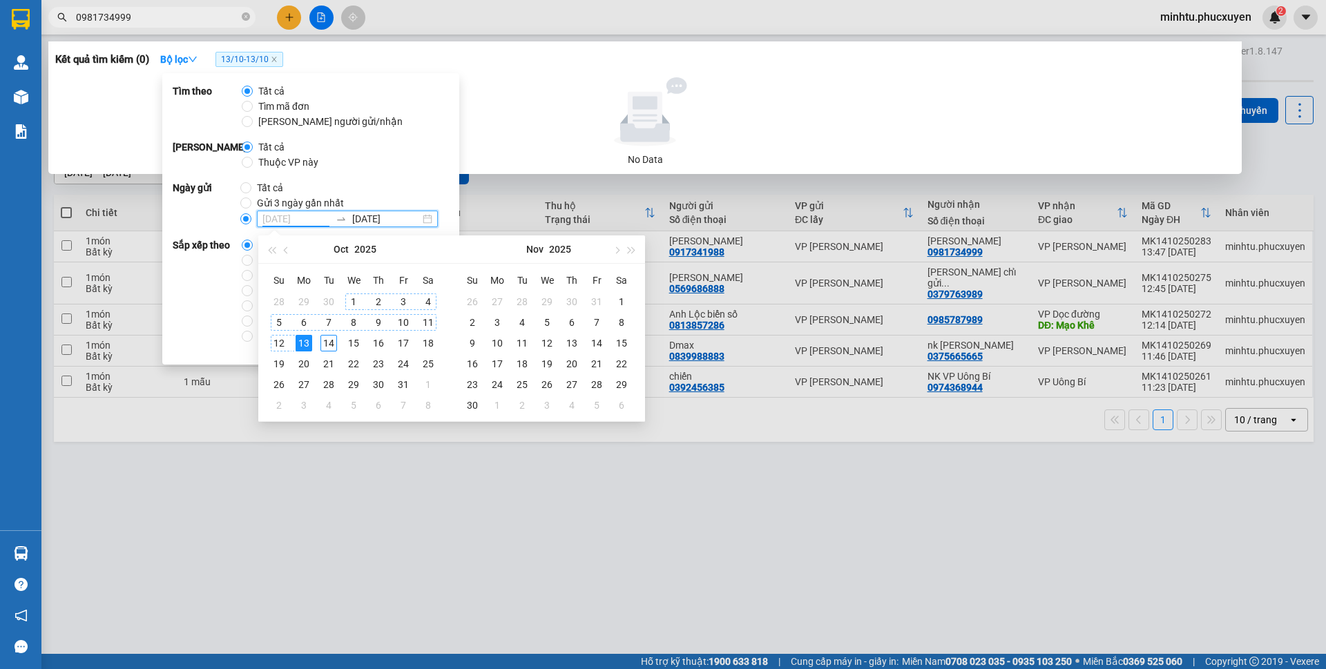
type input "01/10/2025"
click at [353, 299] on div "1" at bounding box center [353, 301] width 17 height 17
type input "[DATE]"
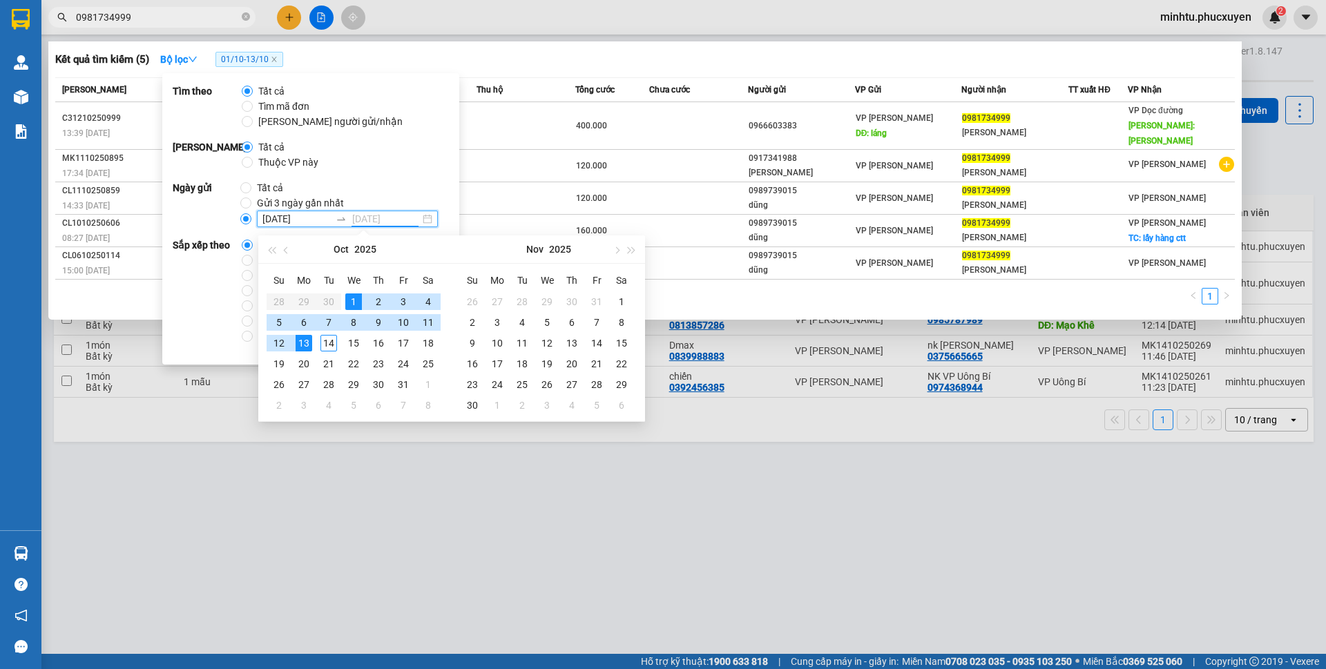
click at [304, 344] on div "13" at bounding box center [303, 343] width 17 height 17
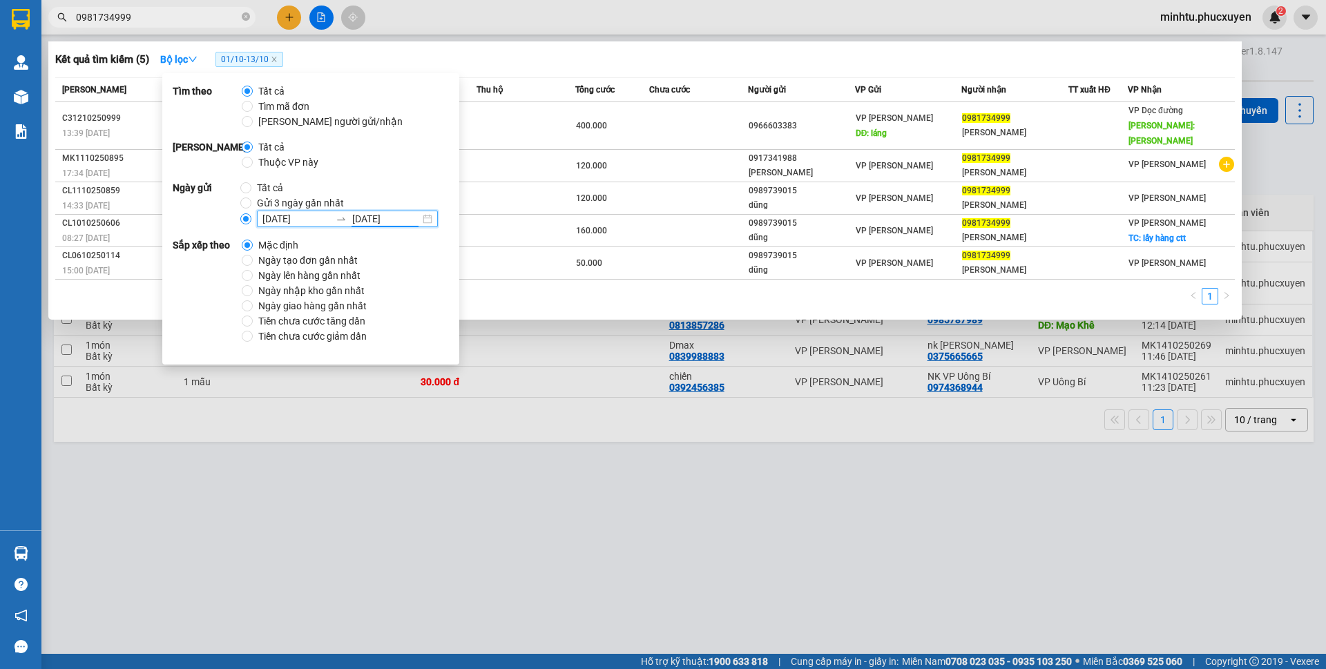
click at [722, 62] on div "Kết quả tìm kiếm ( 5 ) Bộ lọc 01/10 - 13/10" at bounding box center [644, 59] width 1179 height 22
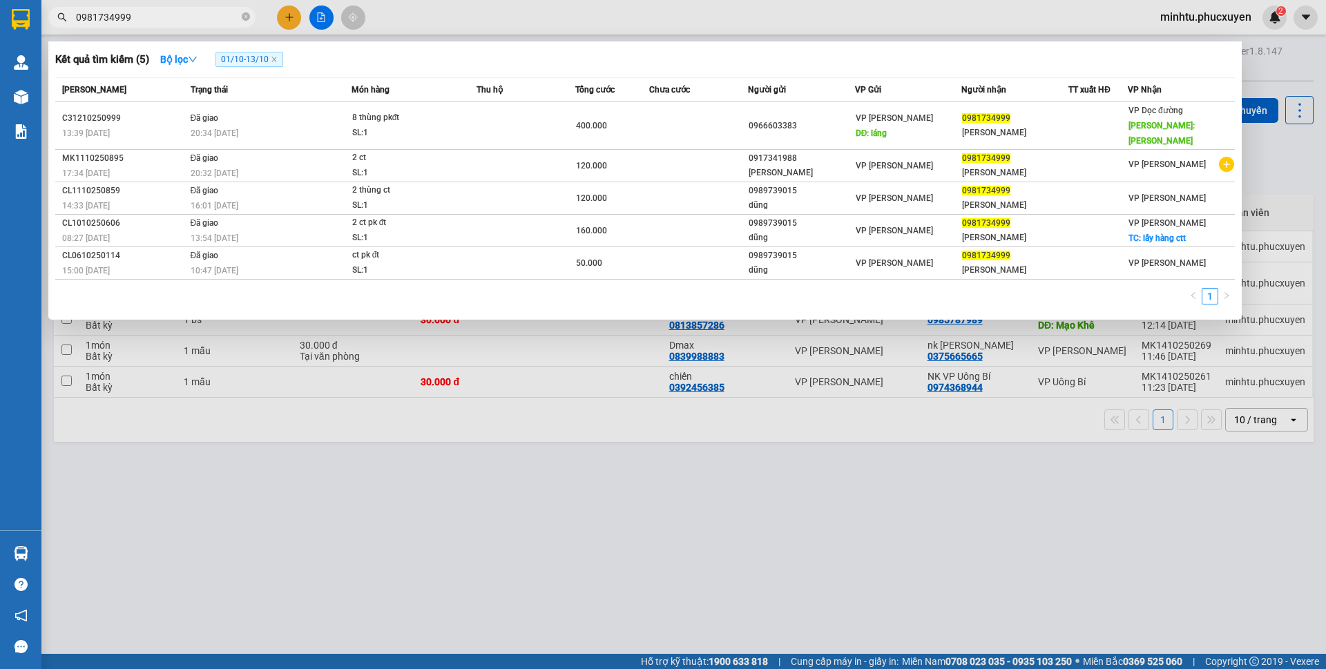
click at [592, 608] on div at bounding box center [663, 334] width 1326 height 669
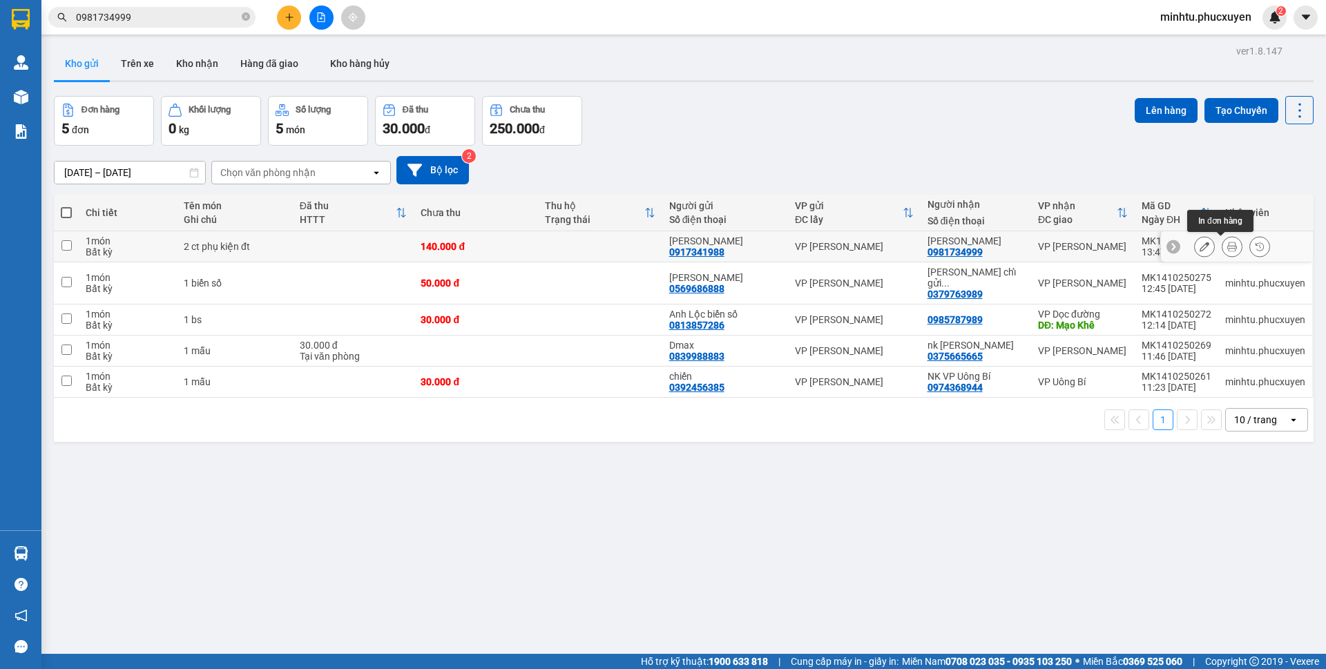
click at [1227, 249] on icon at bounding box center [1232, 247] width 10 height 10
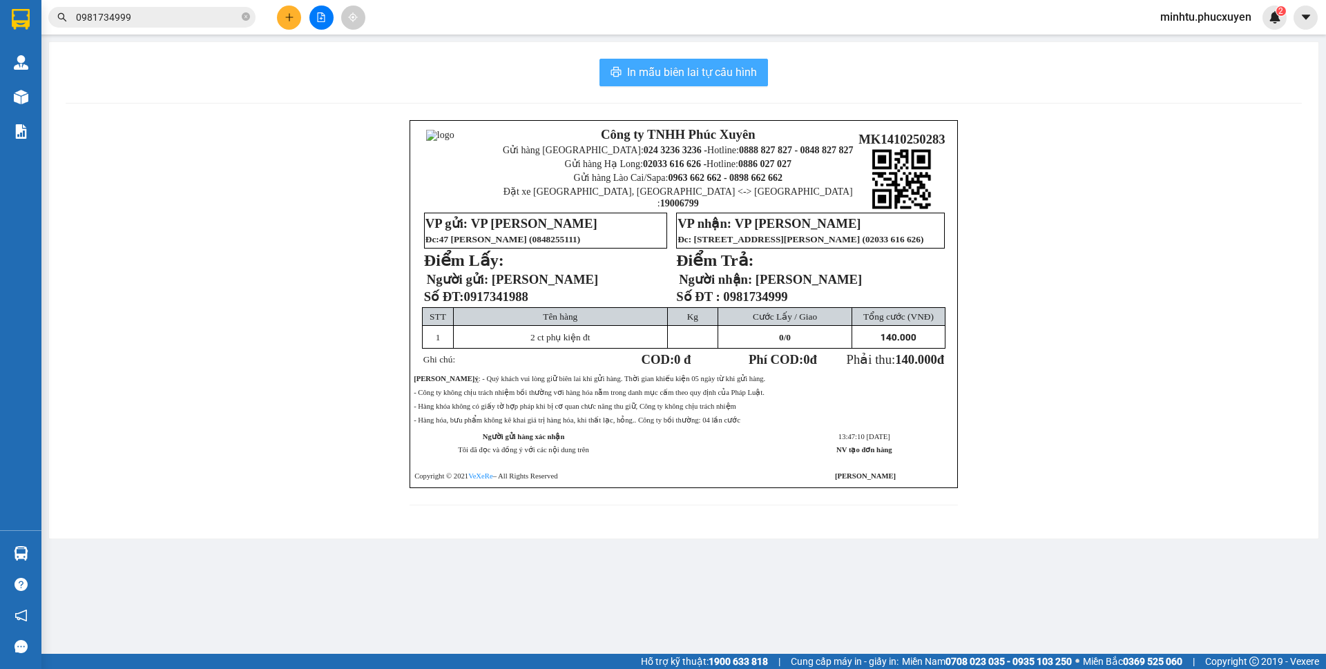
click at [676, 68] on span "In mẫu biên lai tự cấu hình" at bounding box center [692, 72] width 130 height 17
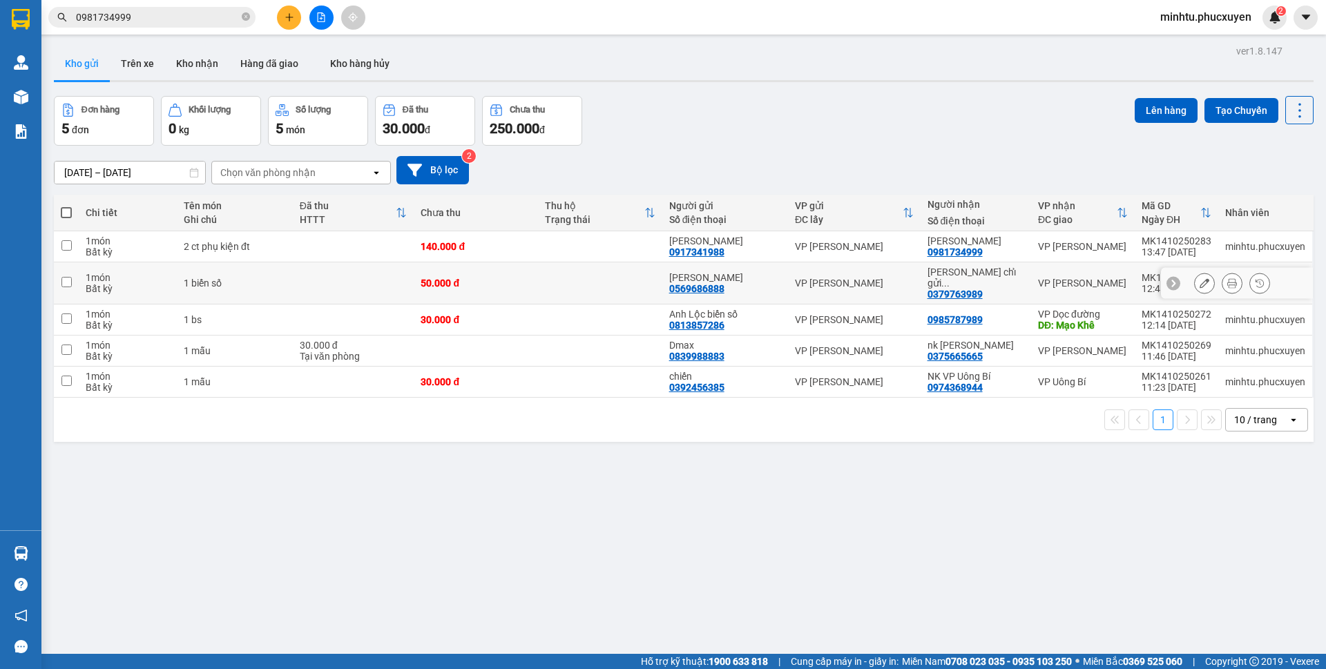
click at [283, 284] on td "1 biển số" at bounding box center [235, 283] width 116 height 42
checkbox input "true"
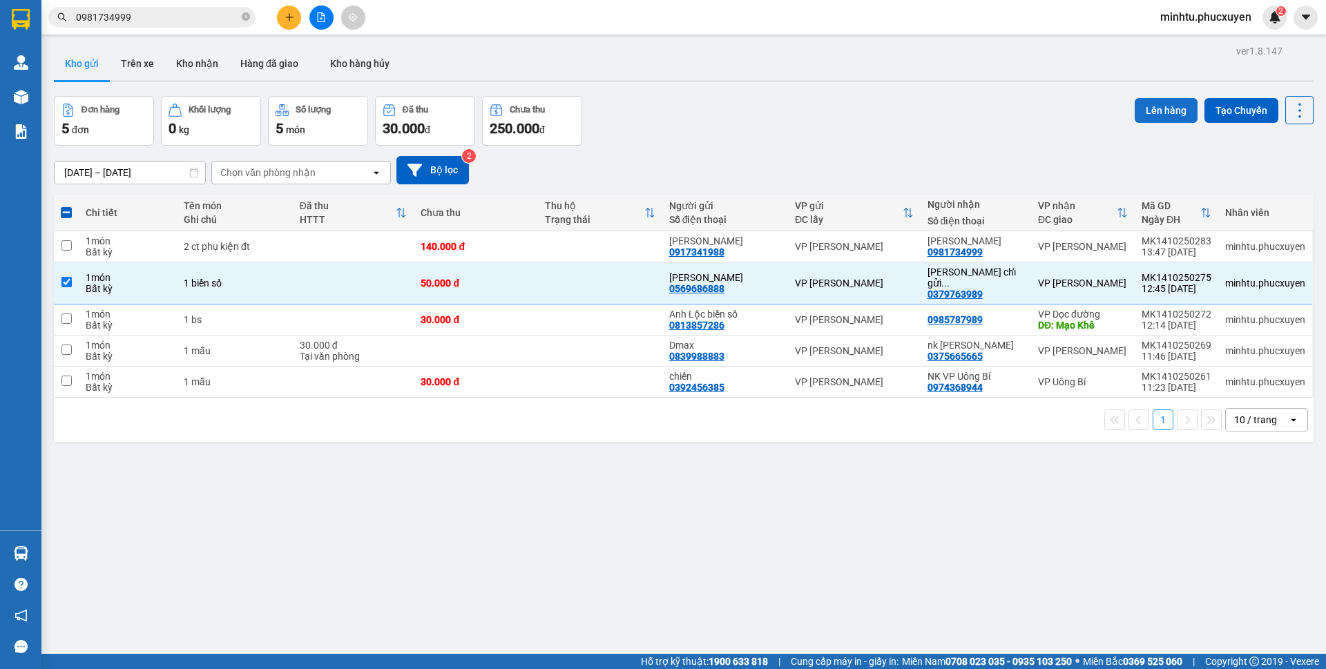
click at [1134, 113] on button "Lên hàng" at bounding box center [1165, 110] width 63 height 25
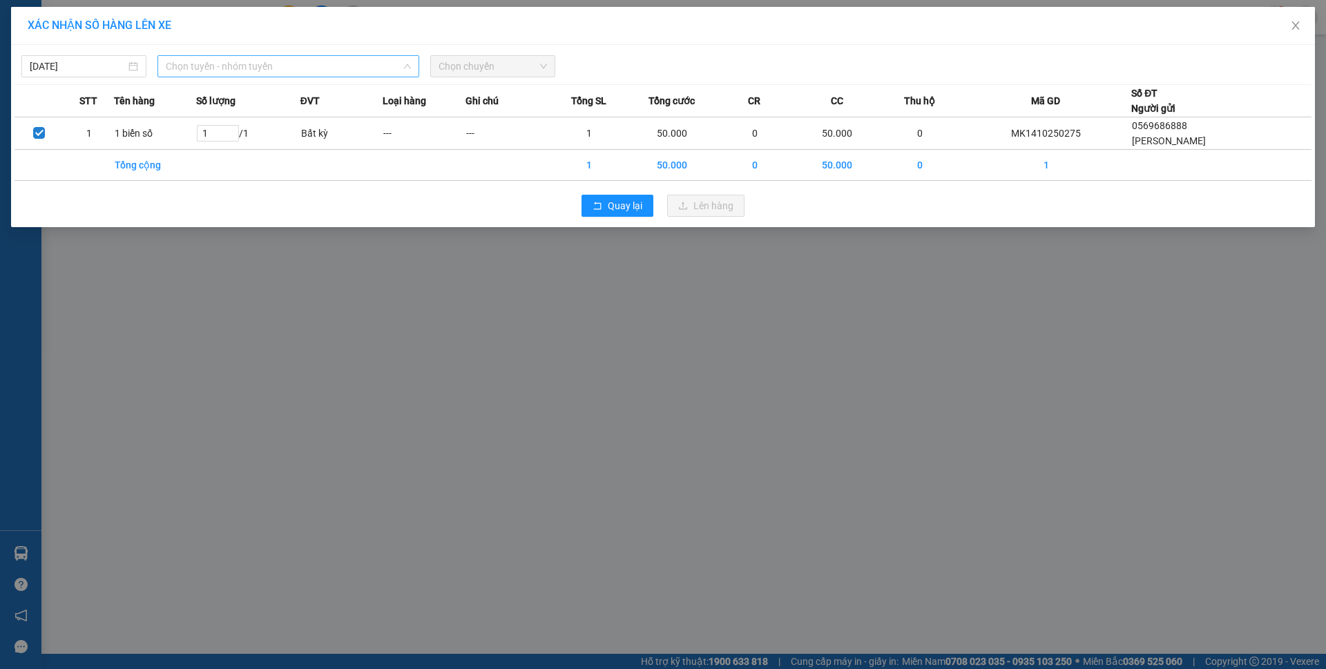
click at [367, 66] on span "Chọn tuyến - nhóm tuyến" at bounding box center [288, 66] width 245 height 21
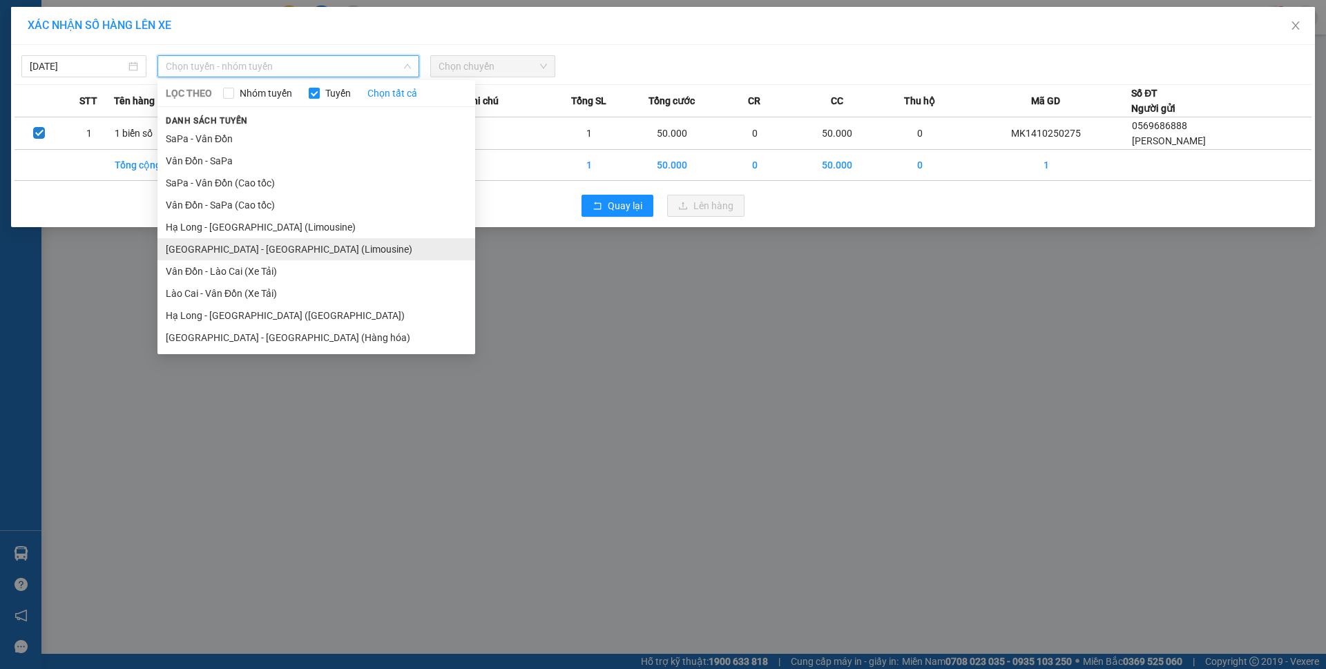
click at [317, 250] on li "Hà Nội - Hạ Long (Limousine)" at bounding box center [316, 249] width 318 height 22
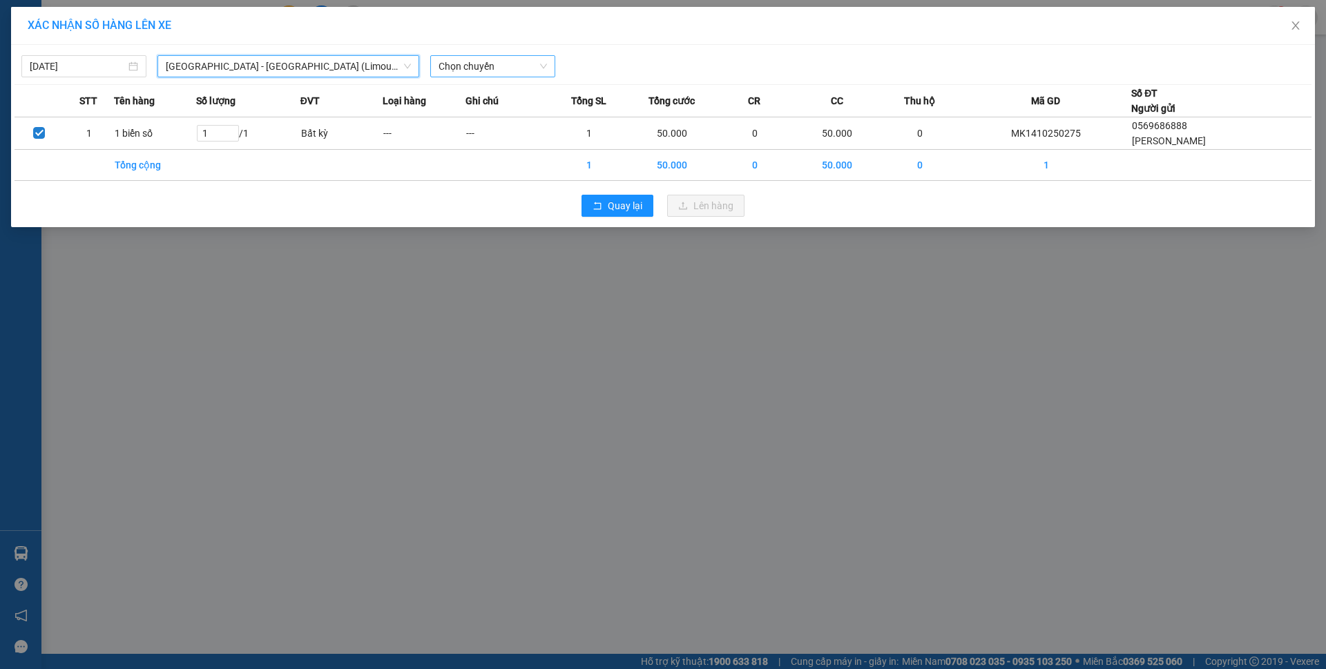
click at [499, 63] on span "Chọn chuyến" at bounding box center [492, 66] width 108 height 21
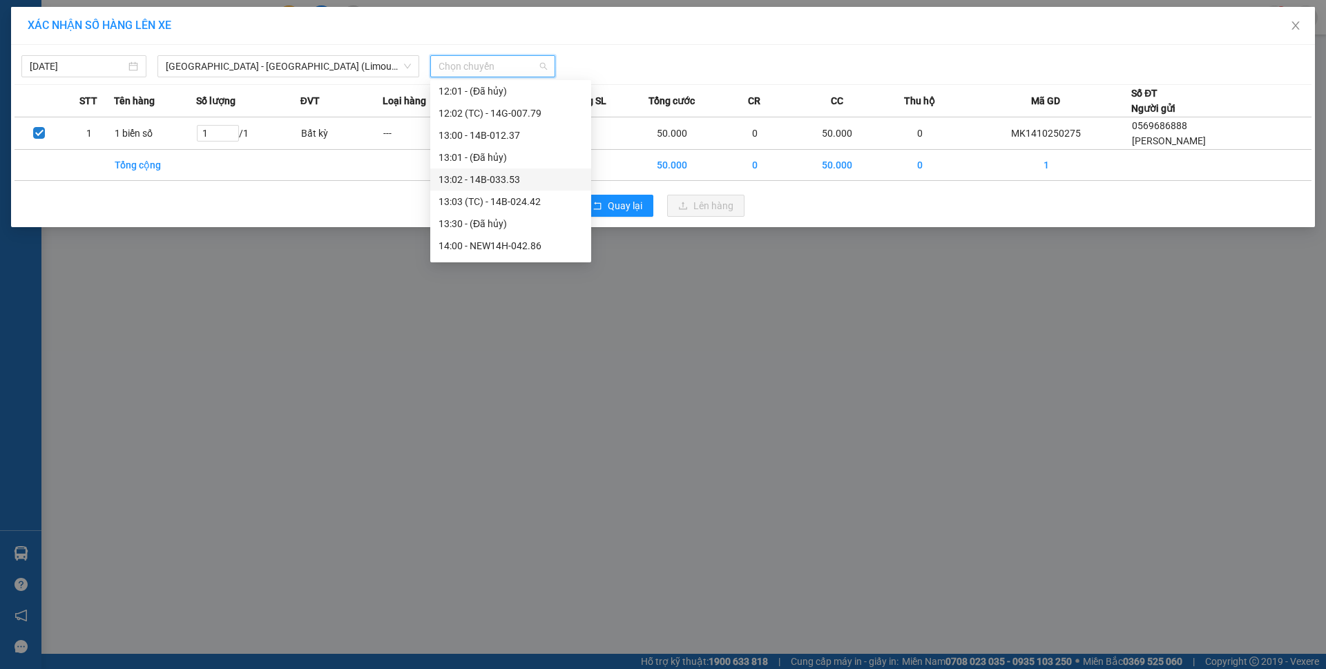
scroll to position [690, 0]
click at [546, 178] on div "14:00 - NEW14H-042.86" at bounding box center [510, 176] width 144 height 15
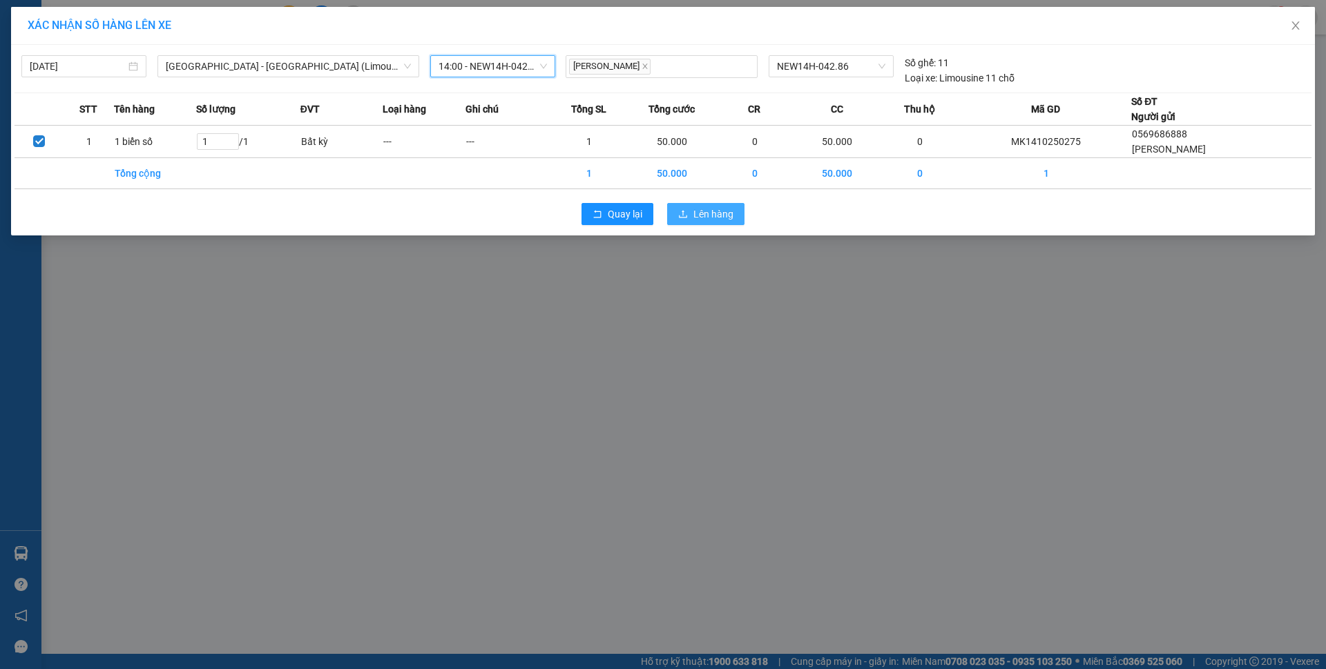
click at [715, 220] on span "Lên hàng" at bounding box center [713, 213] width 40 height 15
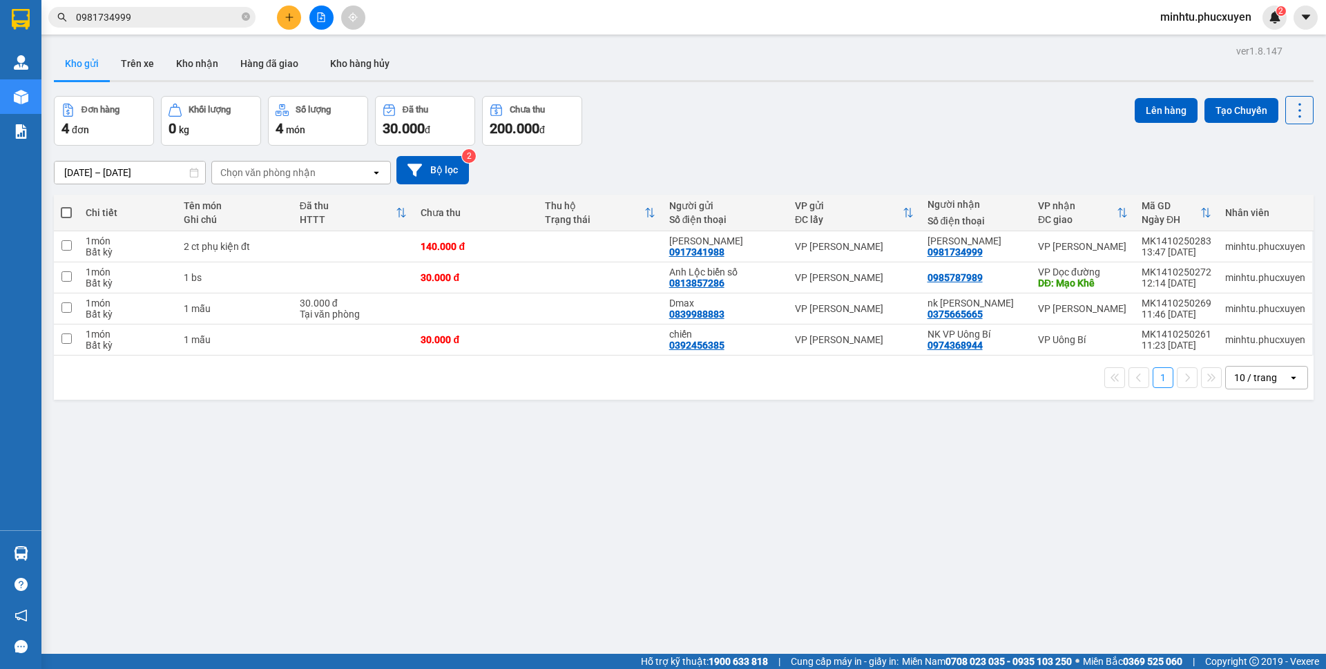
click at [168, 22] on input "0981734999" at bounding box center [157, 17] width 163 height 15
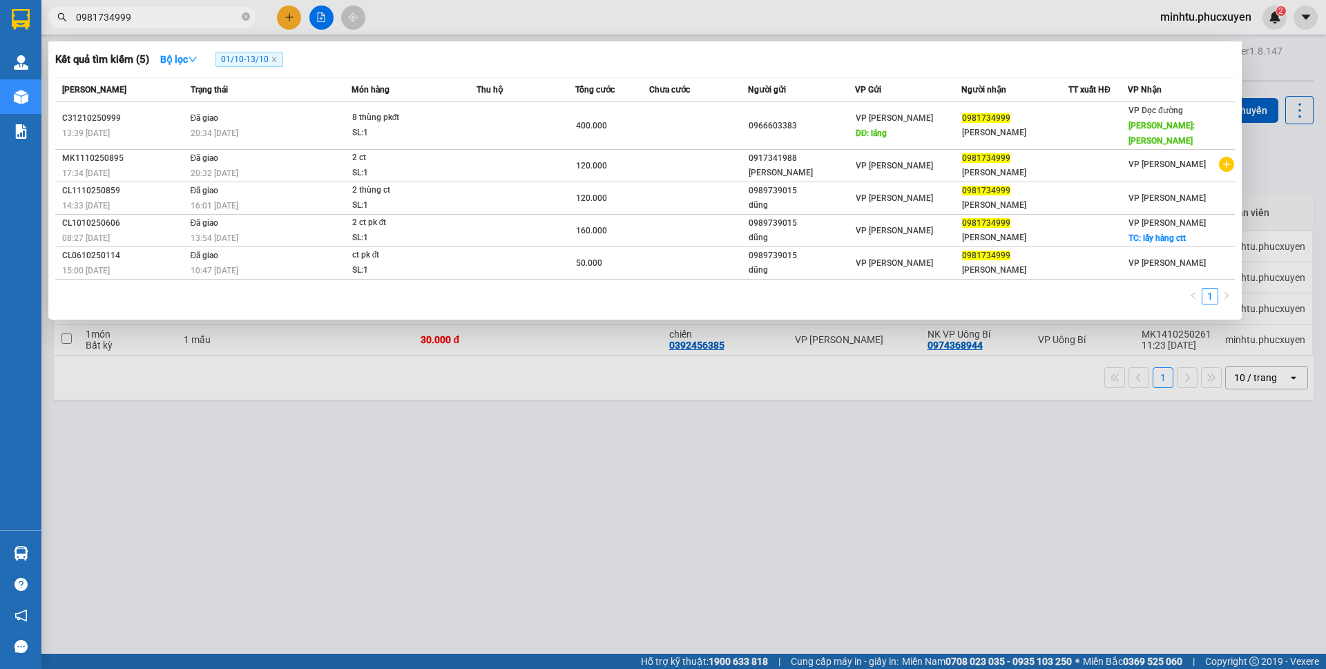
paste input "364230630"
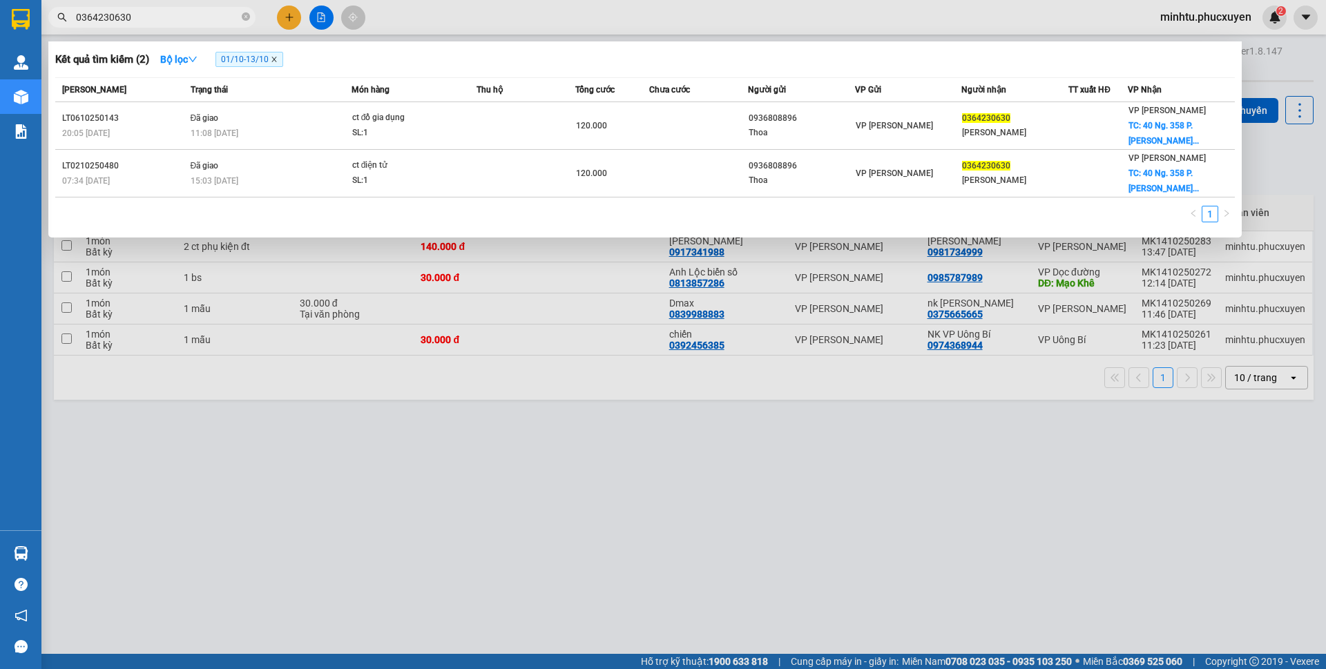
type input "0364230630"
click at [278, 62] on icon "close" at bounding box center [274, 59] width 7 height 7
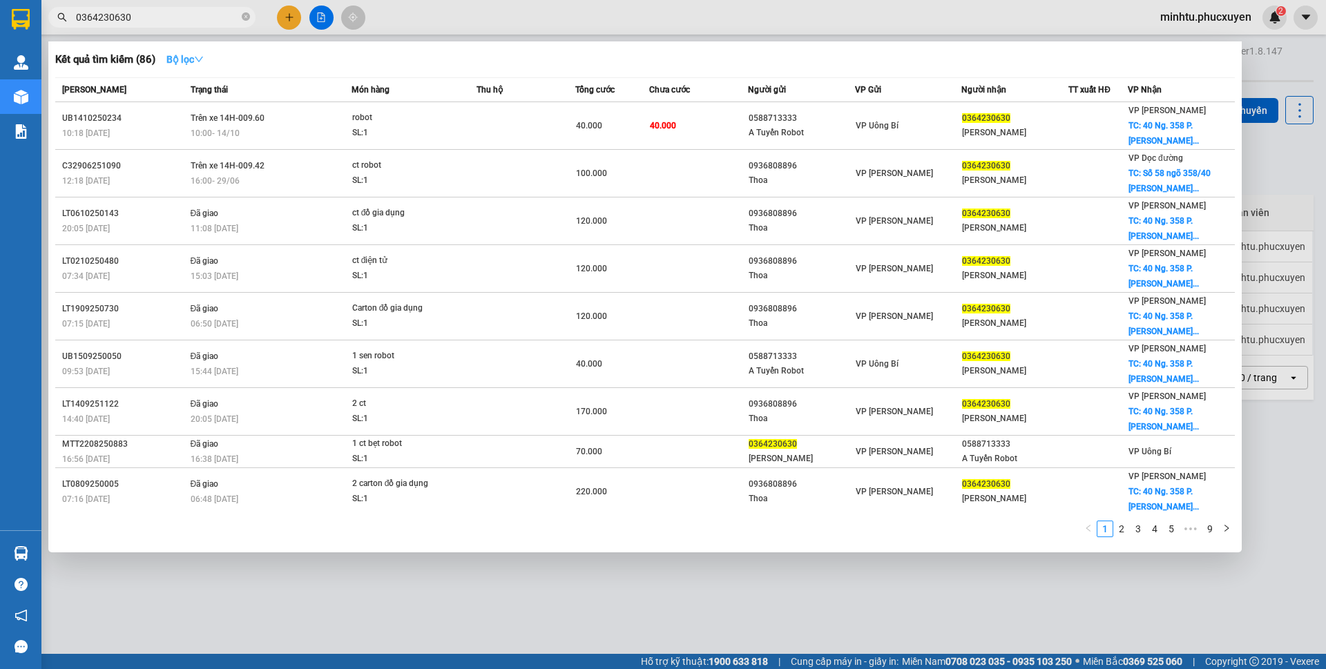
click at [193, 62] on strong "Bộ lọc" at bounding box center [184, 59] width 37 height 11
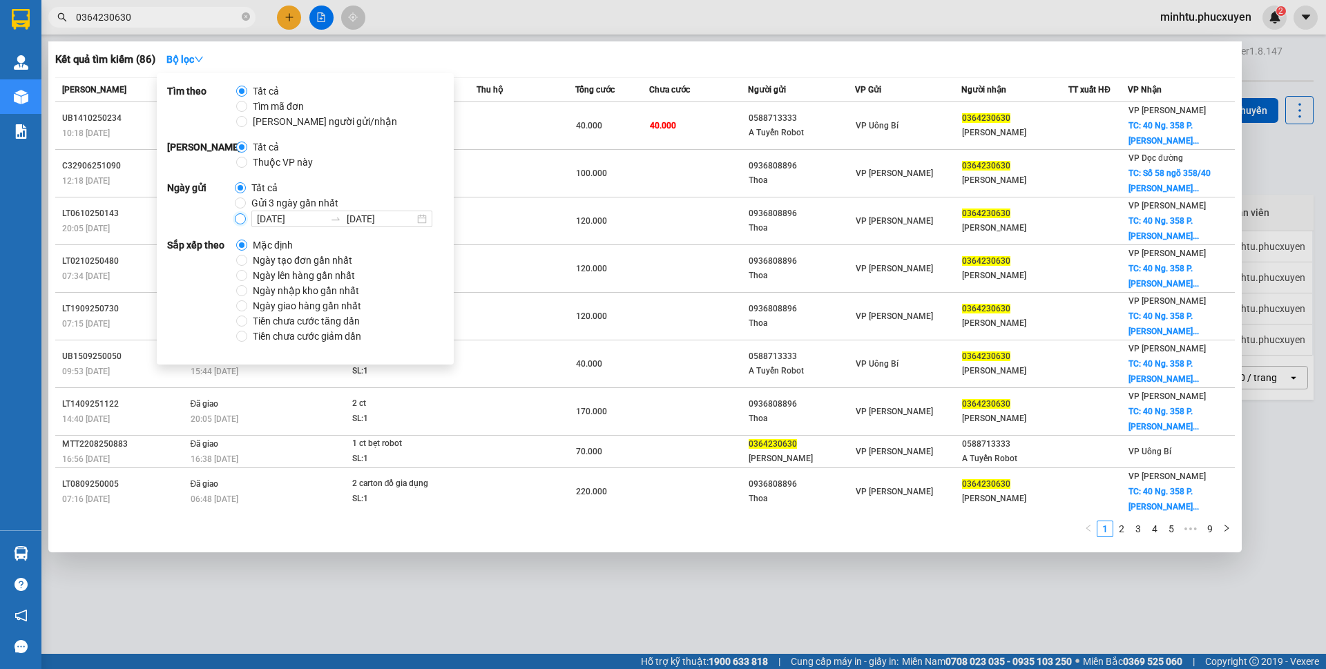
click at [242, 216] on input "01/10/2025 13/10/2025" at bounding box center [240, 218] width 11 height 11
radio input "true"
radio input "false"
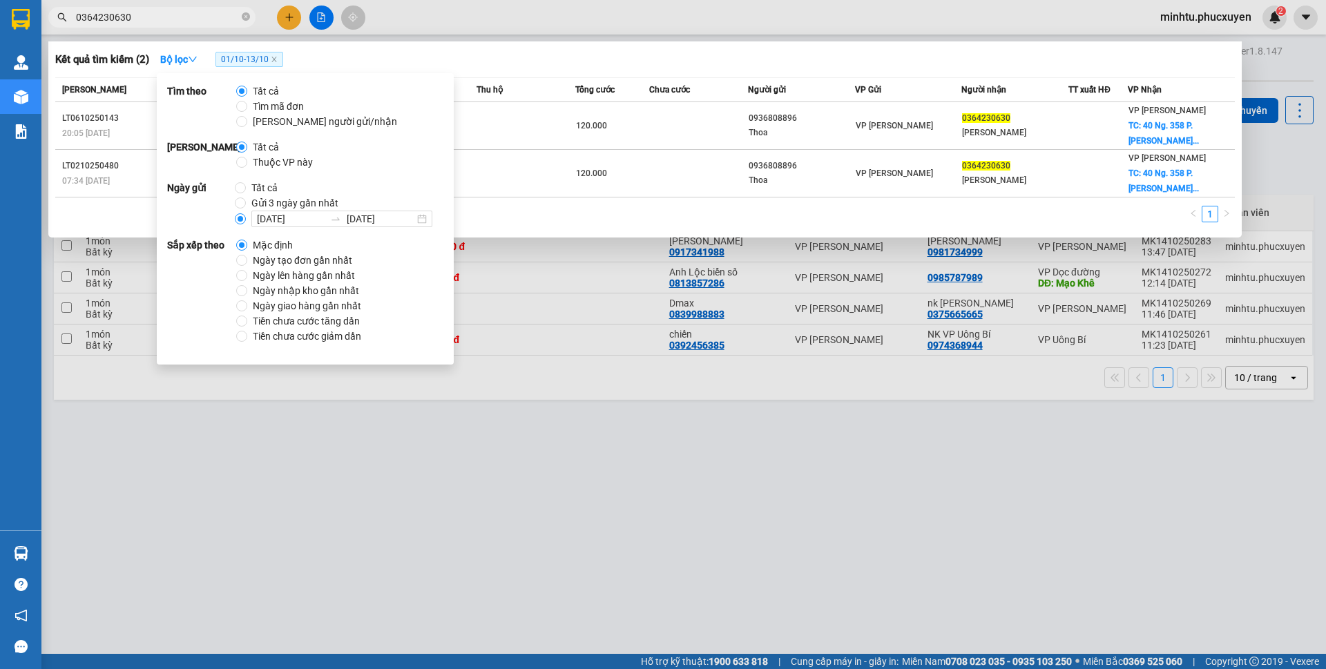
click at [582, 61] on div "Kết quả tìm kiếm ( 2 ) Bộ lọc 01/10 - 13/10" at bounding box center [644, 59] width 1179 height 22
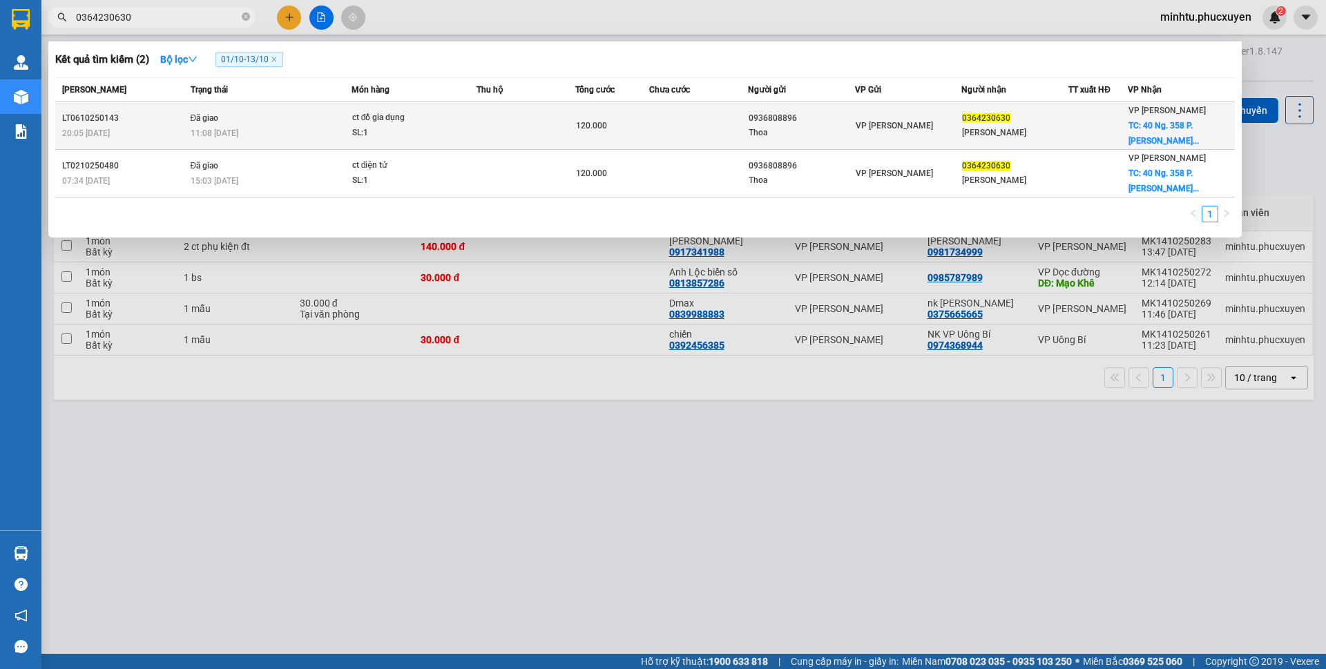
click at [638, 135] on td "120.000" at bounding box center [612, 126] width 74 height 48
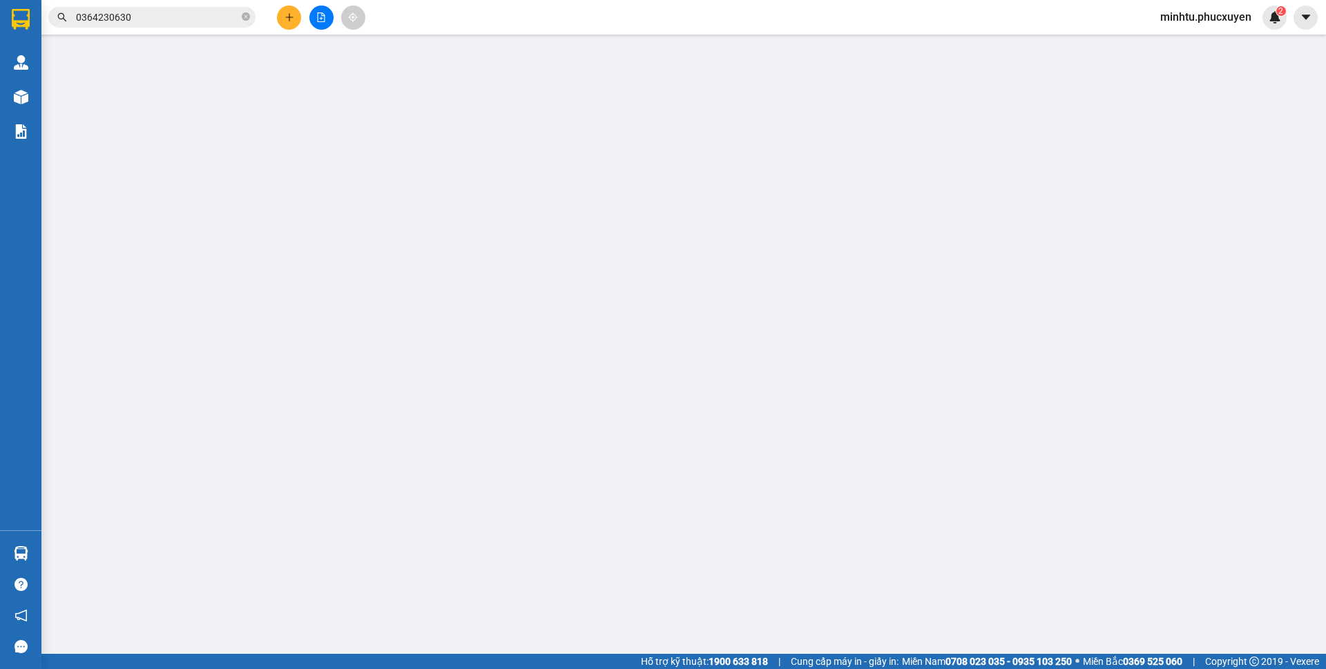
type input "0936808896"
type input "Thoa"
type input "0364230630"
type input "Đỗ Thu"
checkbox input "true"
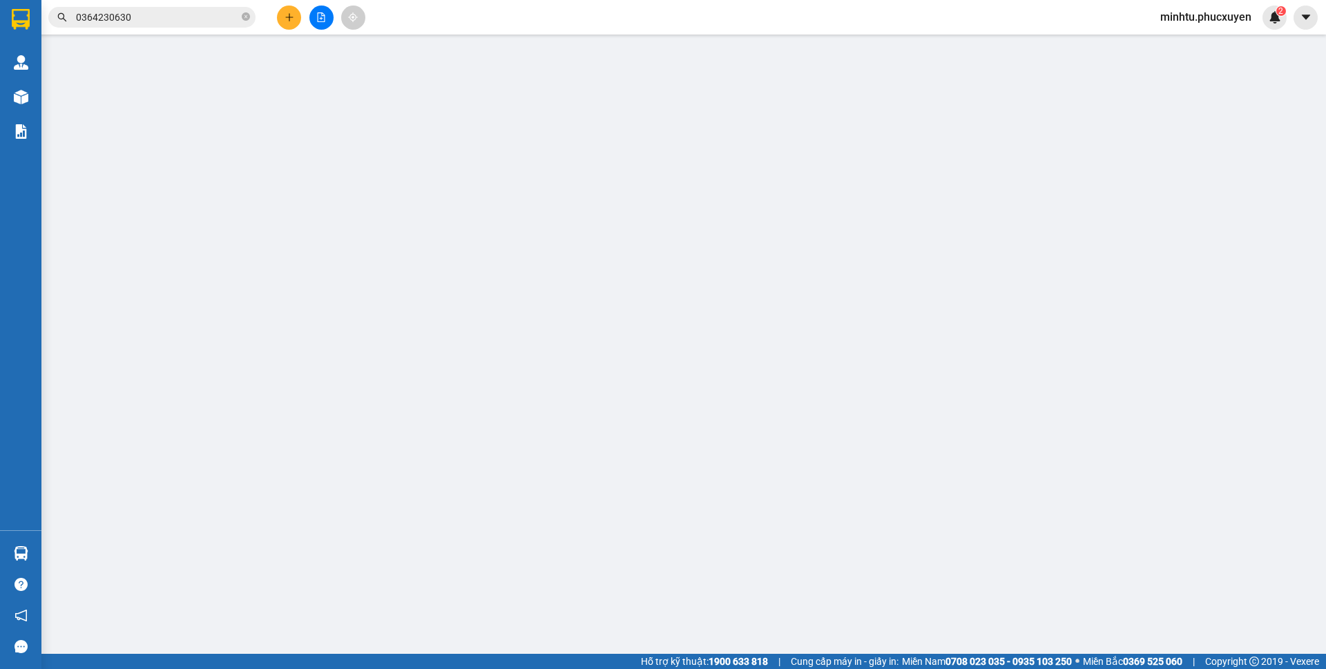
type input "40 Ng. 358 P. [PERSON_NAME], [GEOGRAPHIC_DATA], [GEOGRAPHIC_DATA], [GEOGRAPHIC_…"
type input "50.000"
type input "0"
type input "120.000"
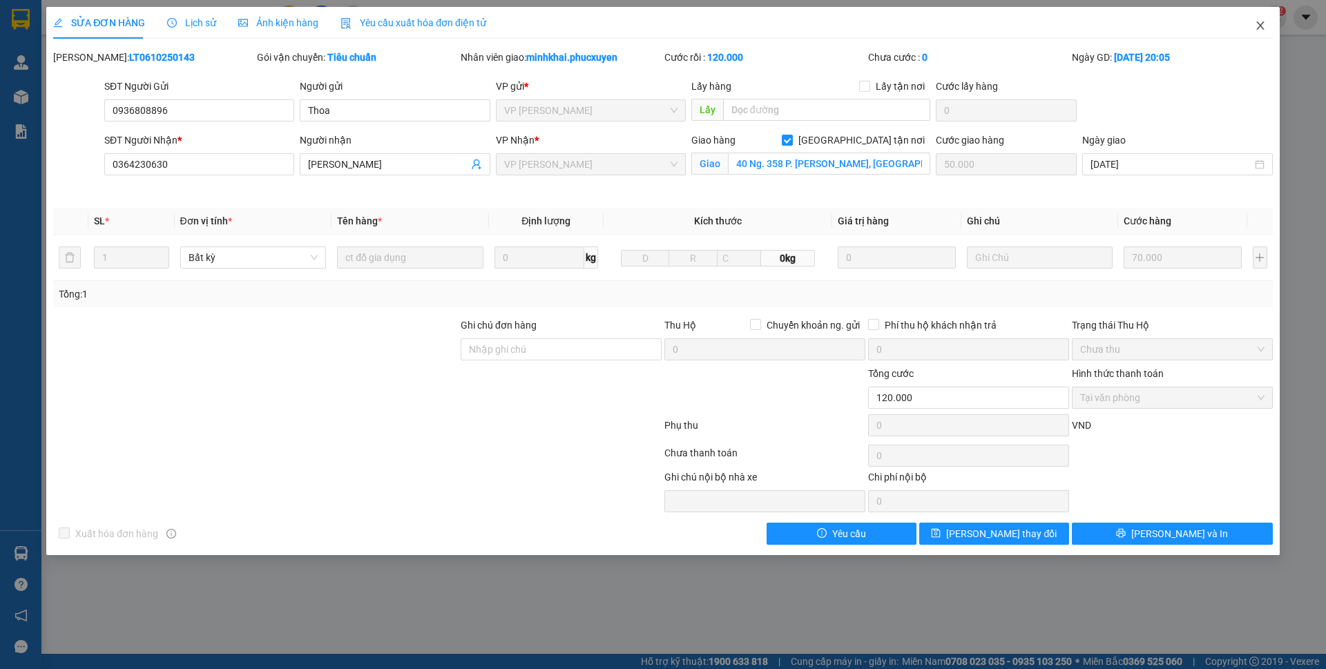
drag, startPoint x: 1257, startPoint y: 23, endPoint x: 206, endPoint y: 29, distance: 1050.8
click at [1257, 23] on icon "close" at bounding box center [1259, 25] width 11 height 11
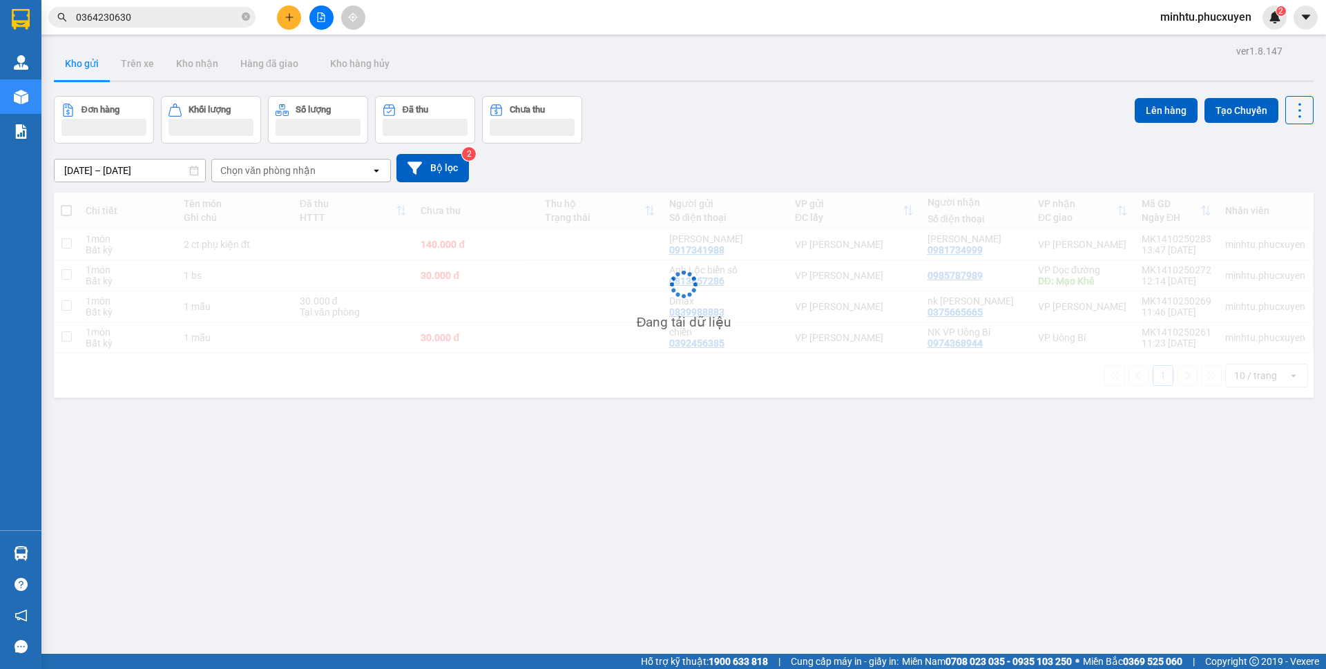
click at [188, 23] on input "0364230630" at bounding box center [157, 17] width 163 height 15
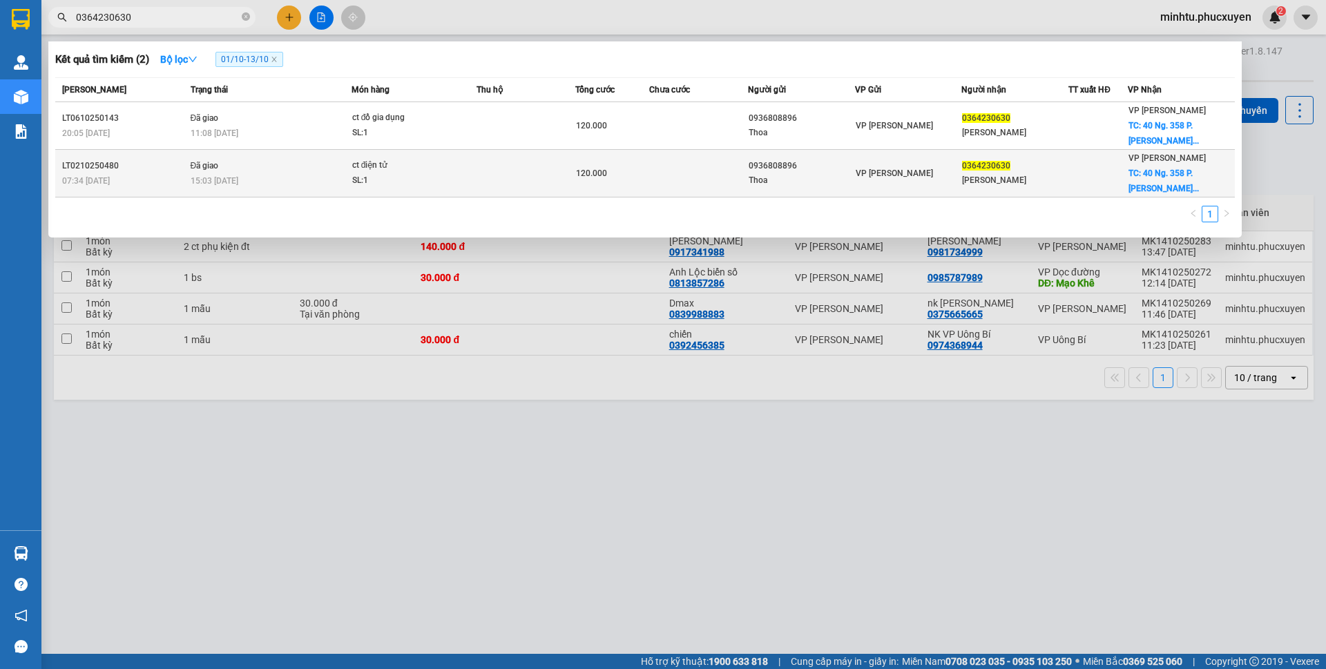
click at [517, 171] on td at bounding box center [525, 174] width 99 height 48
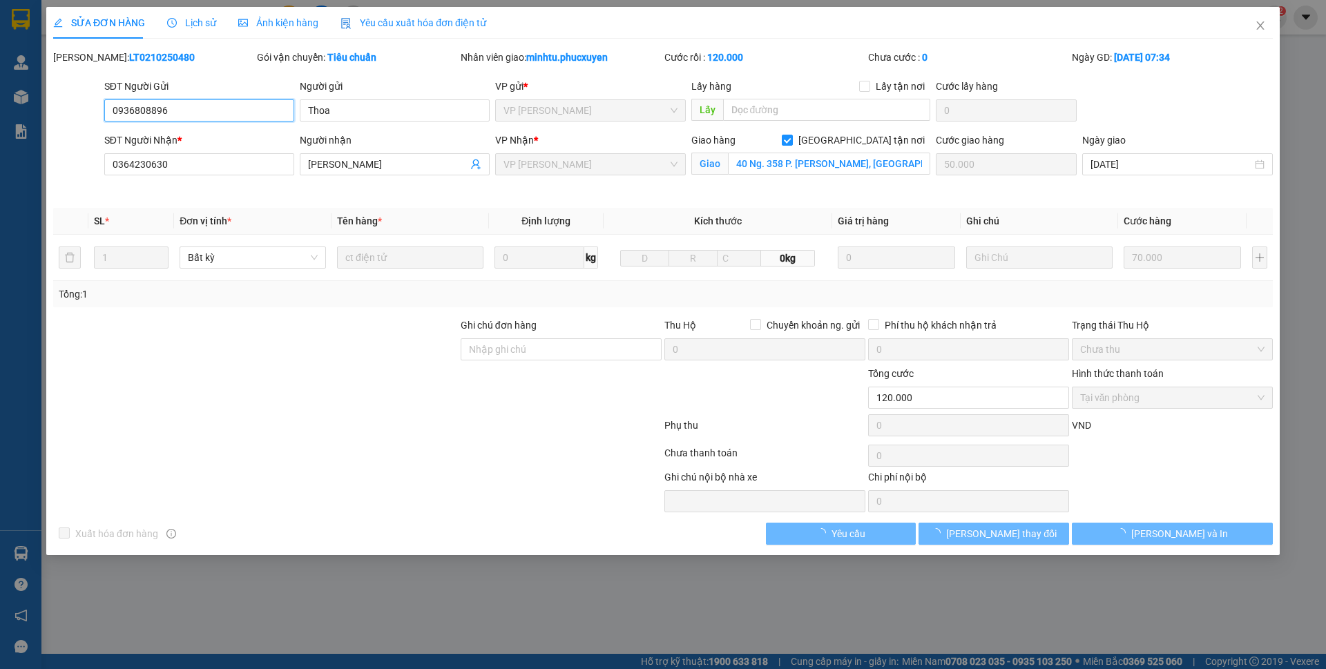
type input "0936808896"
type input "Thoa"
type input "0364230630"
type input "Đỗ Thu"
checkbox input "true"
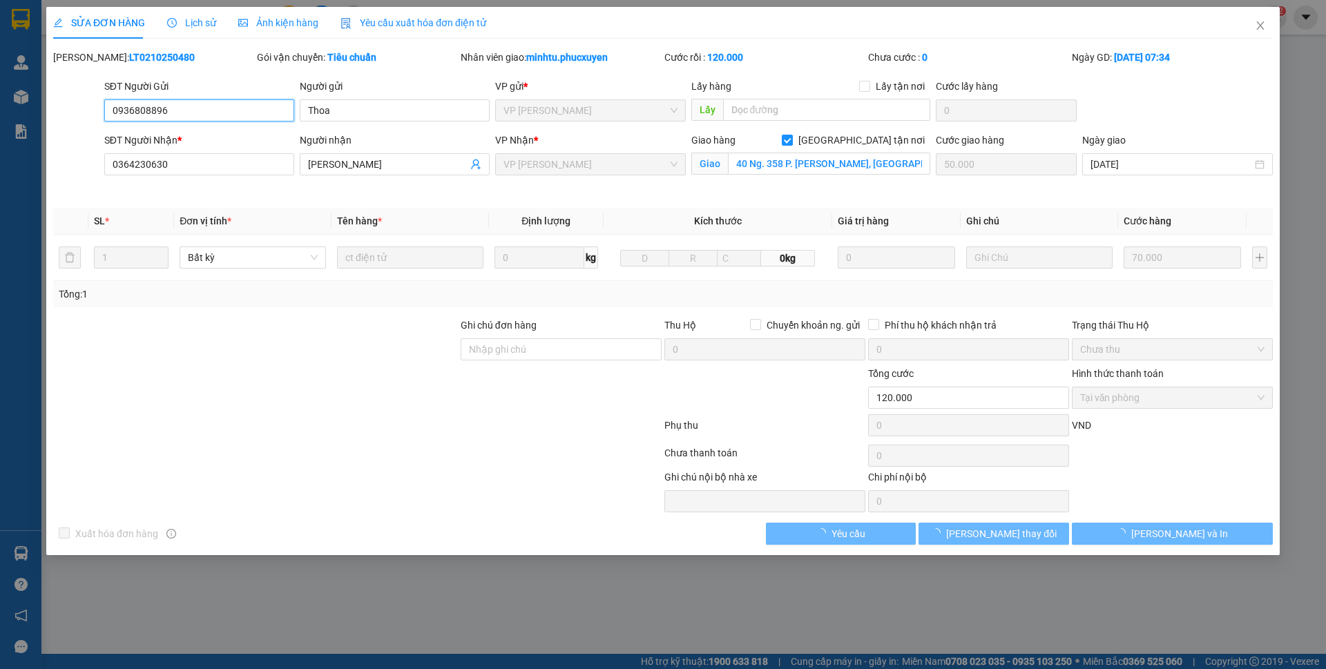
type input "40 Ng. 358 P. [PERSON_NAME], [GEOGRAPHIC_DATA], [GEOGRAPHIC_DATA], [GEOGRAPHIC_…"
type input "50.000"
type input "0"
type input "120.000"
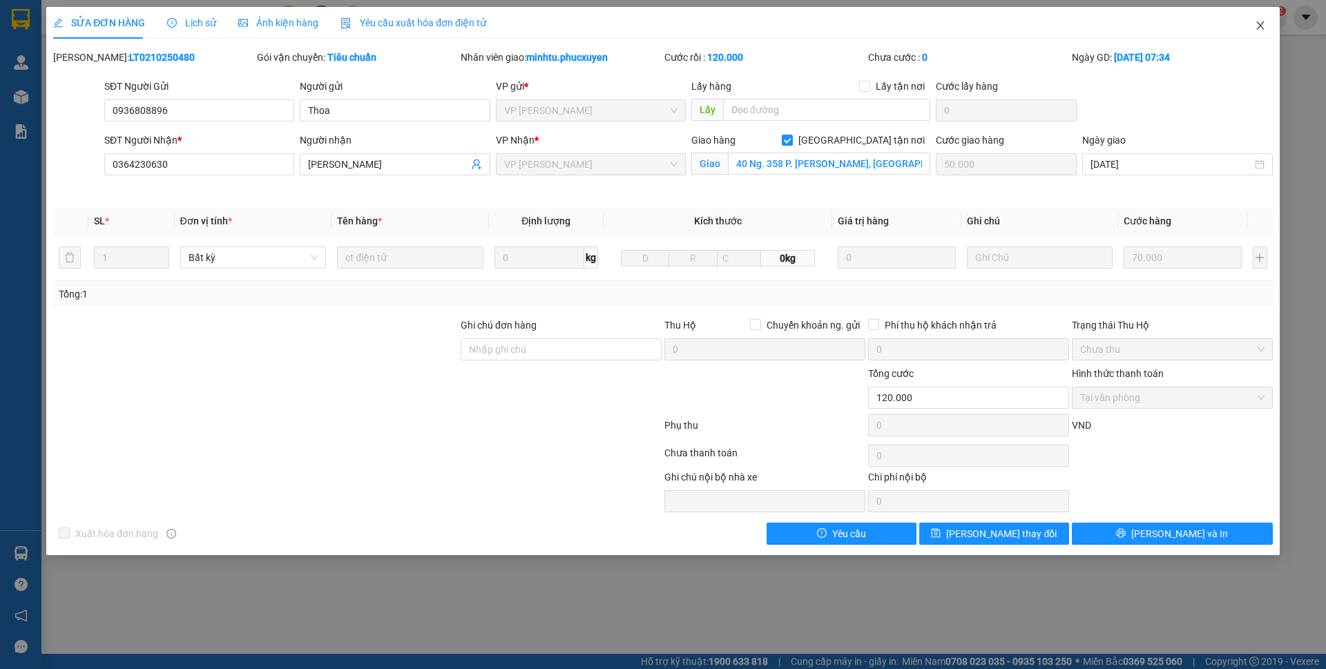
click at [1253, 29] on span "Close" at bounding box center [1260, 26] width 39 height 39
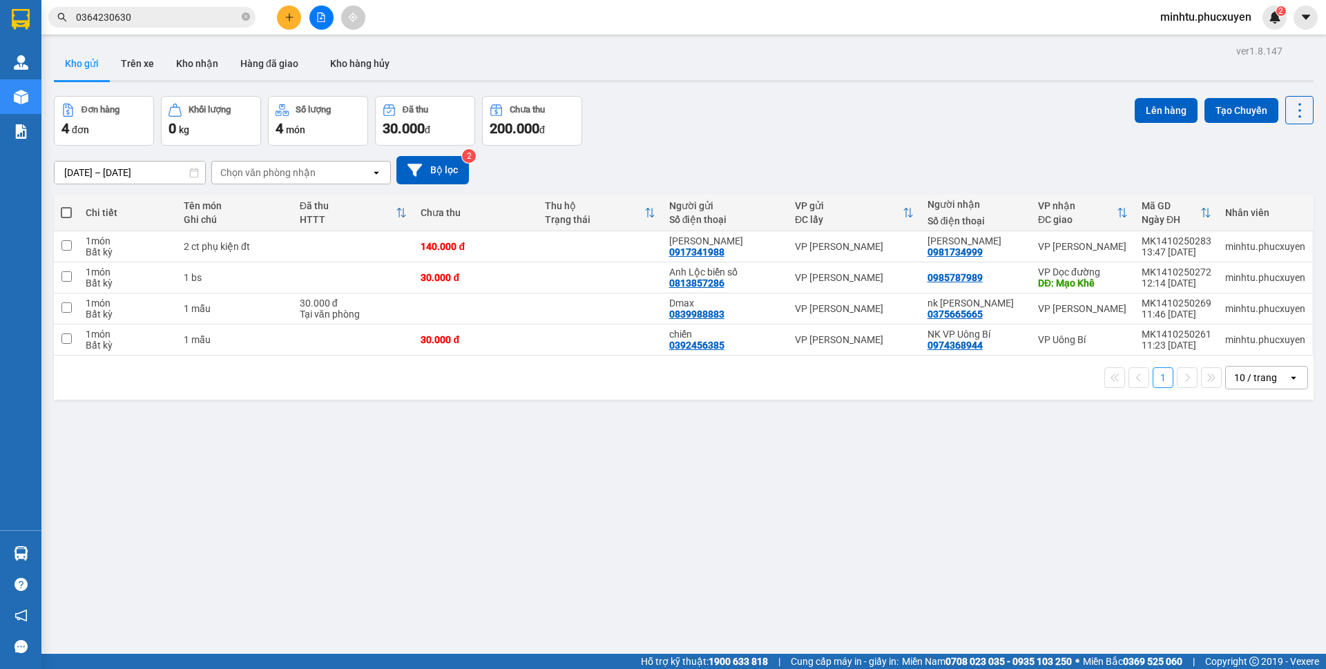
click at [198, 22] on input "0364230630" at bounding box center [157, 17] width 163 height 15
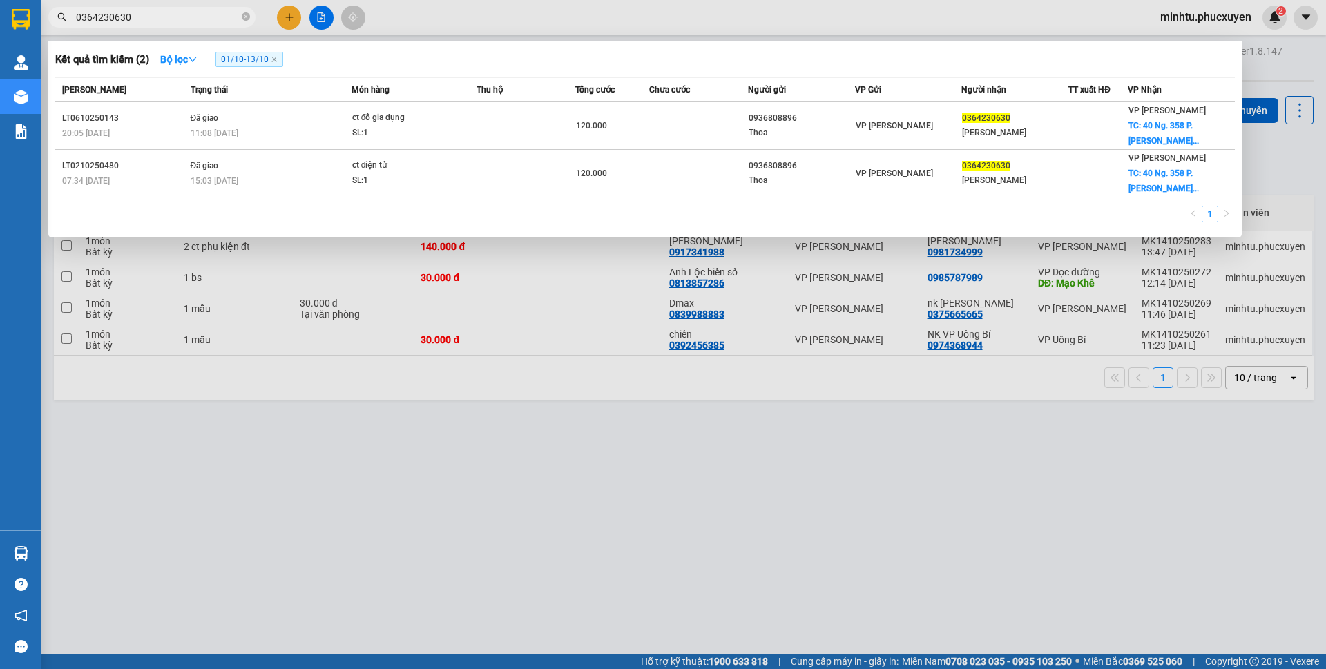
click at [270, 371] on div at bounding box center [663, 334] width 1326 height 669
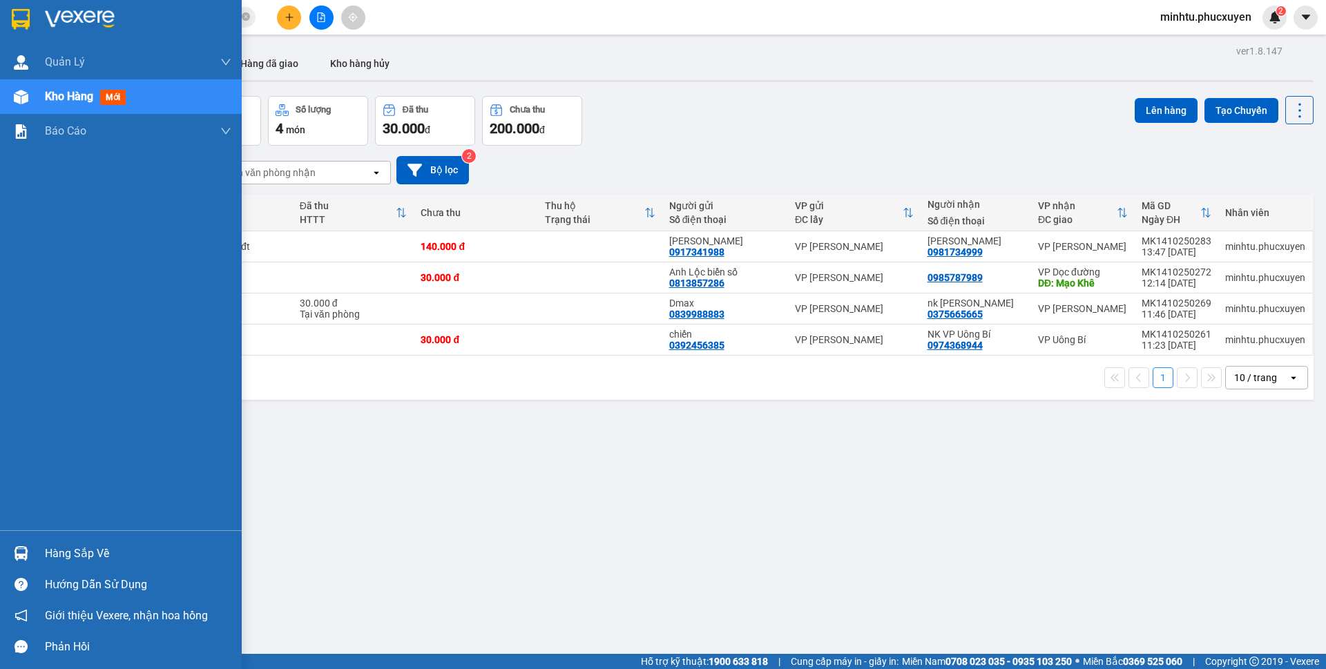
click at [36, 554] on div "Hàng sắp về" at bounding box center [121, 553] width 242 height 31
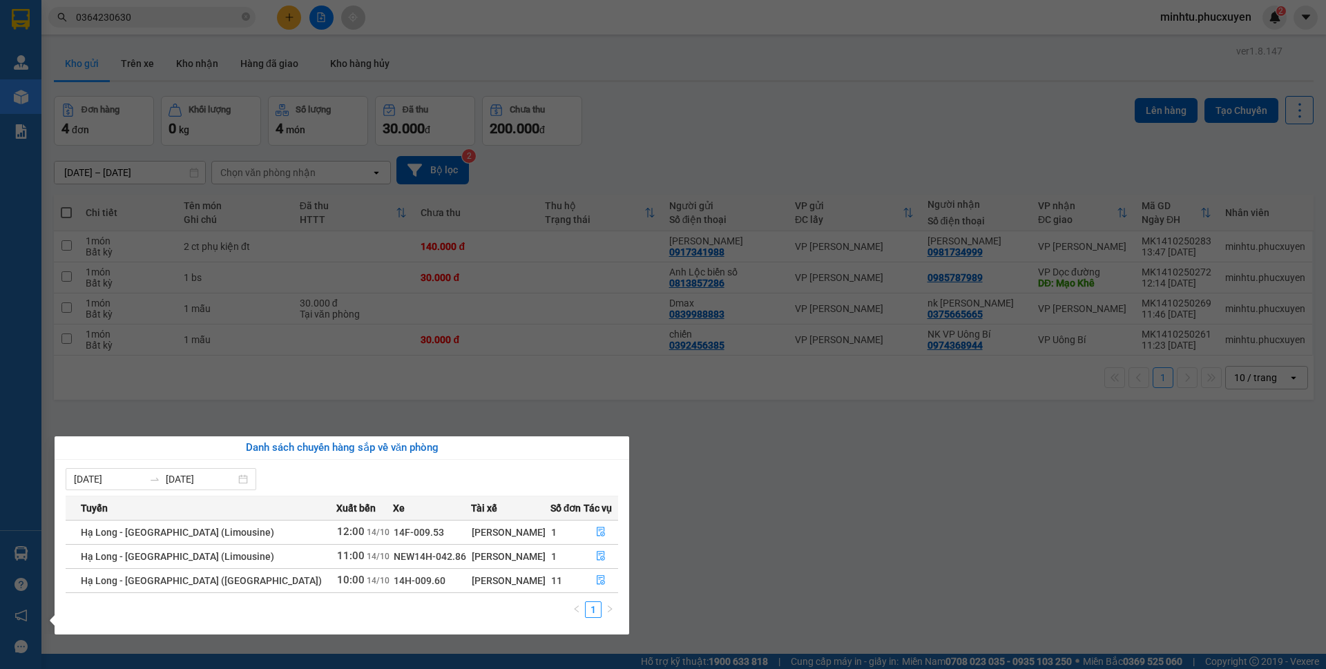
click at [419, 339] on section "Kết quả tìm kiếm ( 2 ) Bộ lọc 01/10 - 13/10 Mã ĐH Trạng thái Món hàng Thu hộ Tổ…" at bounding box center [663, 334] width 1326 height 669
